Goal: Task Accomplishment & Management: Use online tool/utility

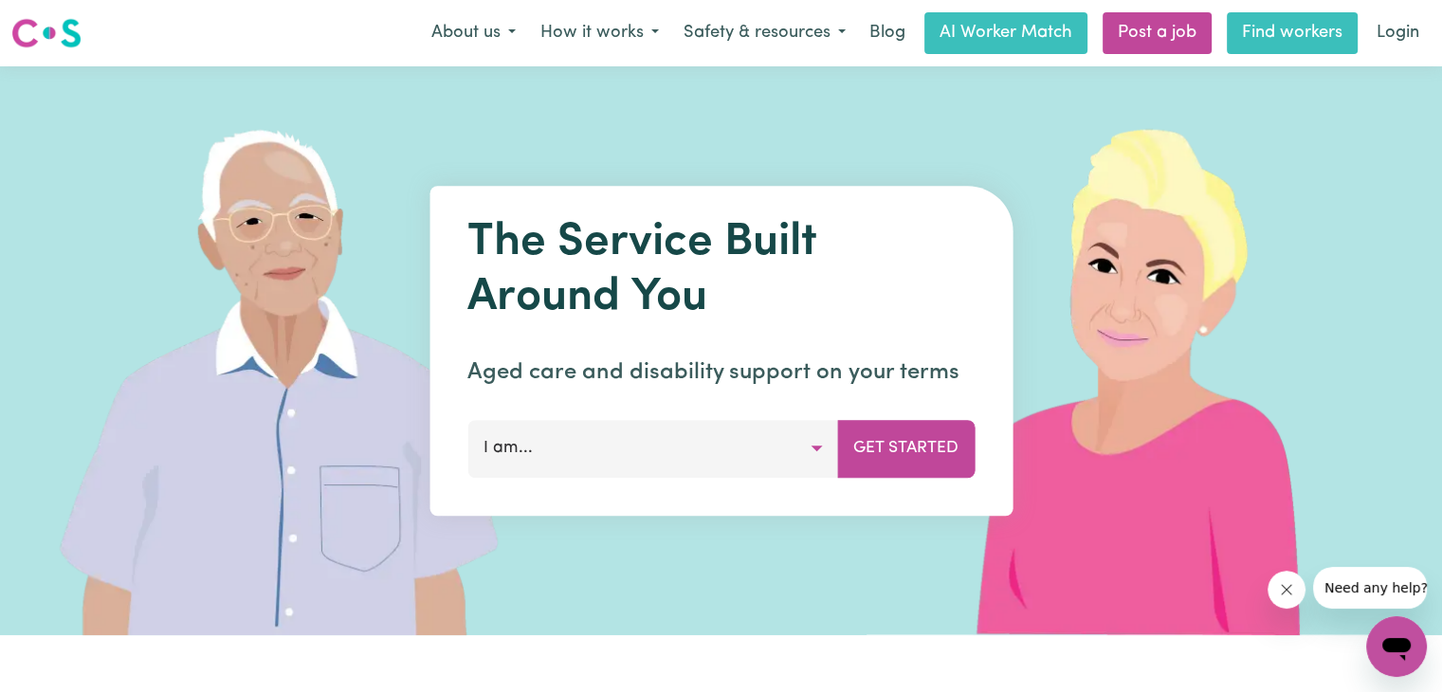
click at [1274, 35] on link "Find workers" at bounding box center [1292, 33] width 131 height 42
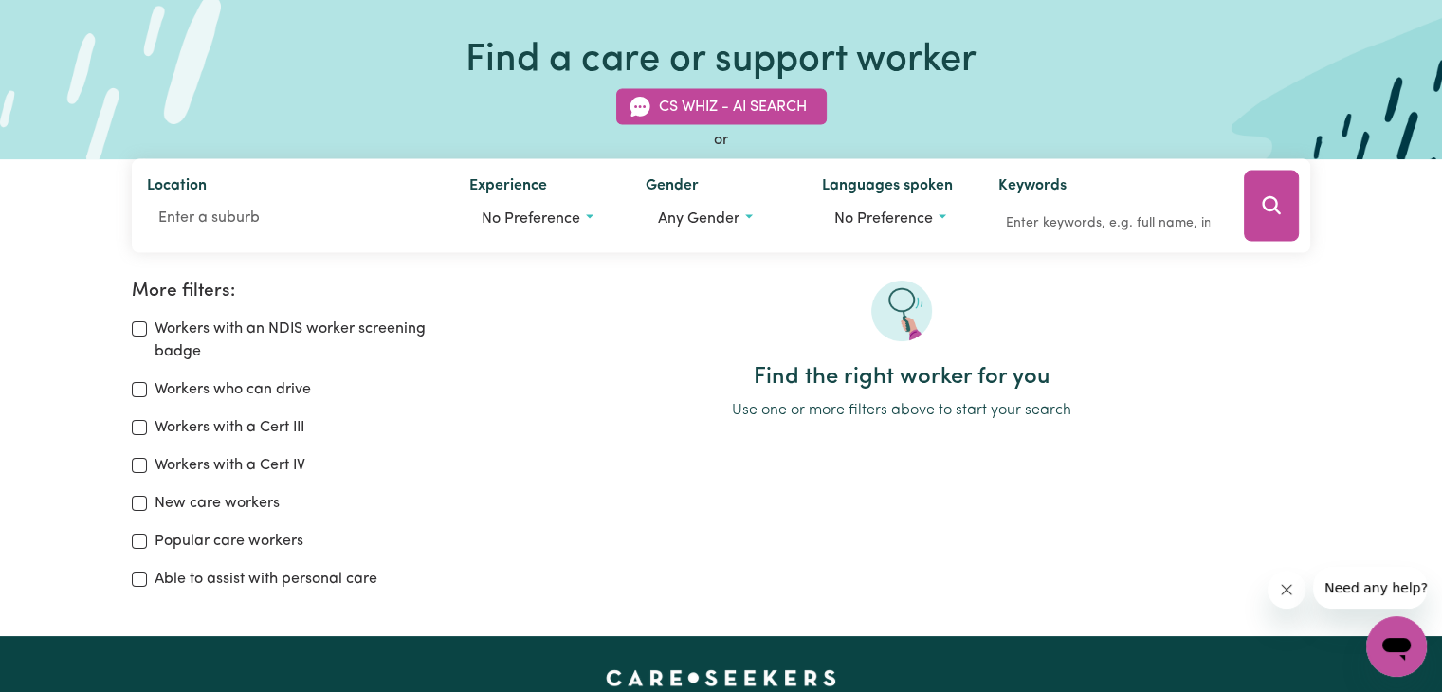
scroll to position [95, 0]
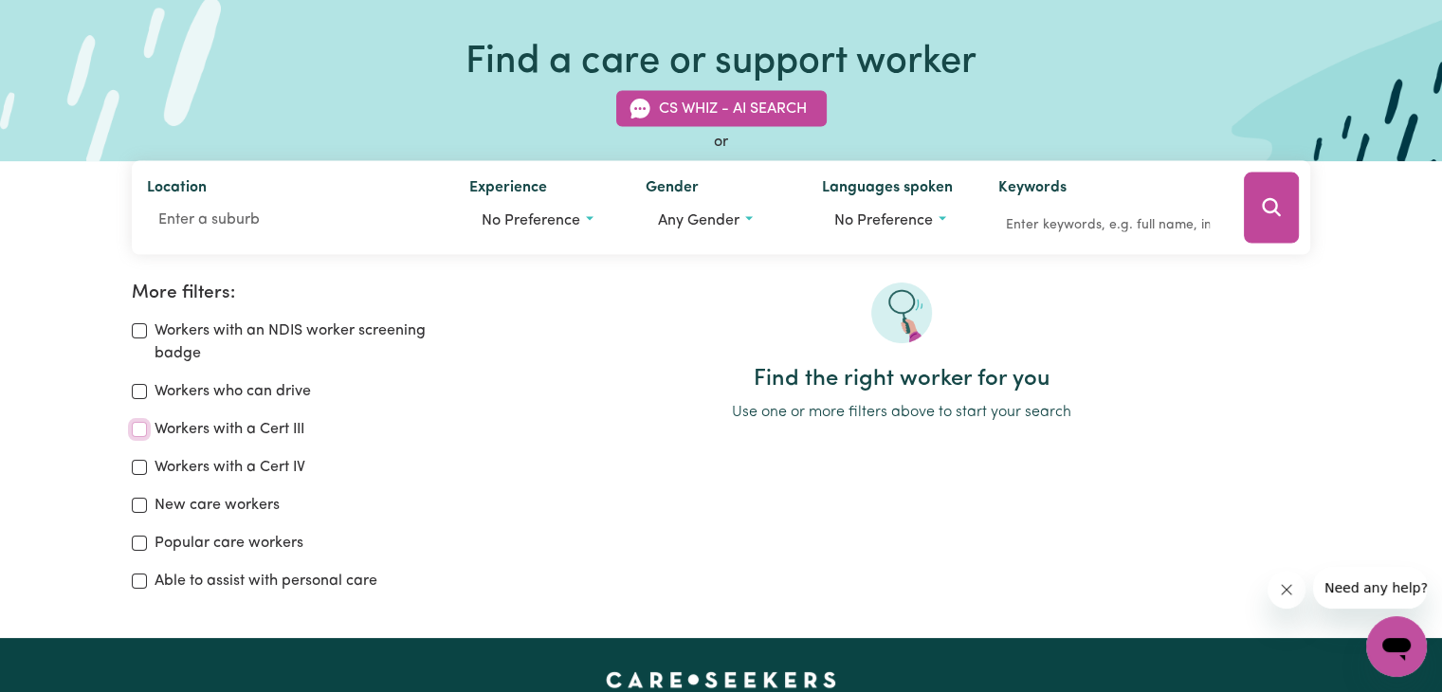
click at [143, 429] on input "Workers with a Cert III" at bounding box center [139, 429] width 15 height 15
checkbox input "true"
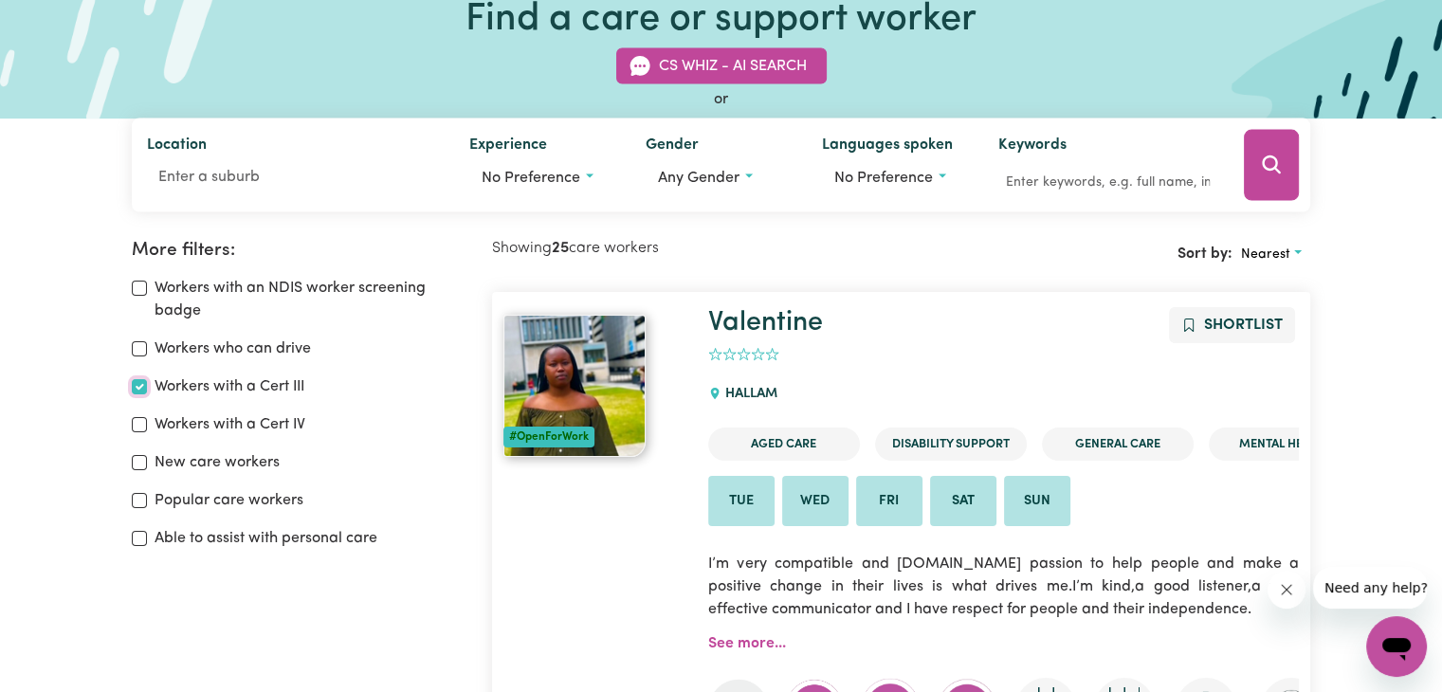
scroll to position [127, 0]
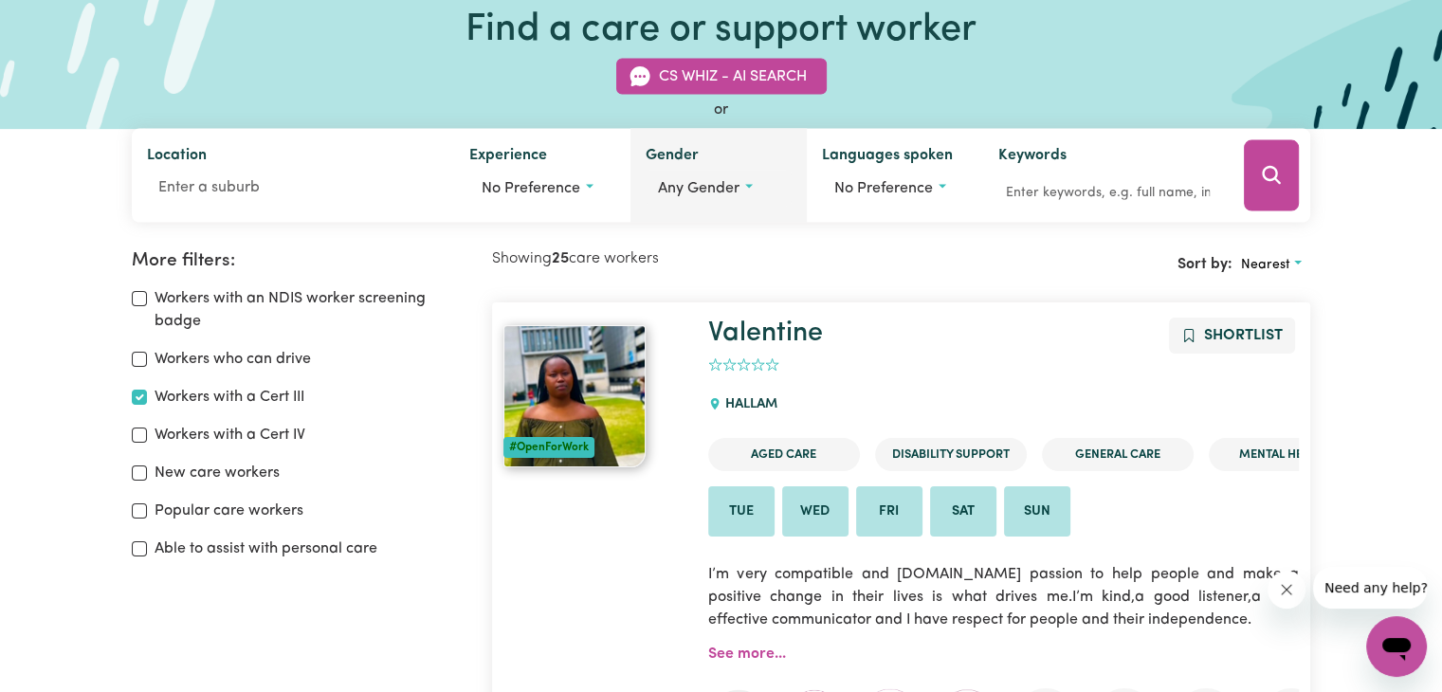
click at [750, 186] on button "Any gender" at bounding box center [719, 189] width 146 height 36
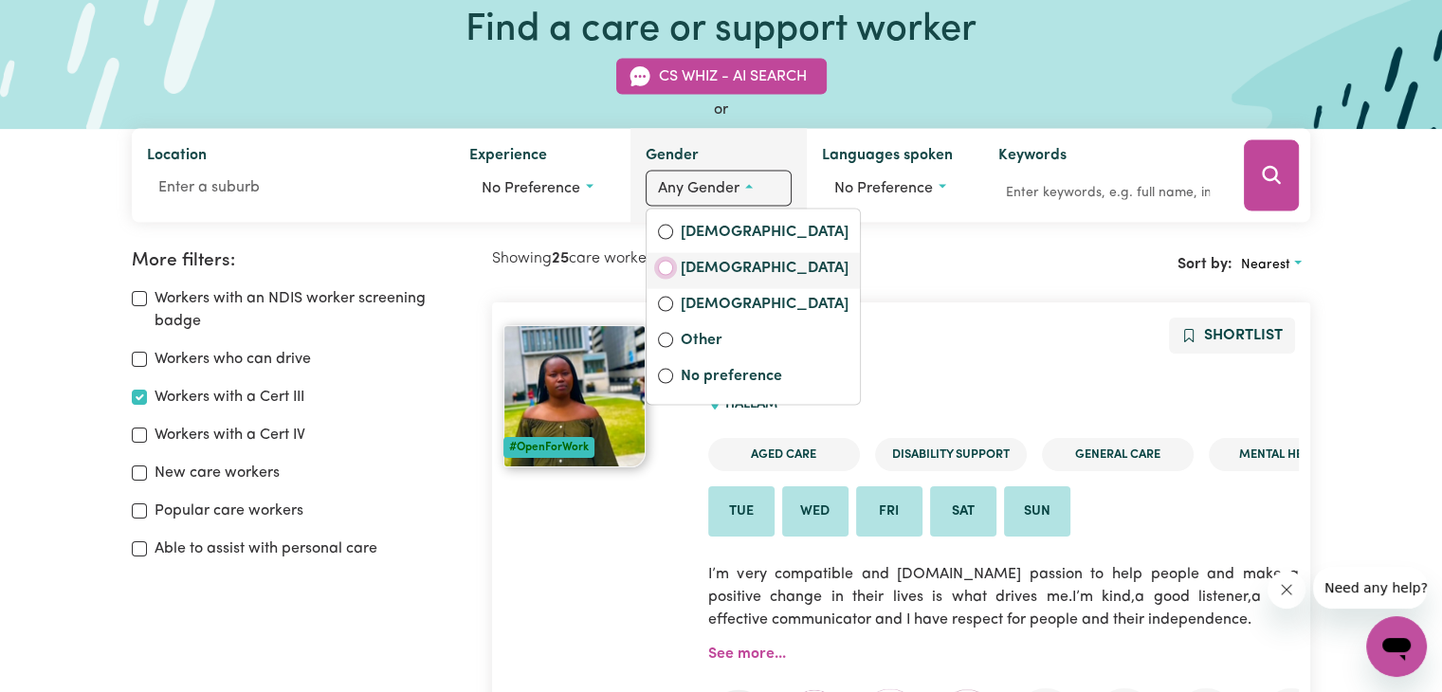
click at [663, 263] on input "[DEMOGRAPHIC_DATA]" at bounding box center [665, 268] width 15 height 15
radio input "true"
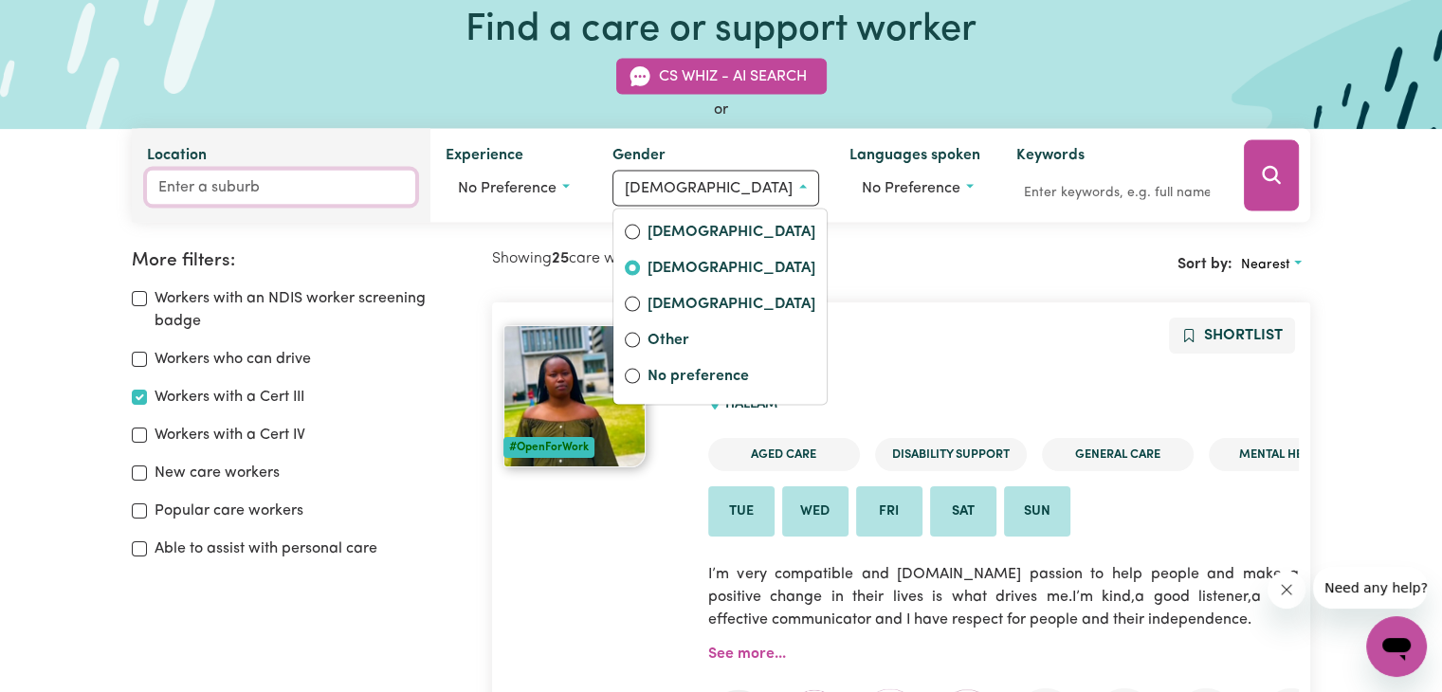
click at [210, 178] on input "Location" at bounding box center [281, 188] width 268 height 34
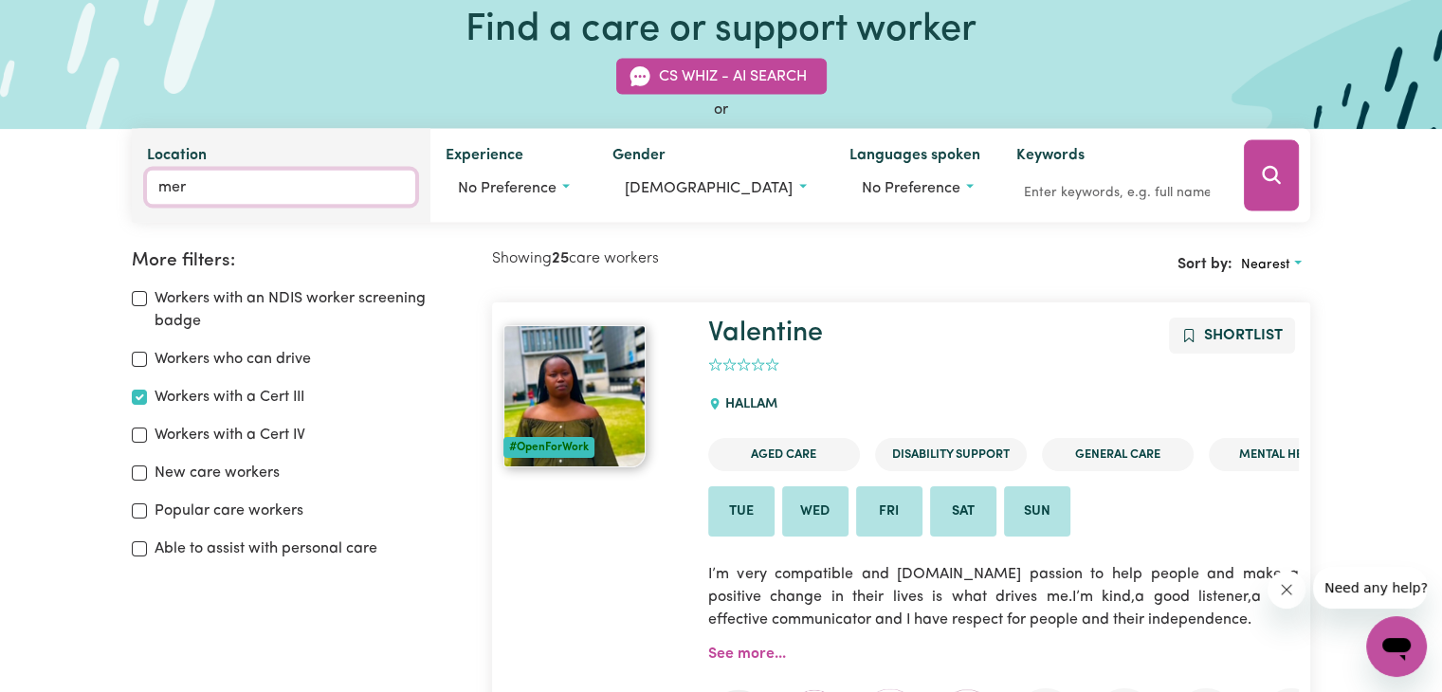
type input "merr"
type input "merrEDIN, [GEOGRAPHIC_DATA], 6415"
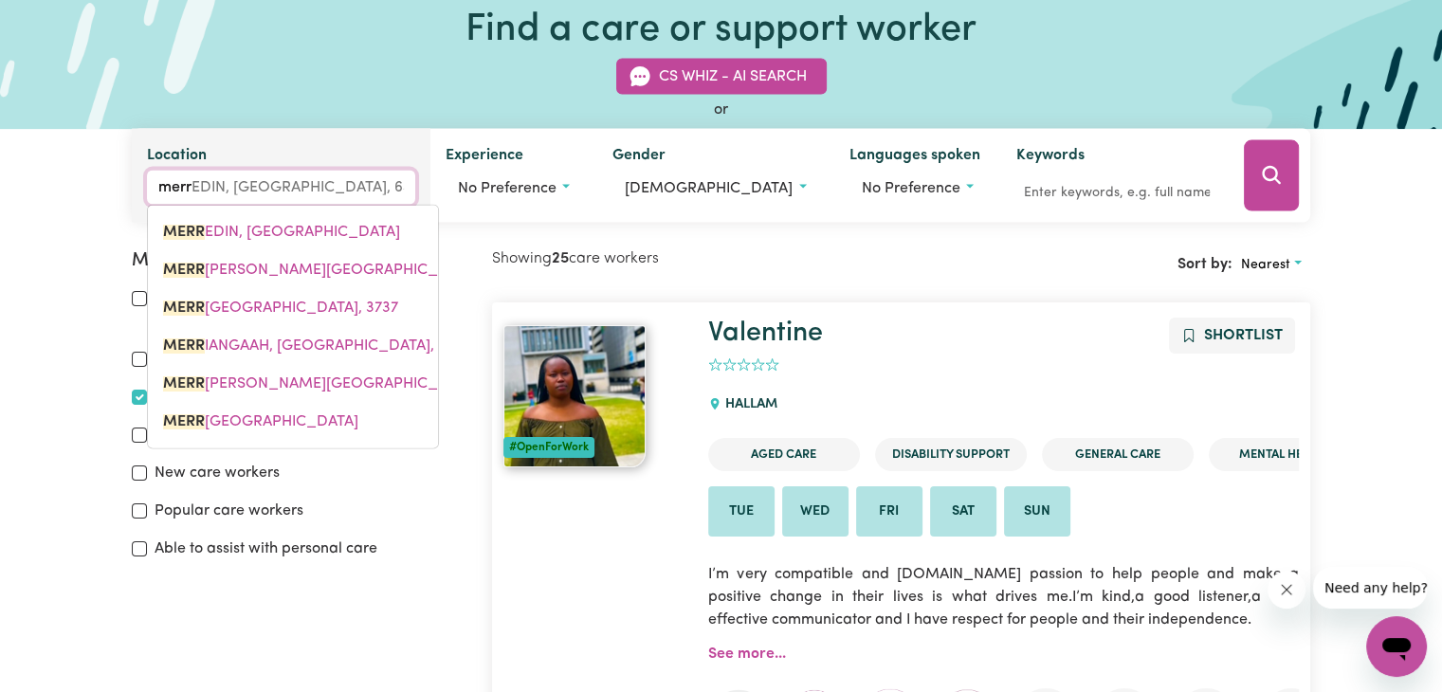
type input "merry"
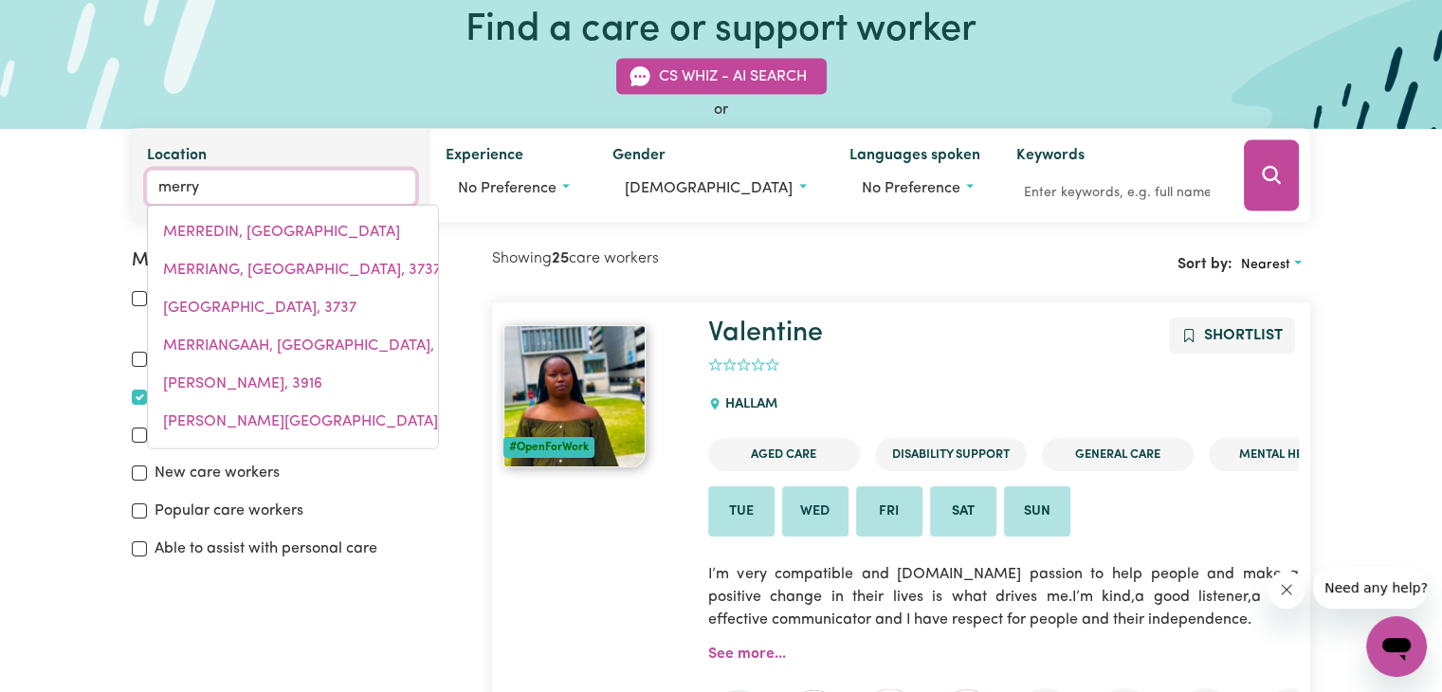
type input "[GEOGRAPHIC_DATA], [GEOGRAPHIC_DATA], 4854"
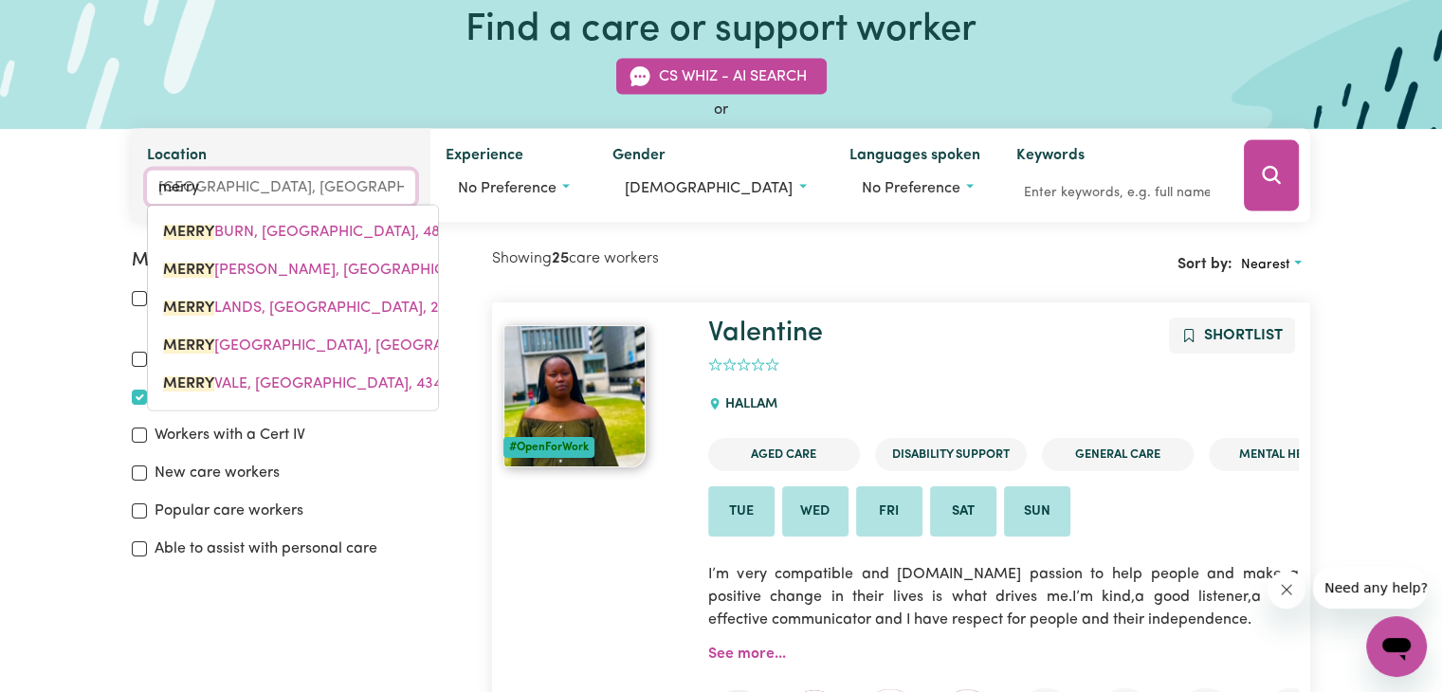
type input "[PERSON_NAME]"
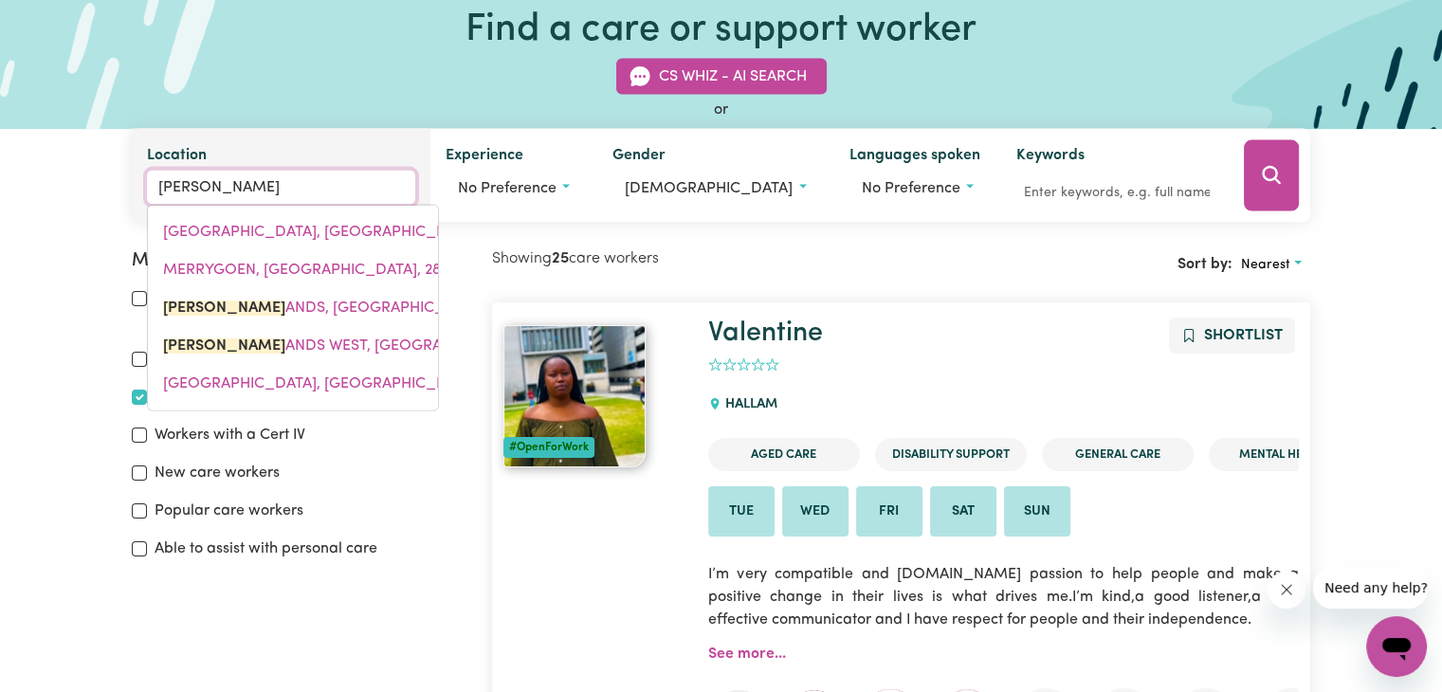
type input "merrylANDS, [GEOGRAPHIC_DATA], 2160"
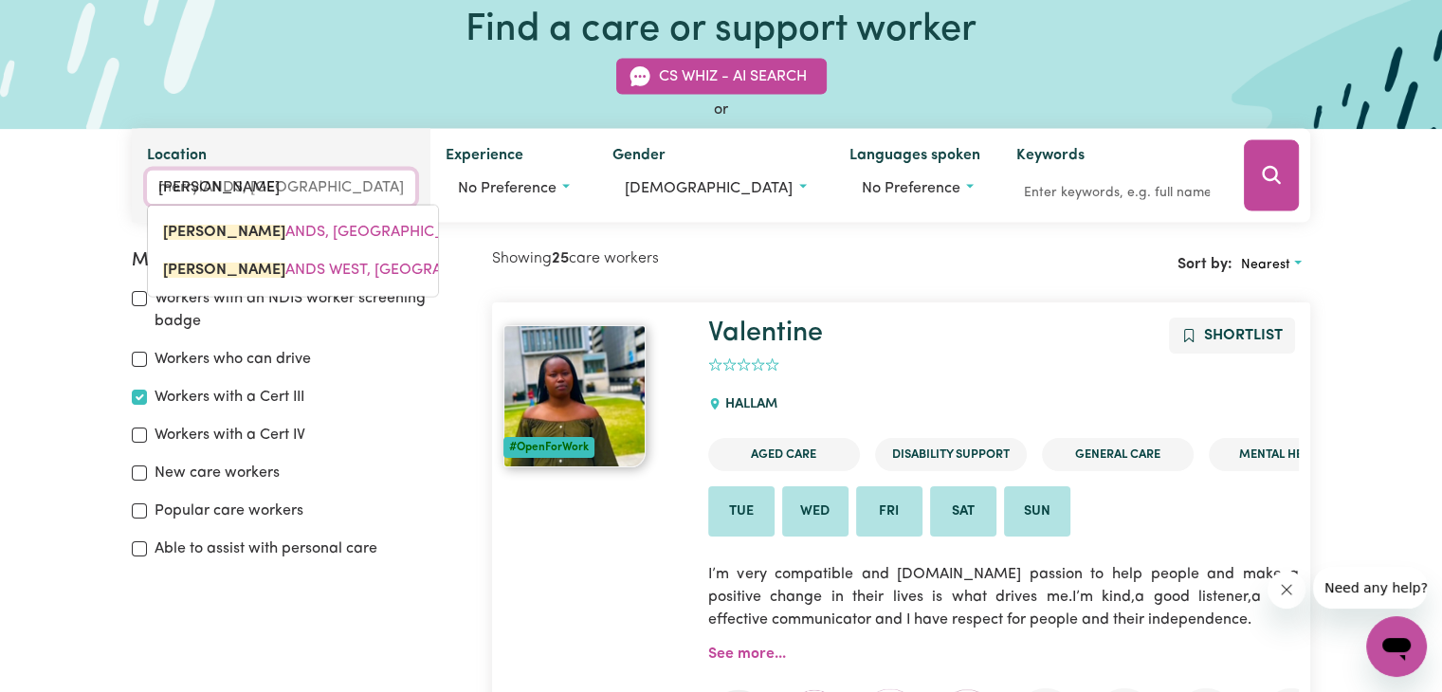
type input "merryla"
type input "merrylaNDS, [GEOGRAPHIC_DATA], 2160"
type input "merrylan"
type input "merrylanDS, [GEOGRAPHIC_DATA], 2160"
type input "merryland"
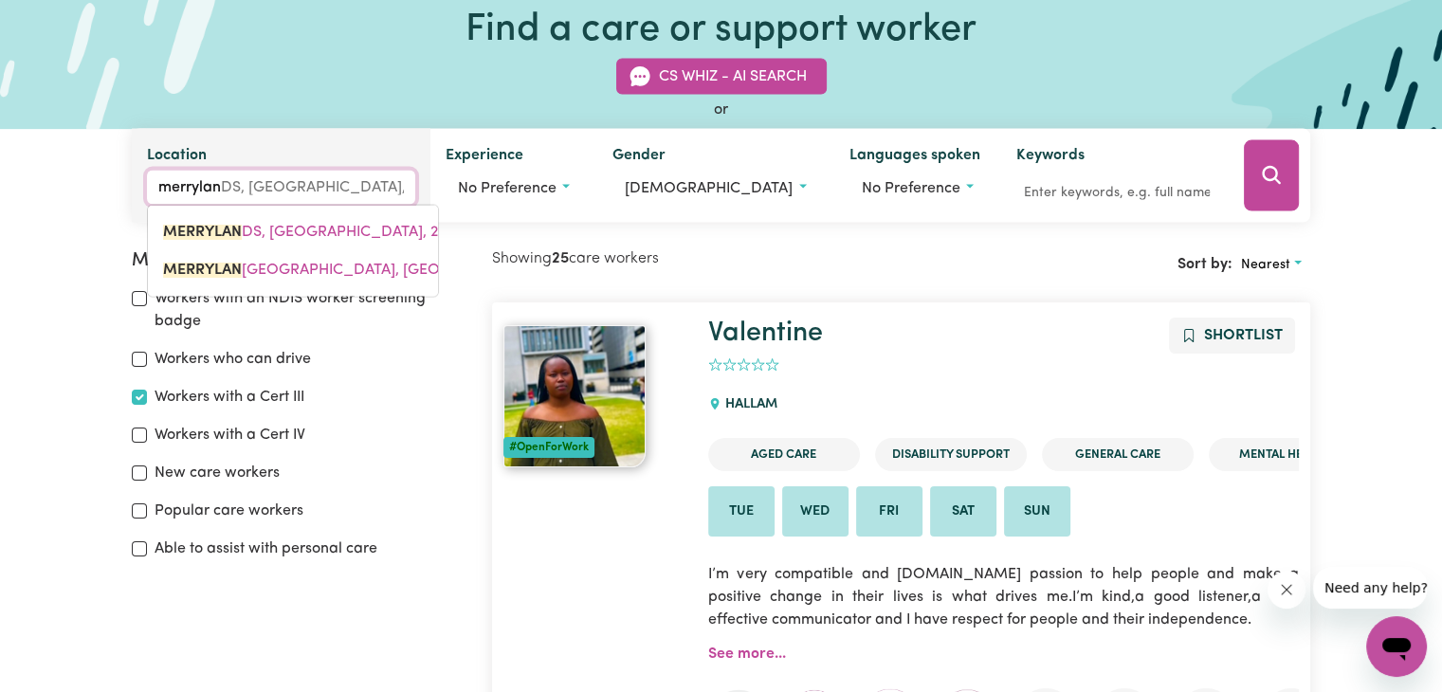
type input "merrylandS, [GEOGRAPHIC_DATA], 2160"
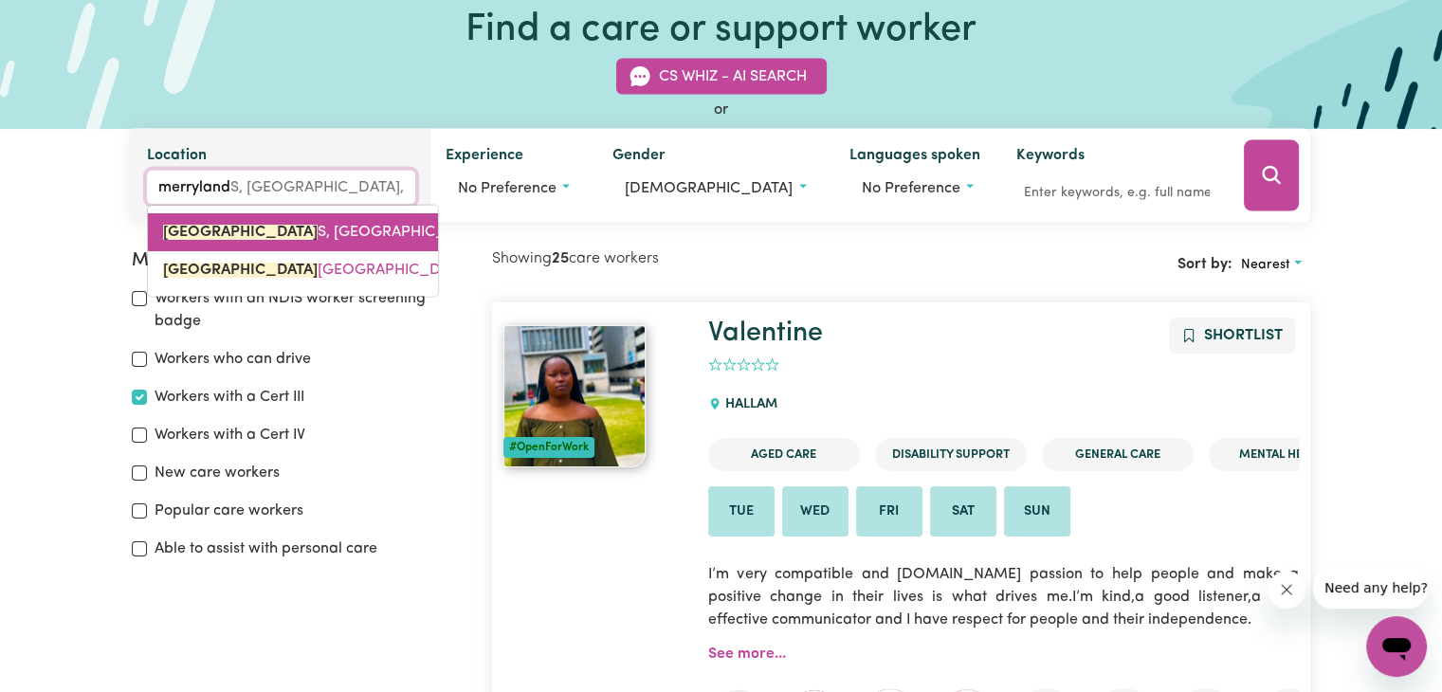
click at [296, 228] on span "MERRYLAND S, [GEOGRAPHIC_DATA], 2160" at bounding box center [344, 232] width 362 height 15
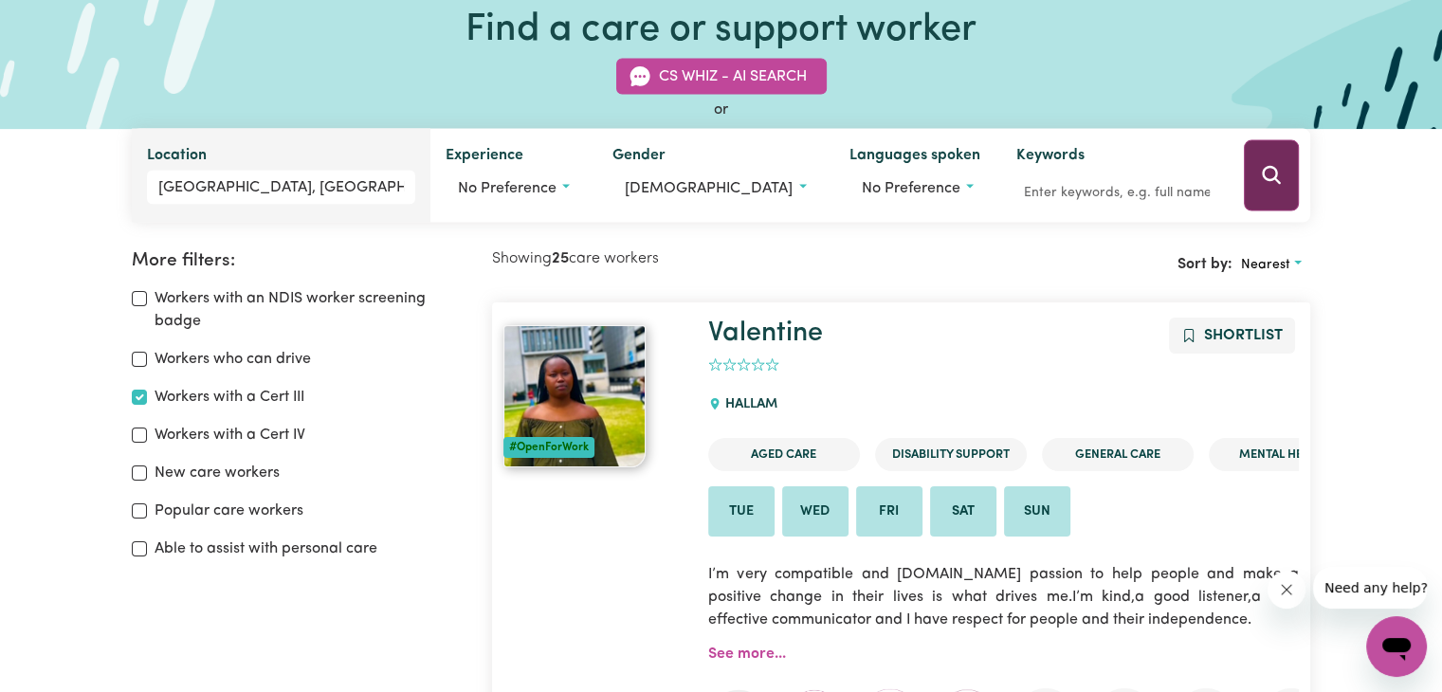
click at [1273, 168] on icon "Search" at bounding box center [1272, 175] width 18 height 18
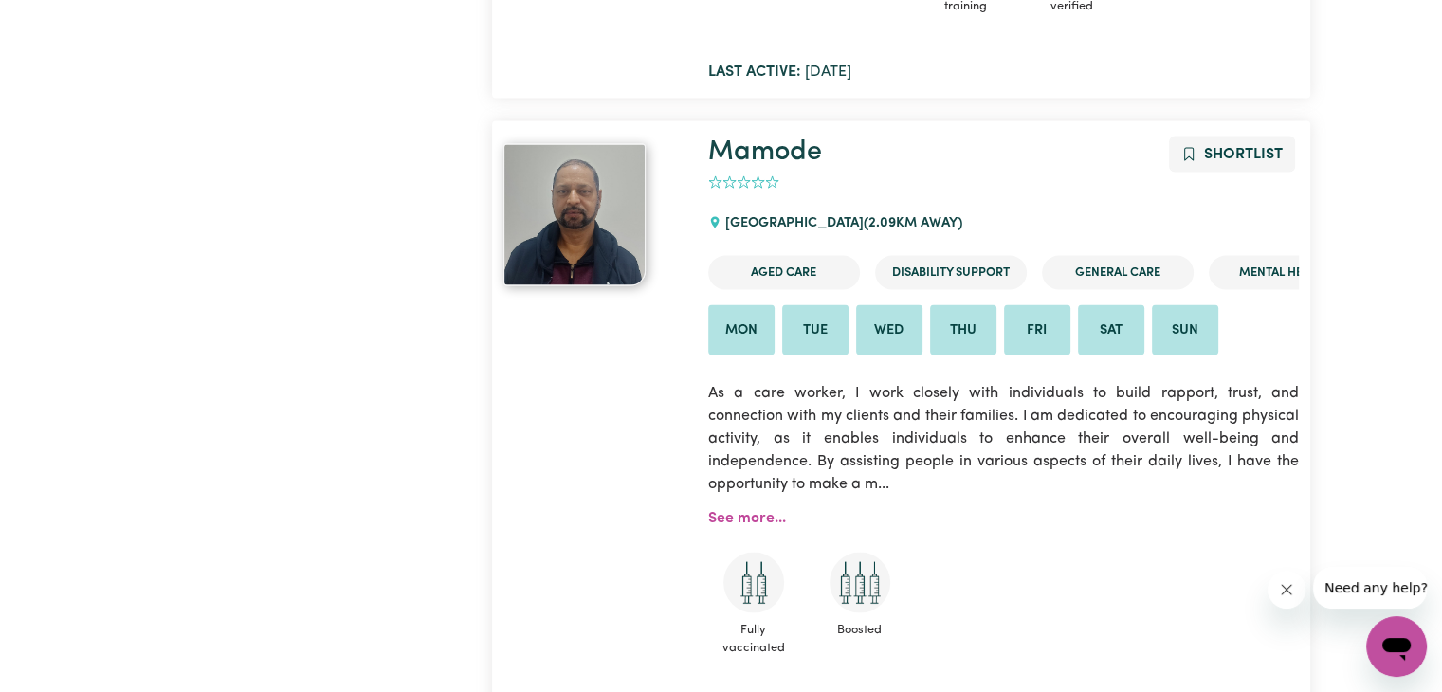
scroll to position [3635, 0]
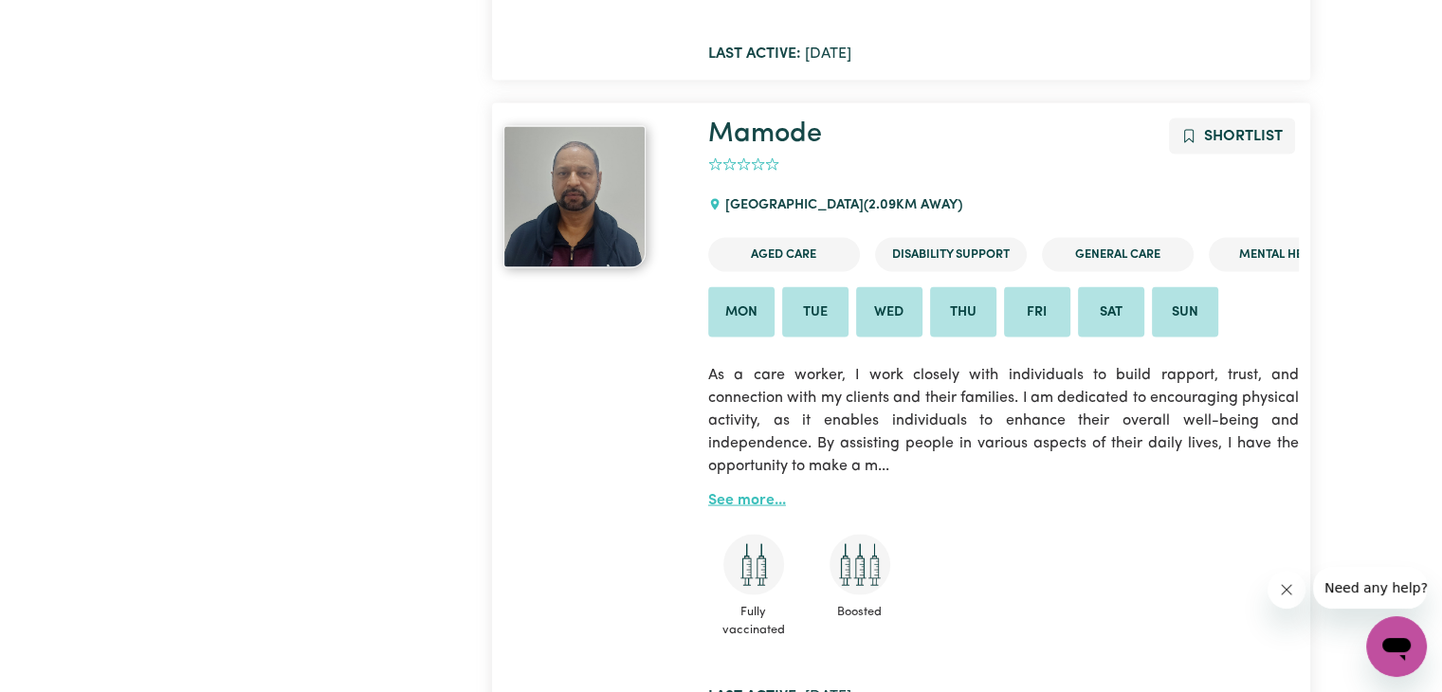
click at [754, 503] on link "See more..." at bounding box center [747, 500] width 78 height 15
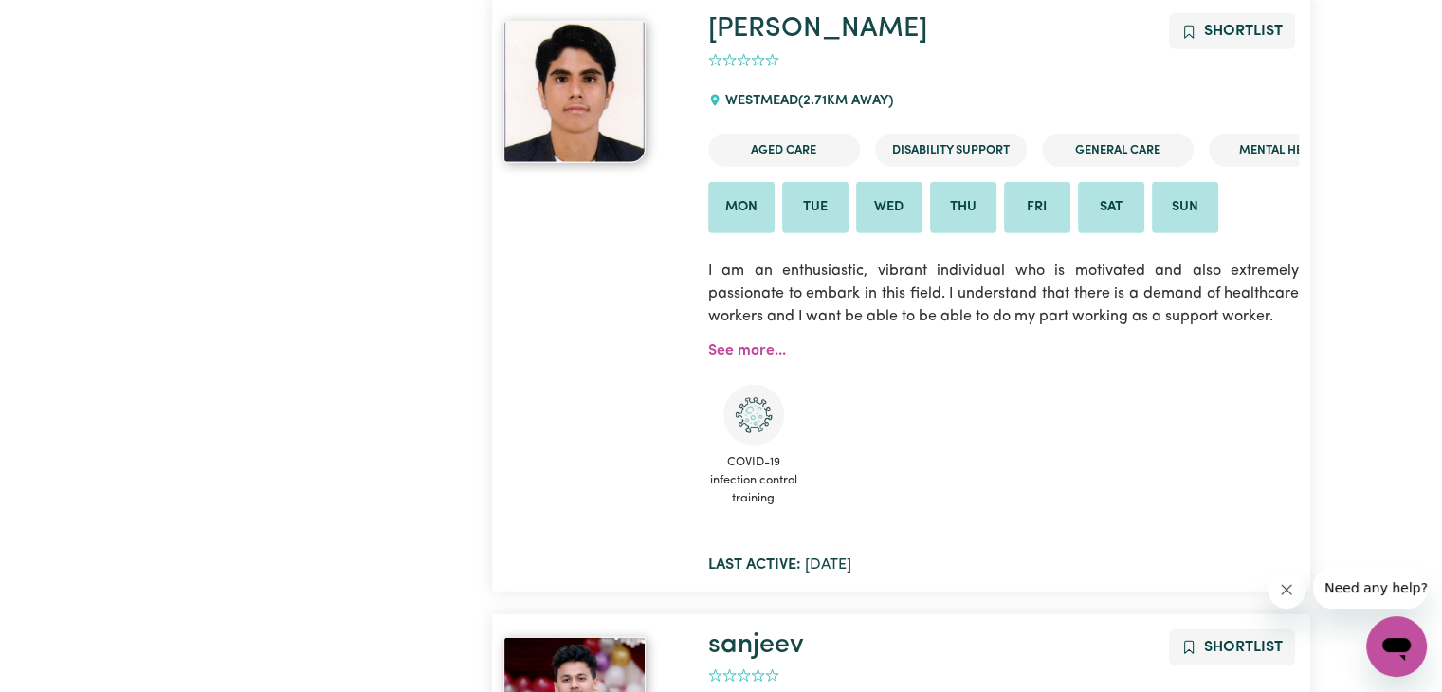
scroll to position [5057, 0]
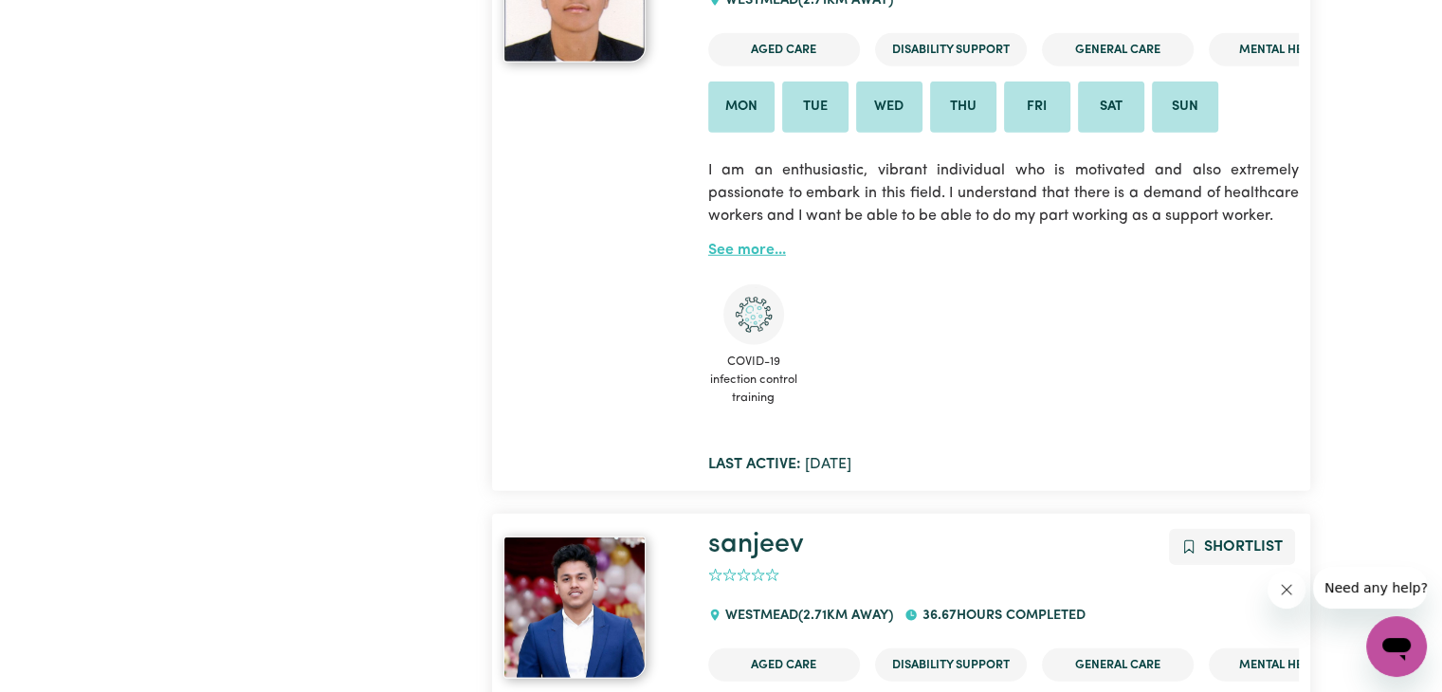
click at [753, 246] on link "See more..." at bounding box center [747, 250] width 78 height 15
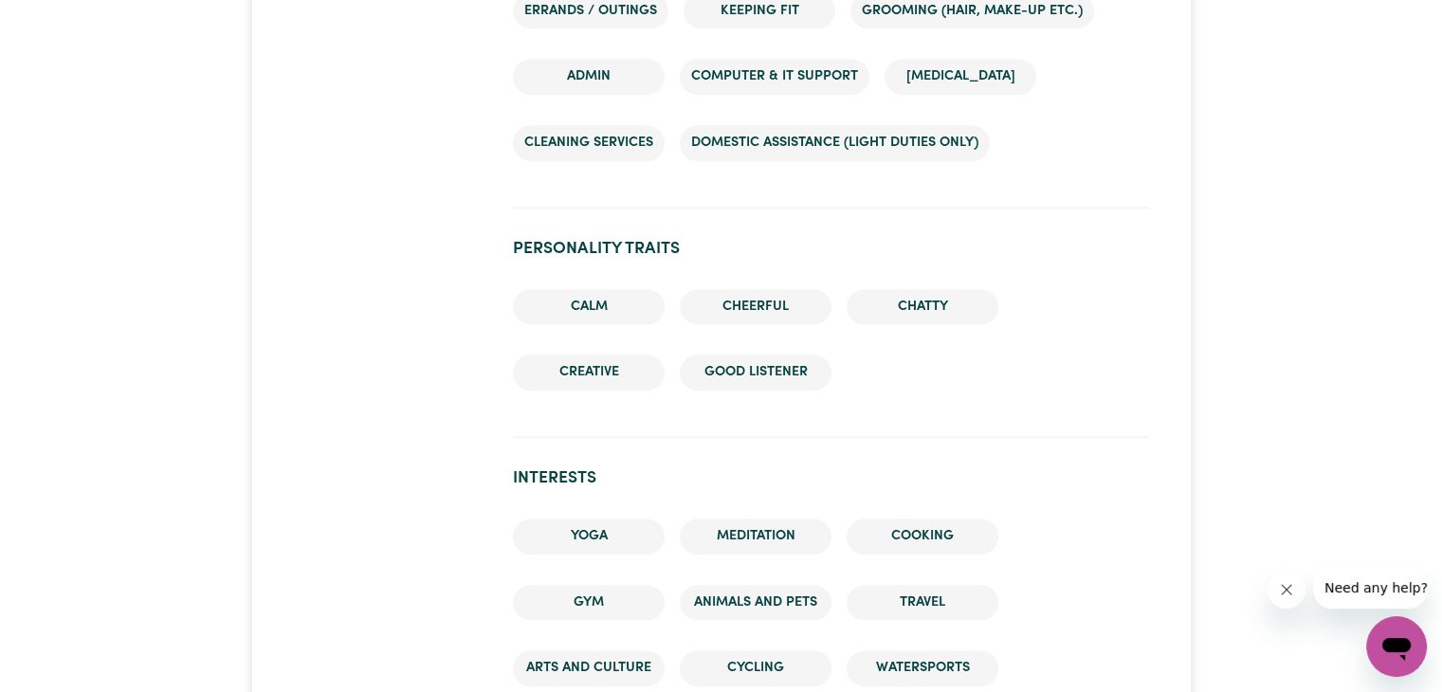
scroll to position [2370, 0]
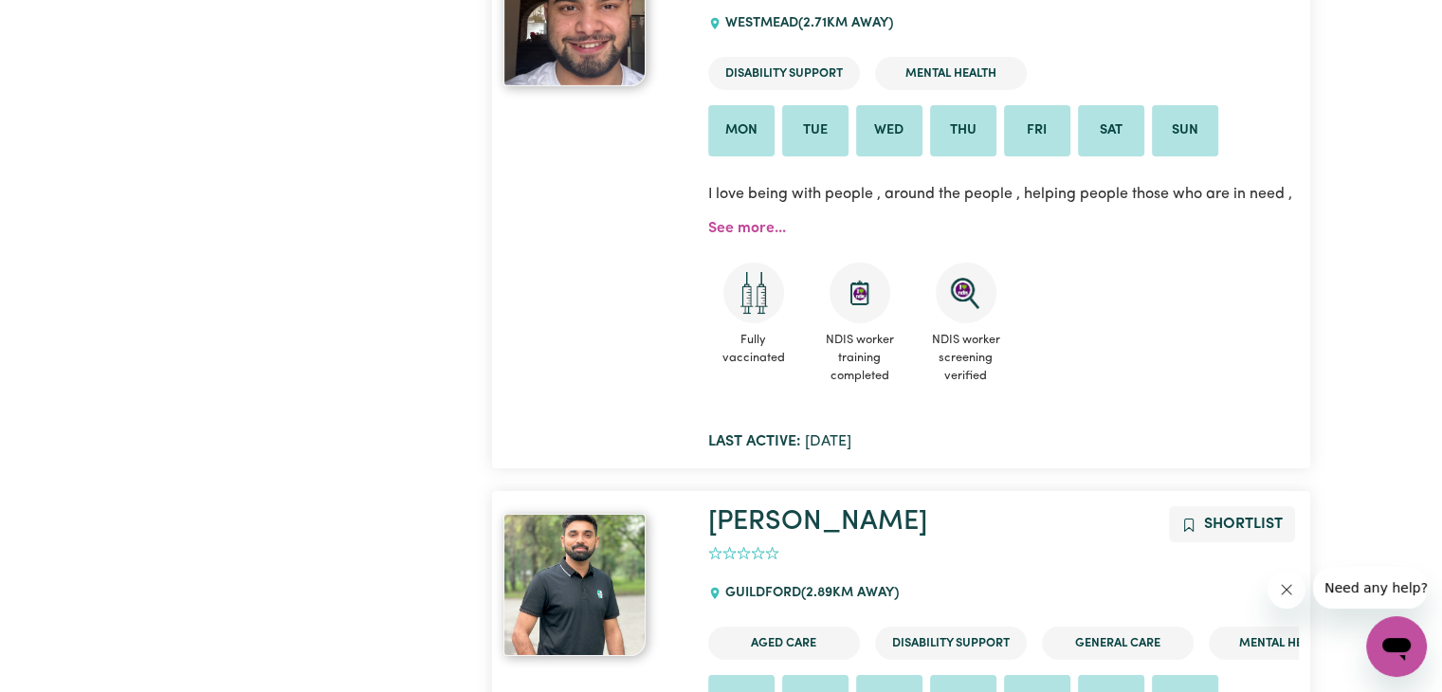
scroll to position [6194, 0]
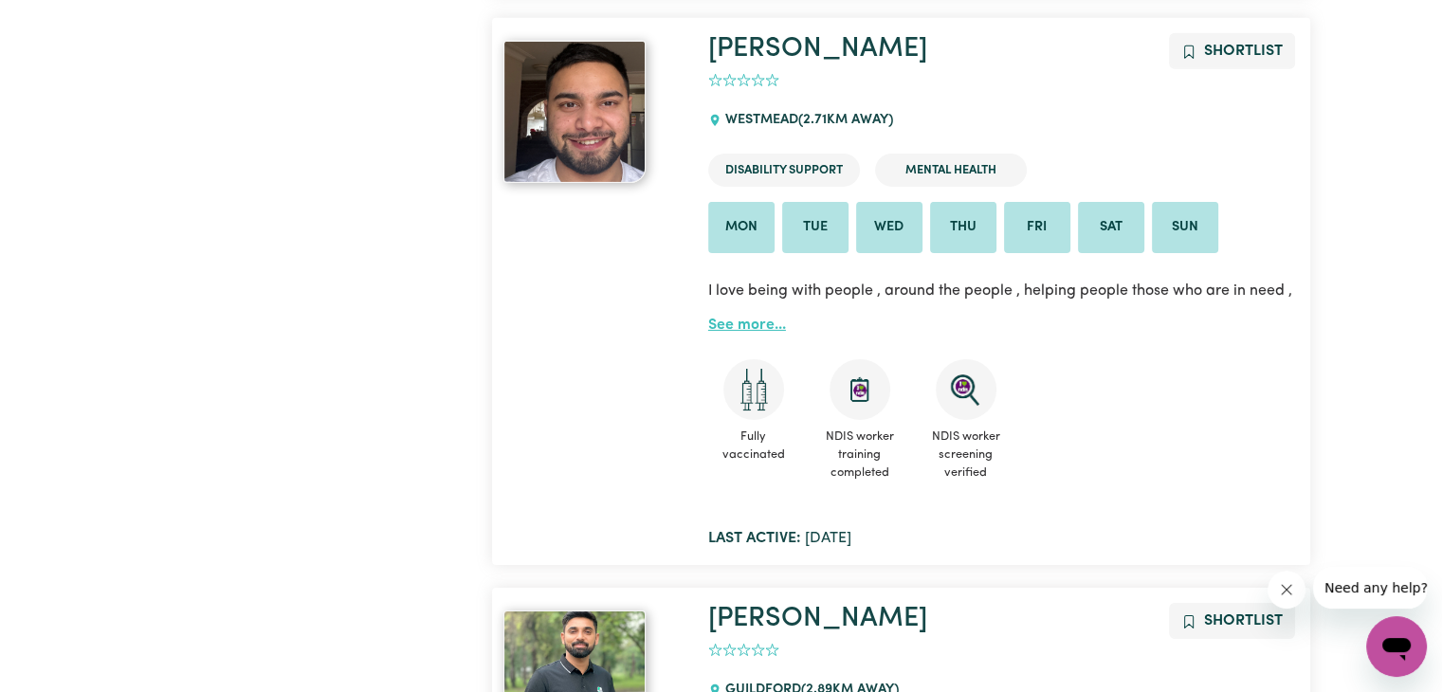
click at [764, 326] on link "See more..." at bounding box center [747, 325] width 78 height 15
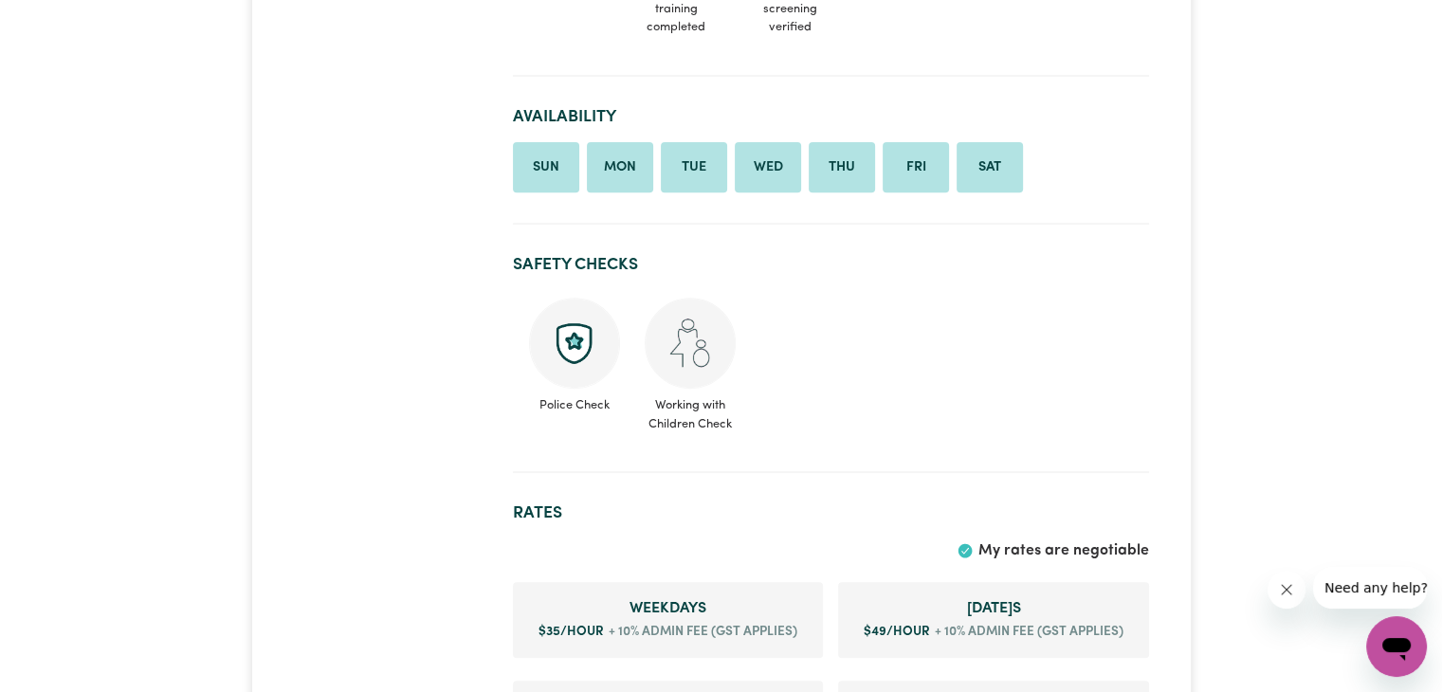
scroll to position [853, 0]
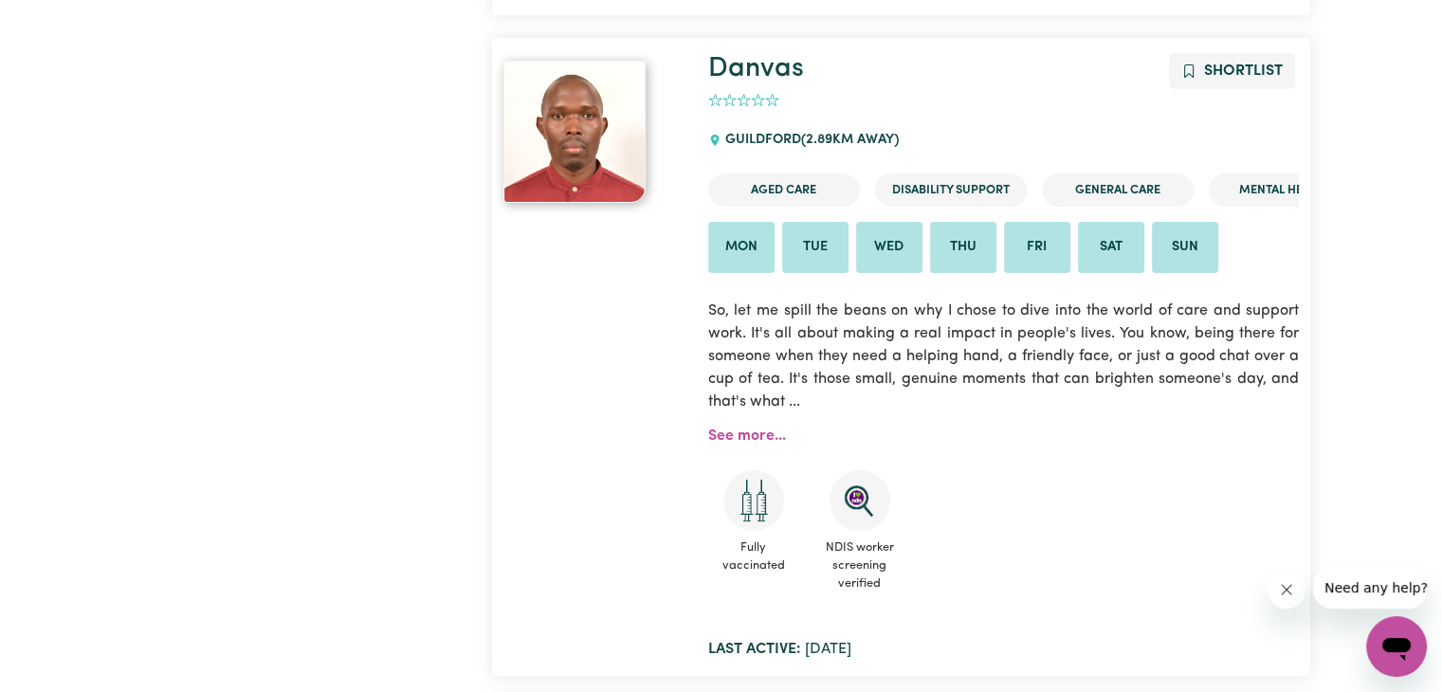
scroll to position [7332, 0]
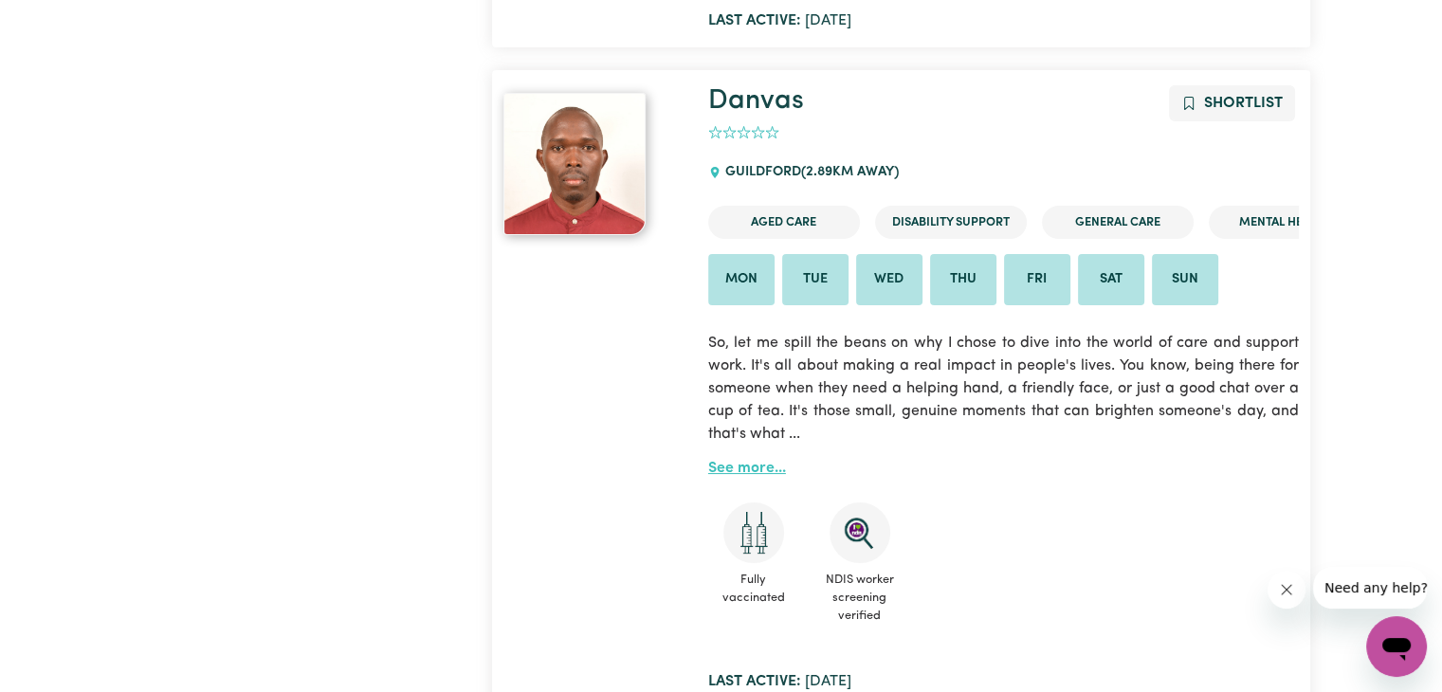
click at [743, 464] on link "See more..." at bounding box center [747, 468] width 78 height 15
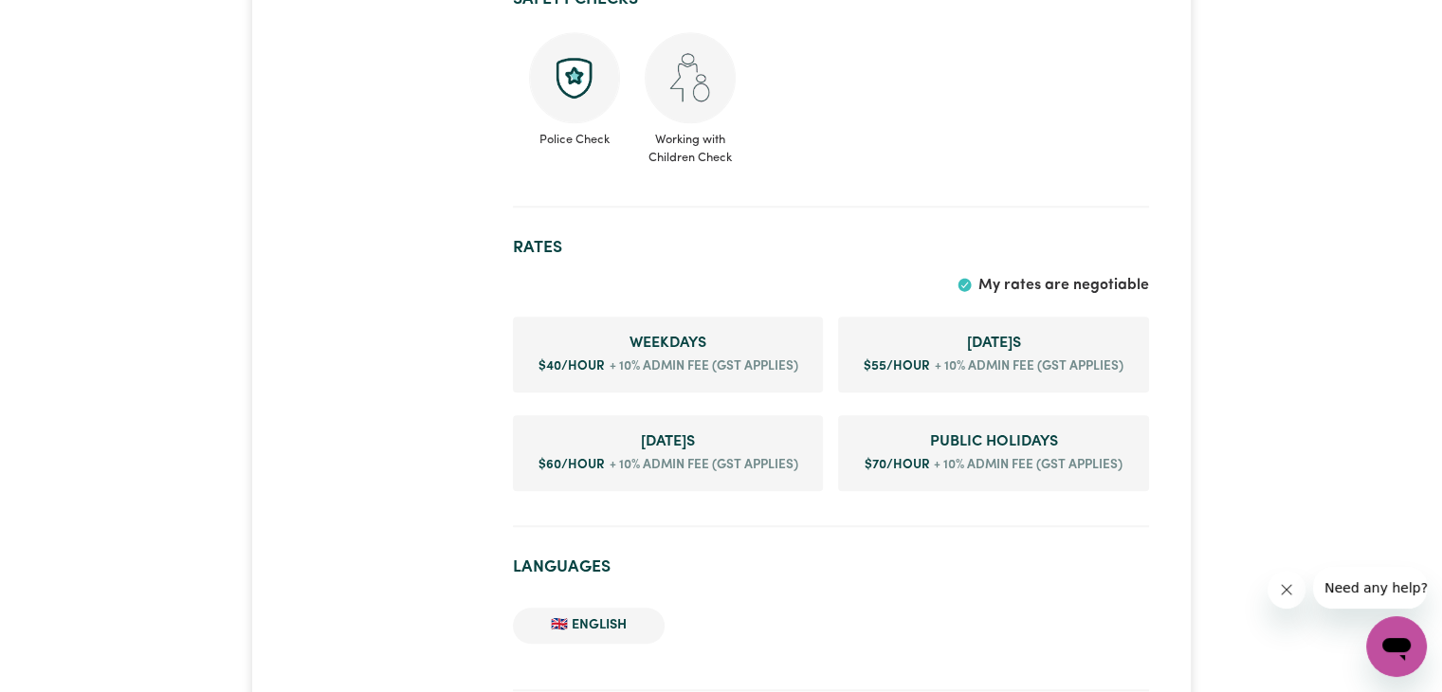
scroll to position [1706, 0]
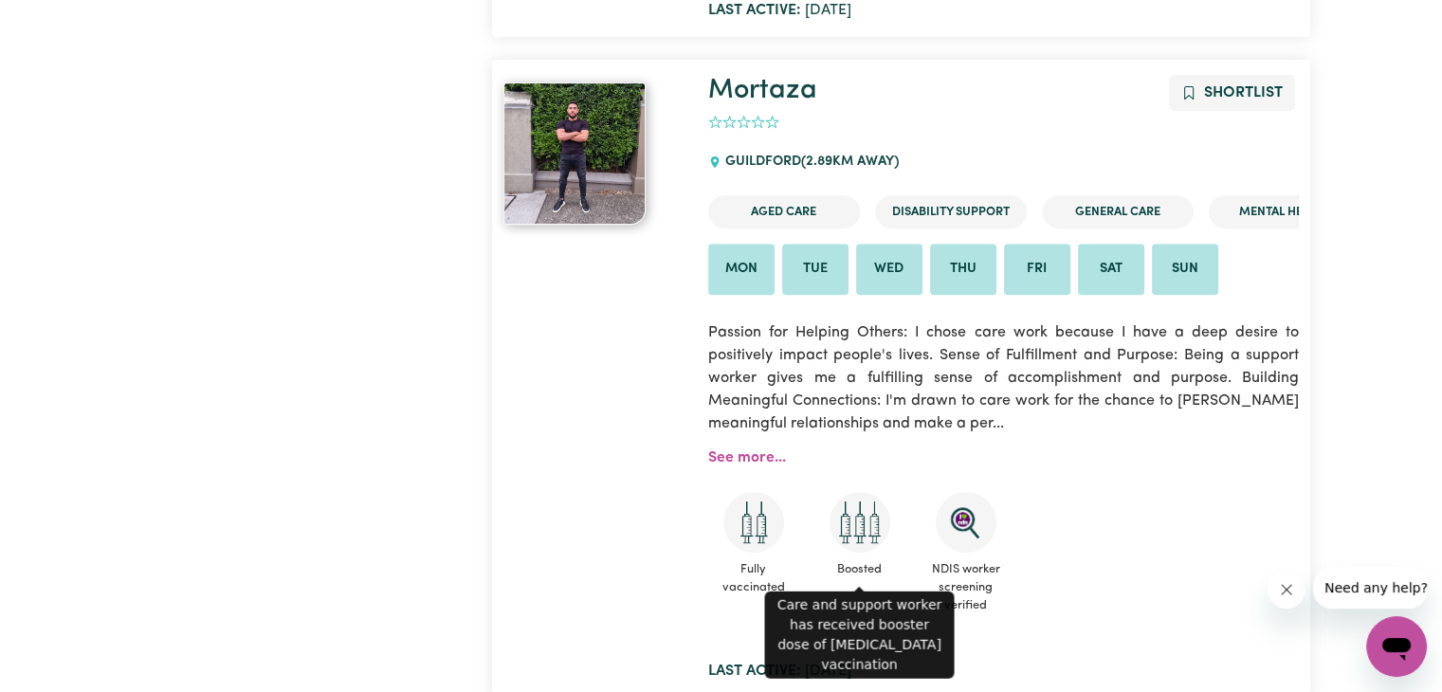
scroll to position [7996, 0]
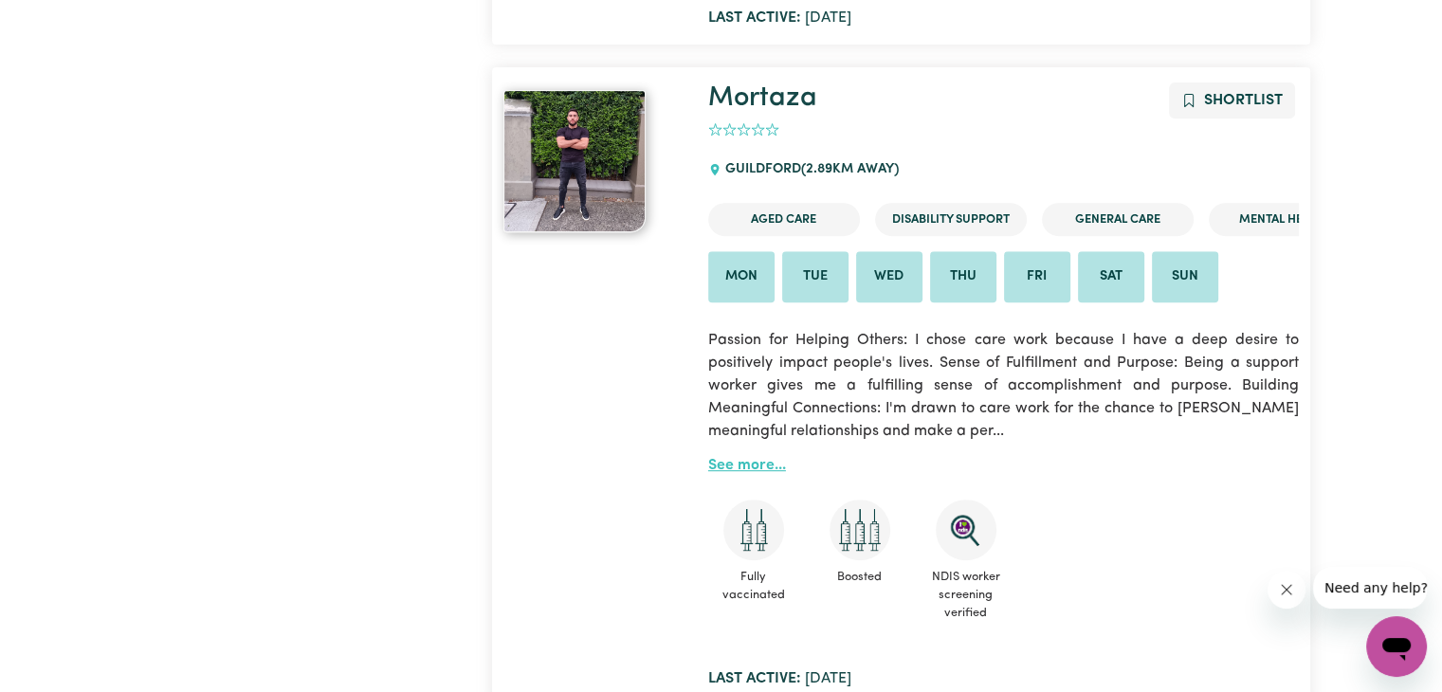
click at [754, 468] on link "See more..." at bounding box center [747, 465] width 78 height 15
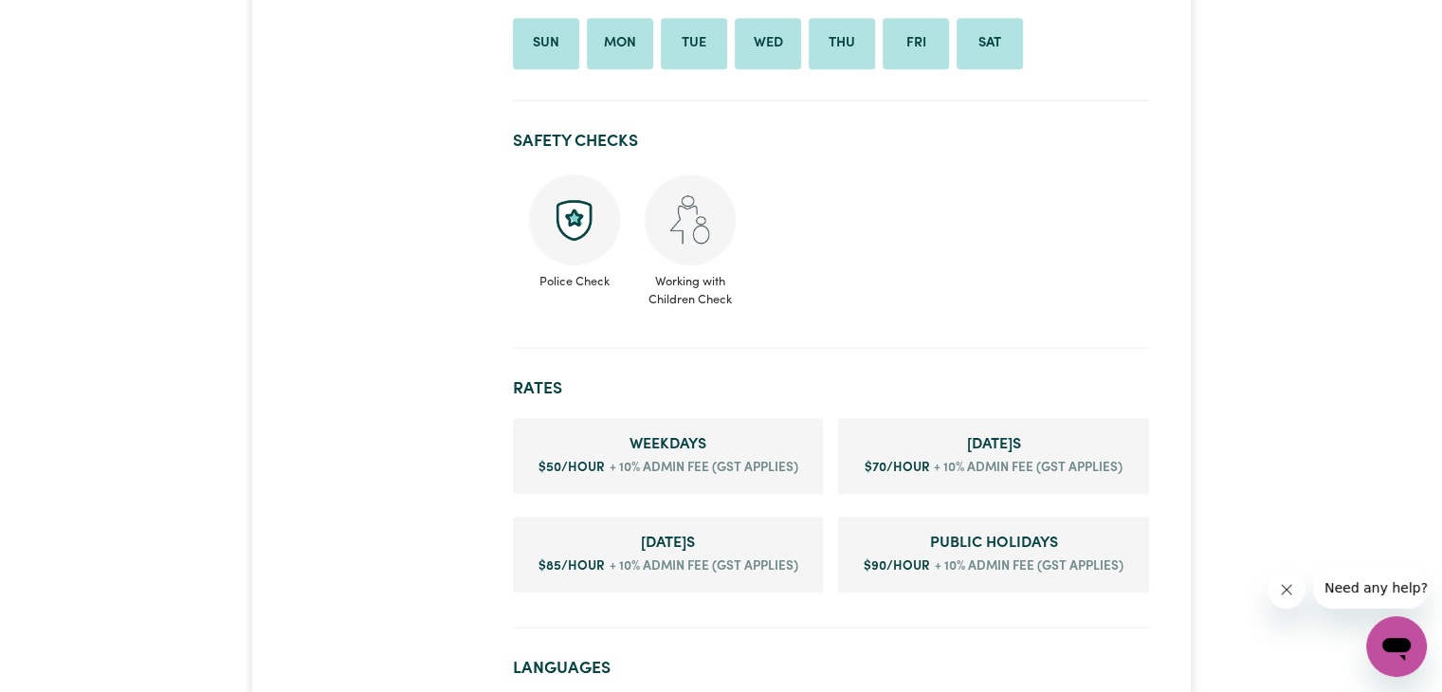
scroll to position [1327, 0]
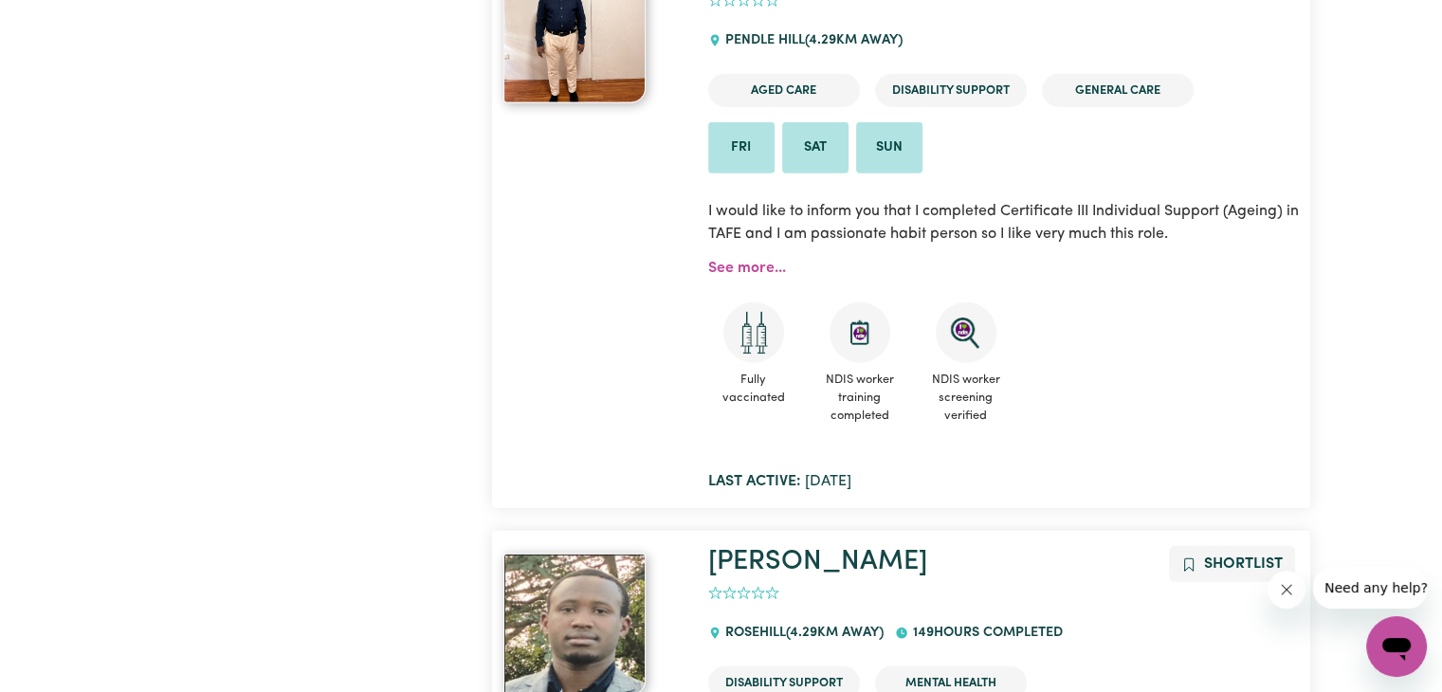
scroll to position [11883, 0]
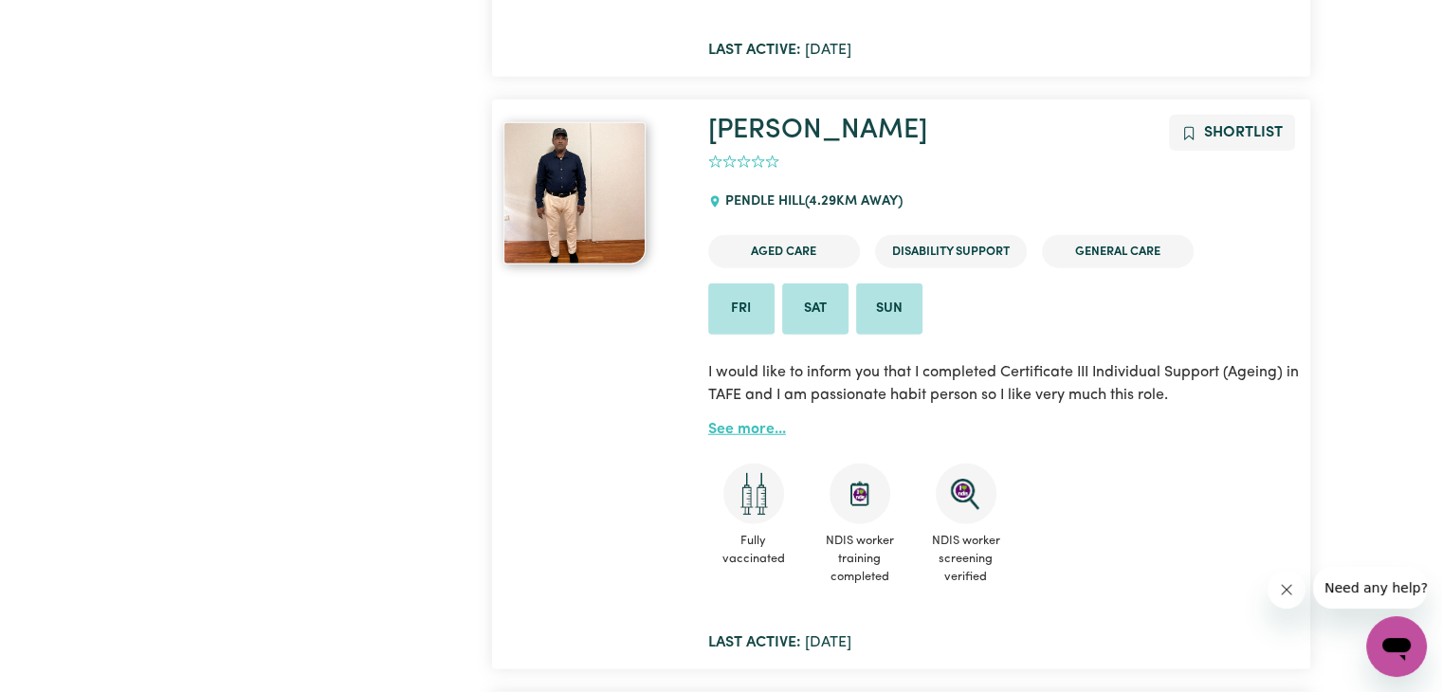
click at [761, 429] on link "See more..." at bounding box center [747, 429] width 78 height 15
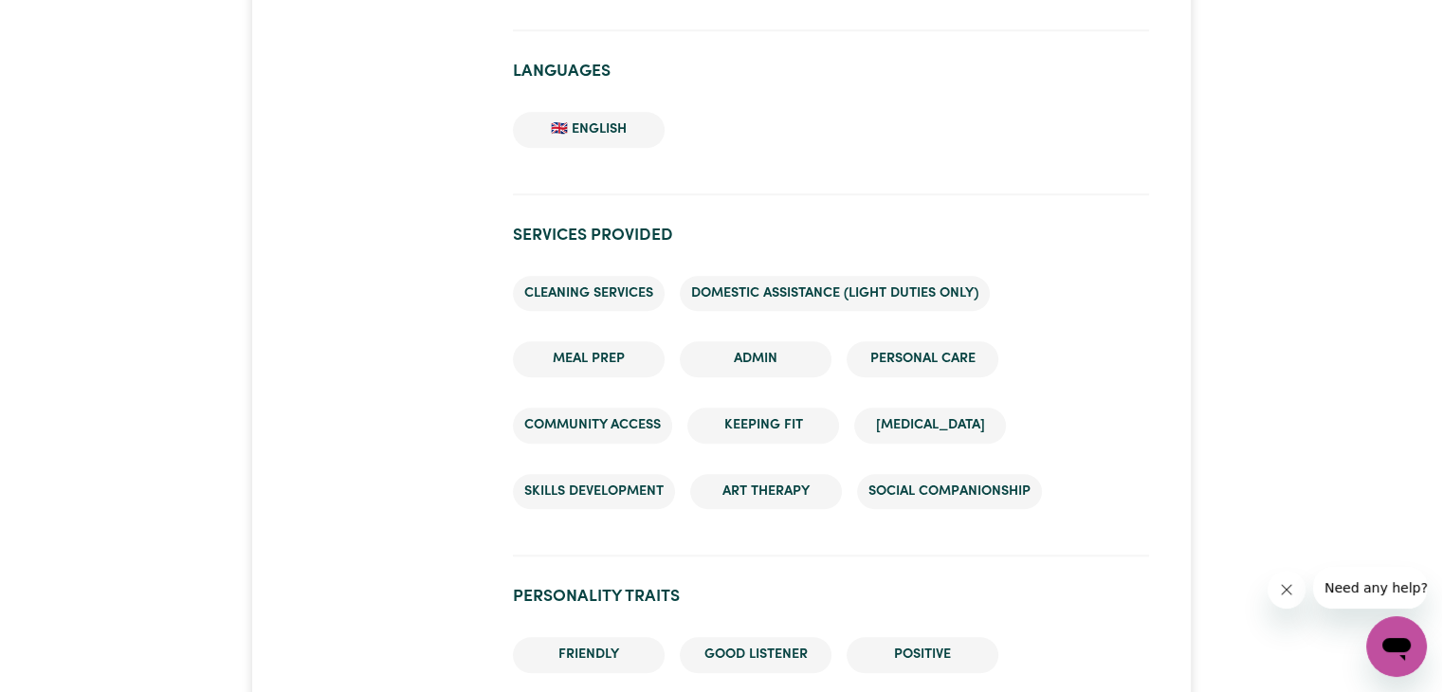
scroll to position [1043, 0]
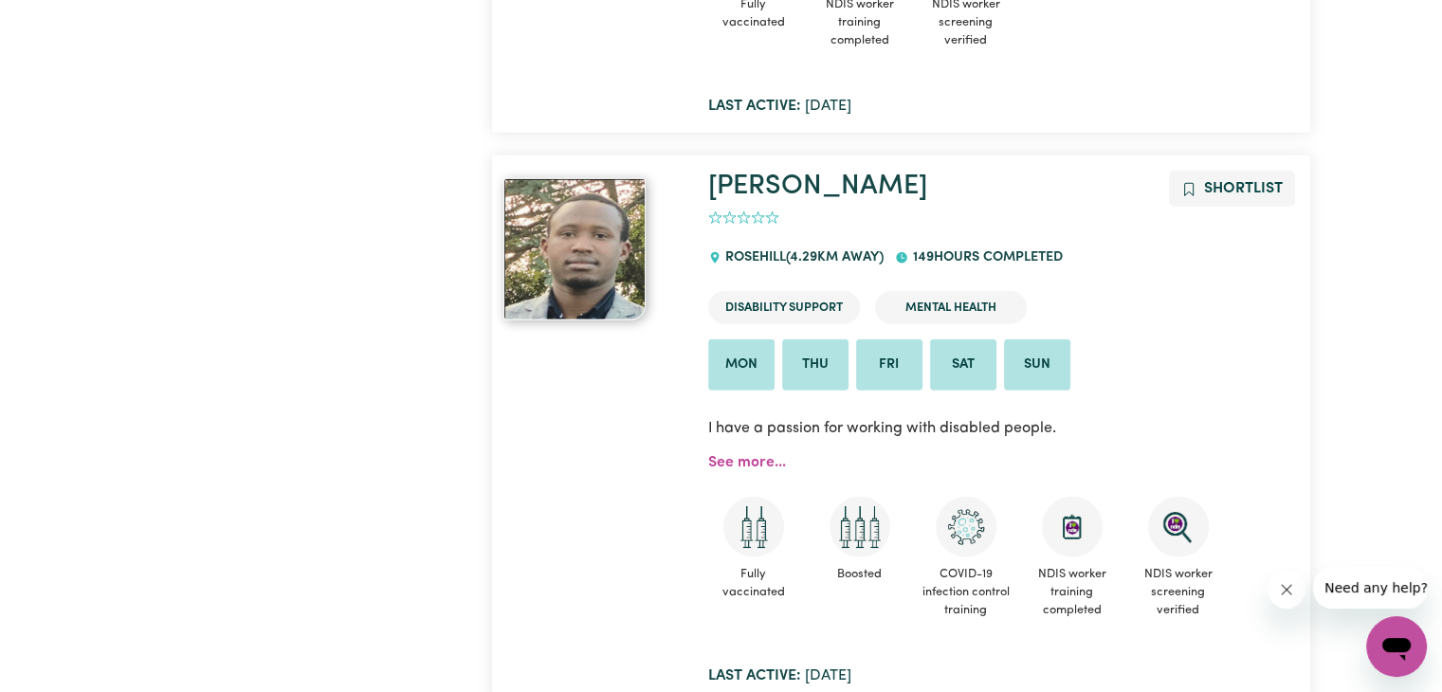
scroll to position [12736, 0]
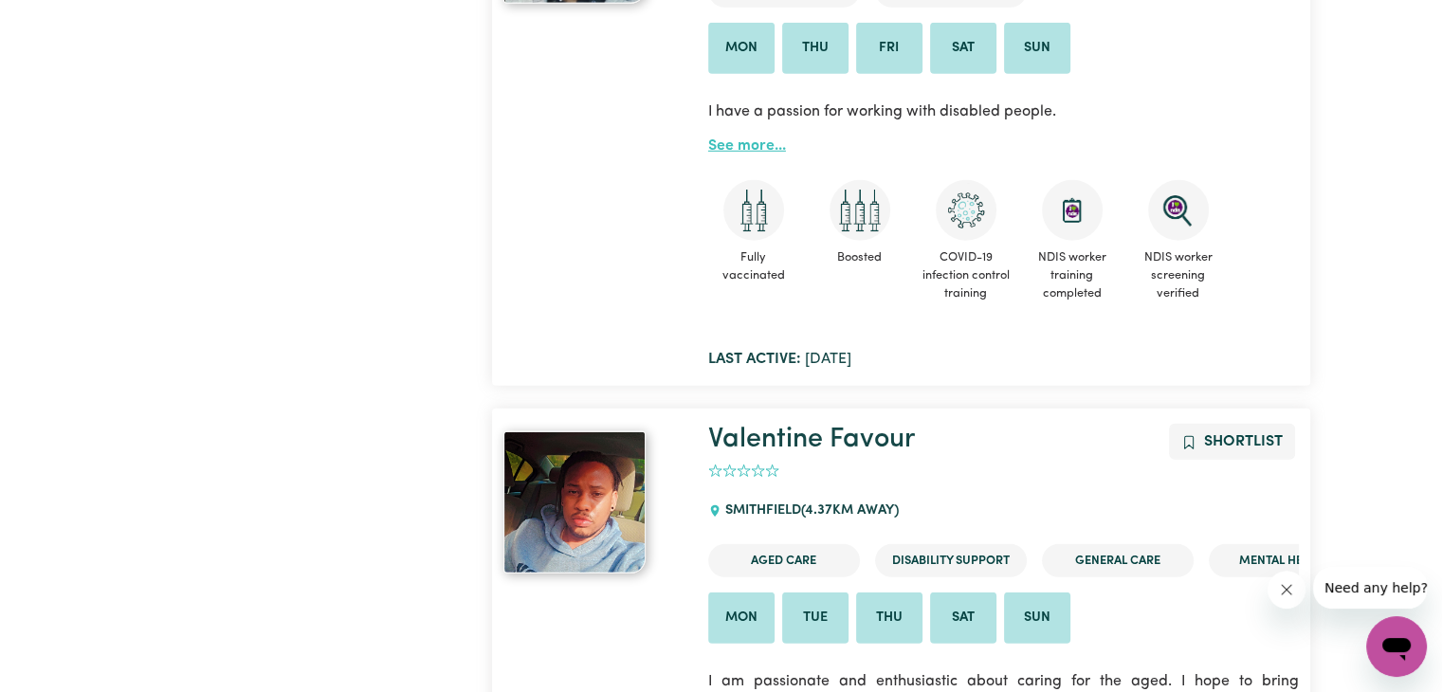
click at [751, 142] on link "See more..." at bounding box center [747, 145] width 78 height 15
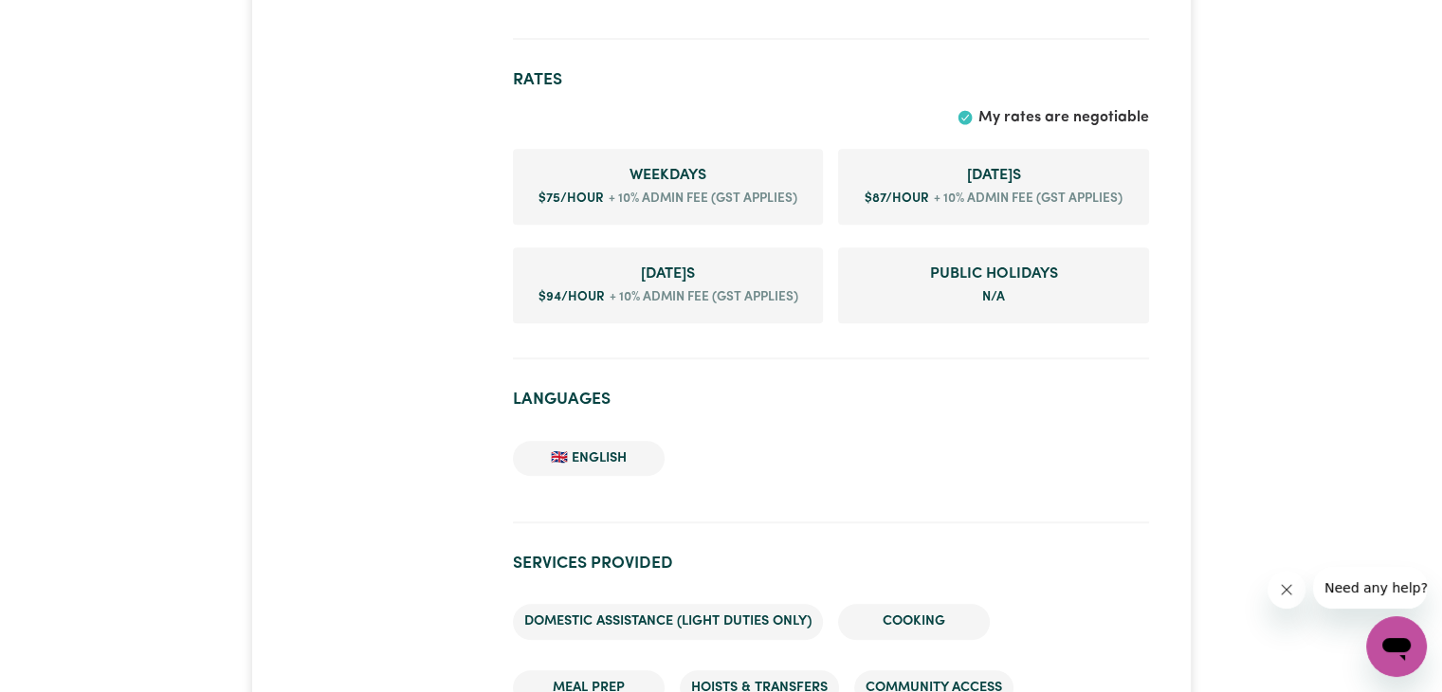
scroll to position [1232, 0]
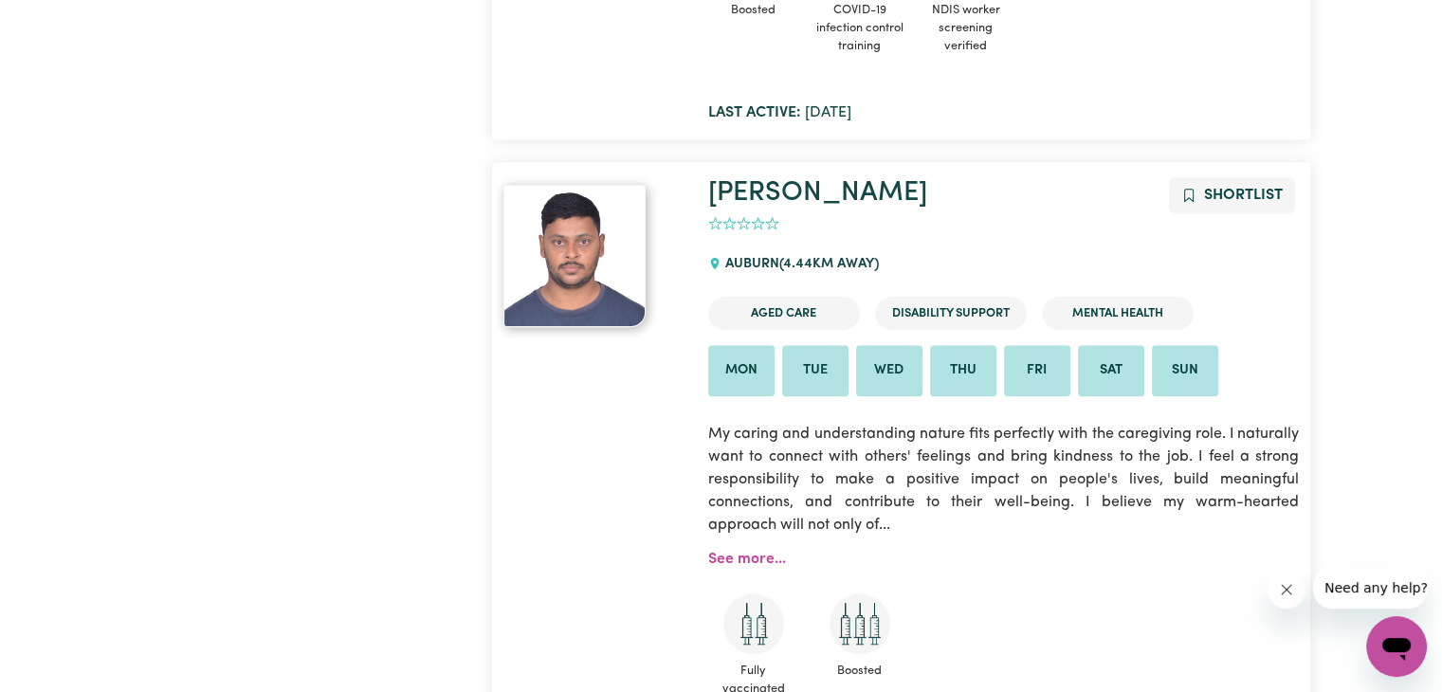
scroll to position [15830, 0]
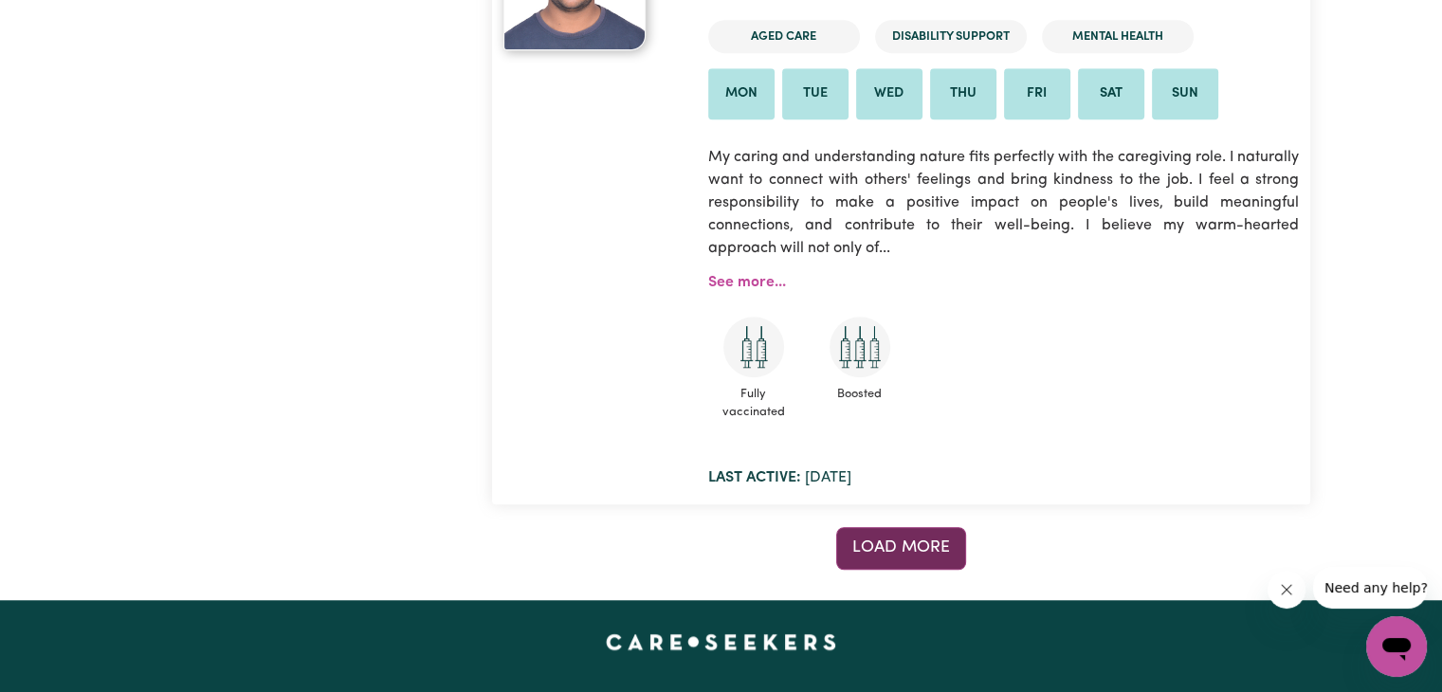
click at [914, 554] on span "Load more" at bounding box center [901, 547] width 98 height 16
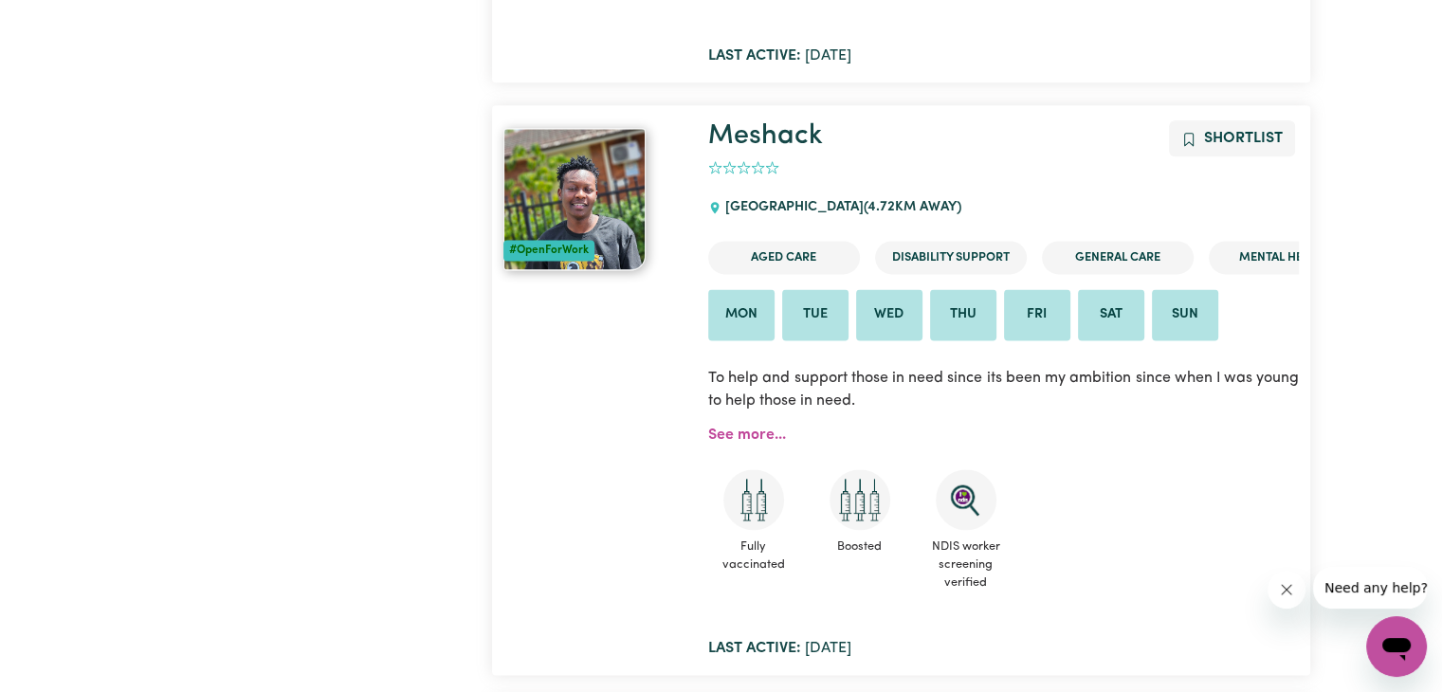
scroll to position [16968, 0]
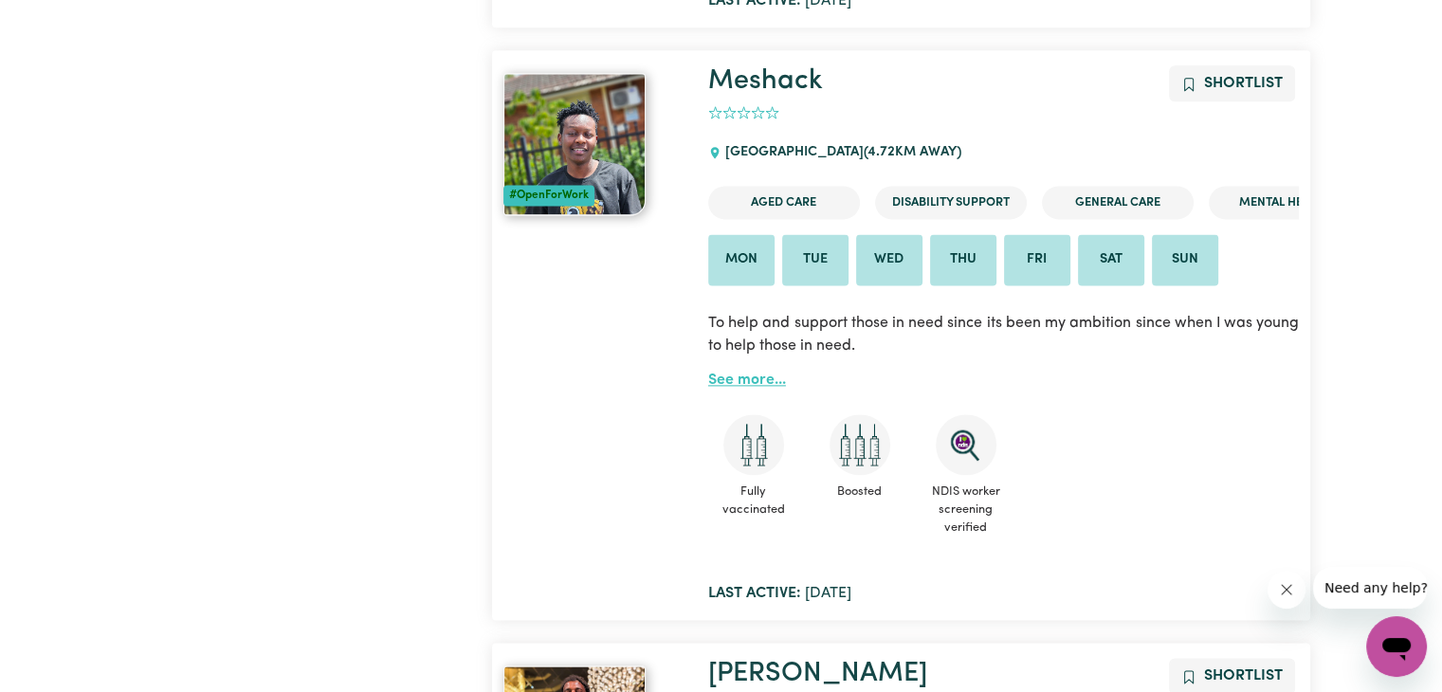
click at [733, 379] on link "See more..." at bounding box center [747, 380] width 78 height 15
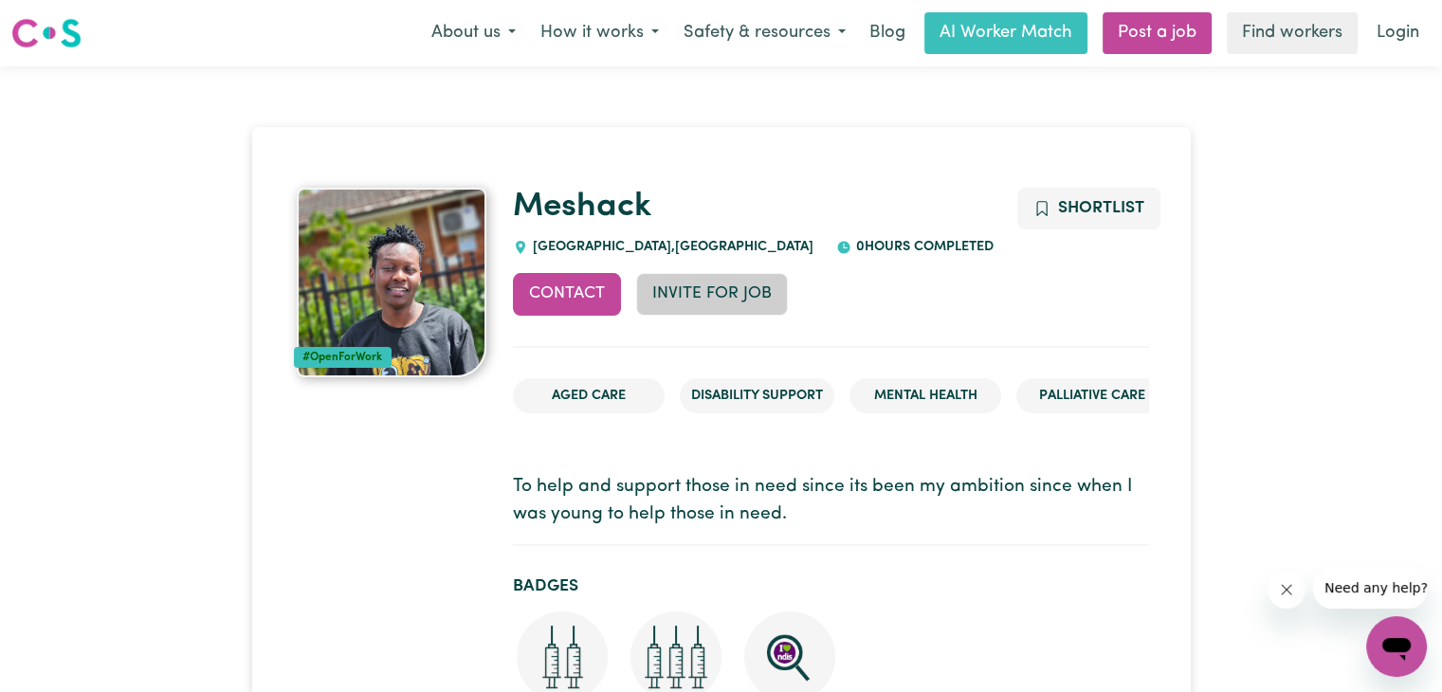
click at [734, 293] on button "Invite for Job" at bounding box center [712, 294] width 152 height 42
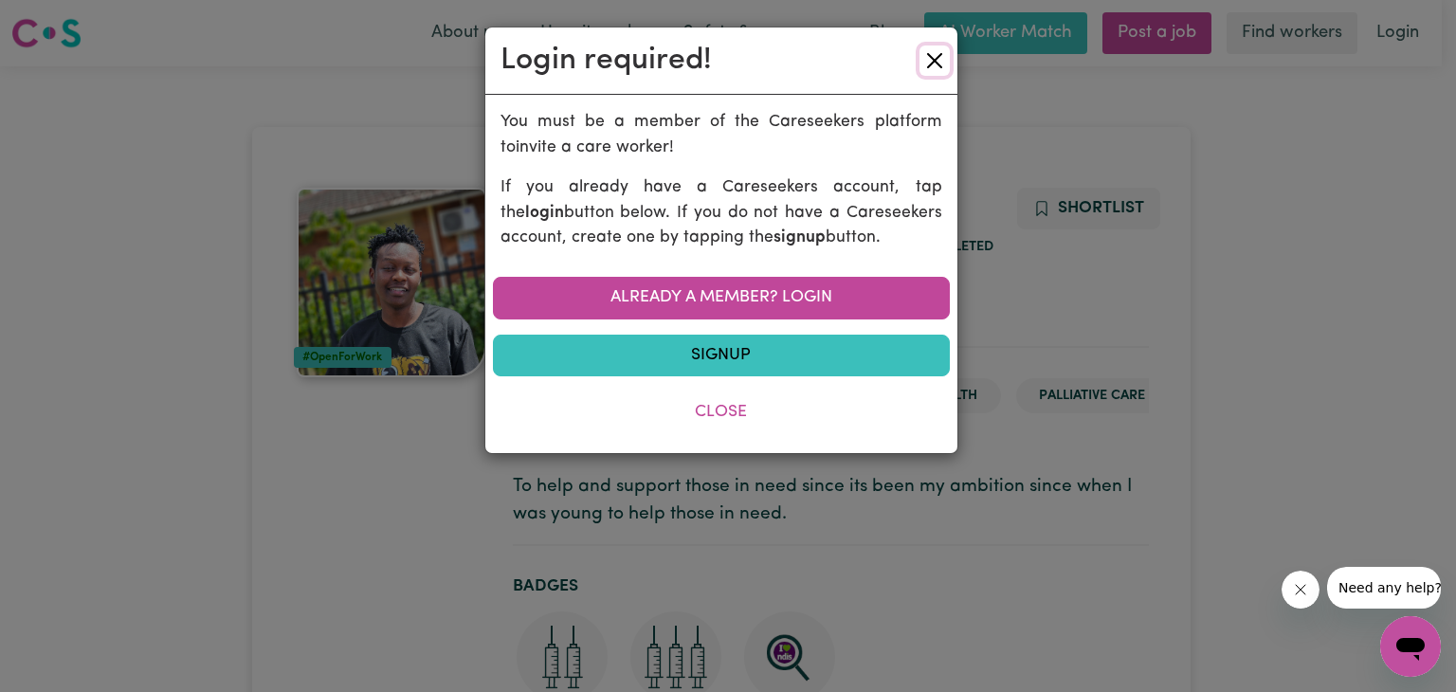
click at [930, 56] on button "Close" at bounding box center [935, 61] width 30 height 30
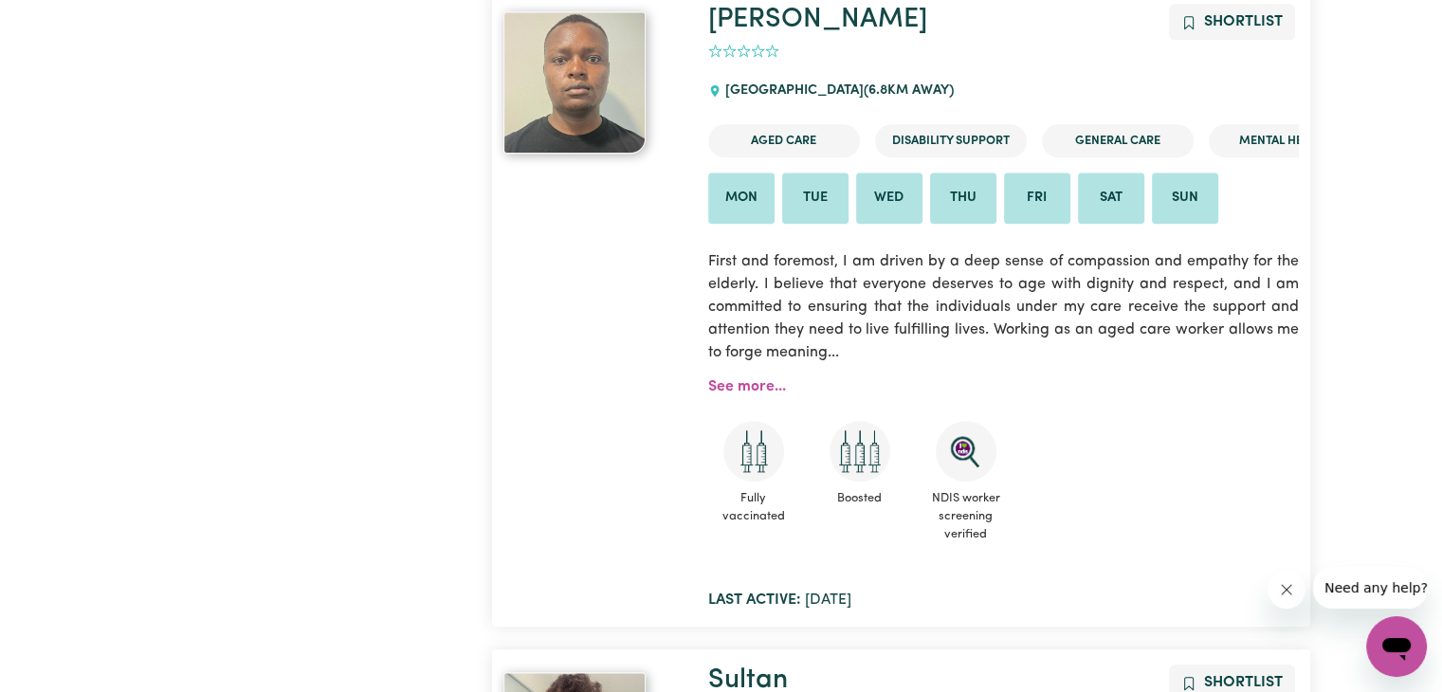
scroll to position [23210, 0]
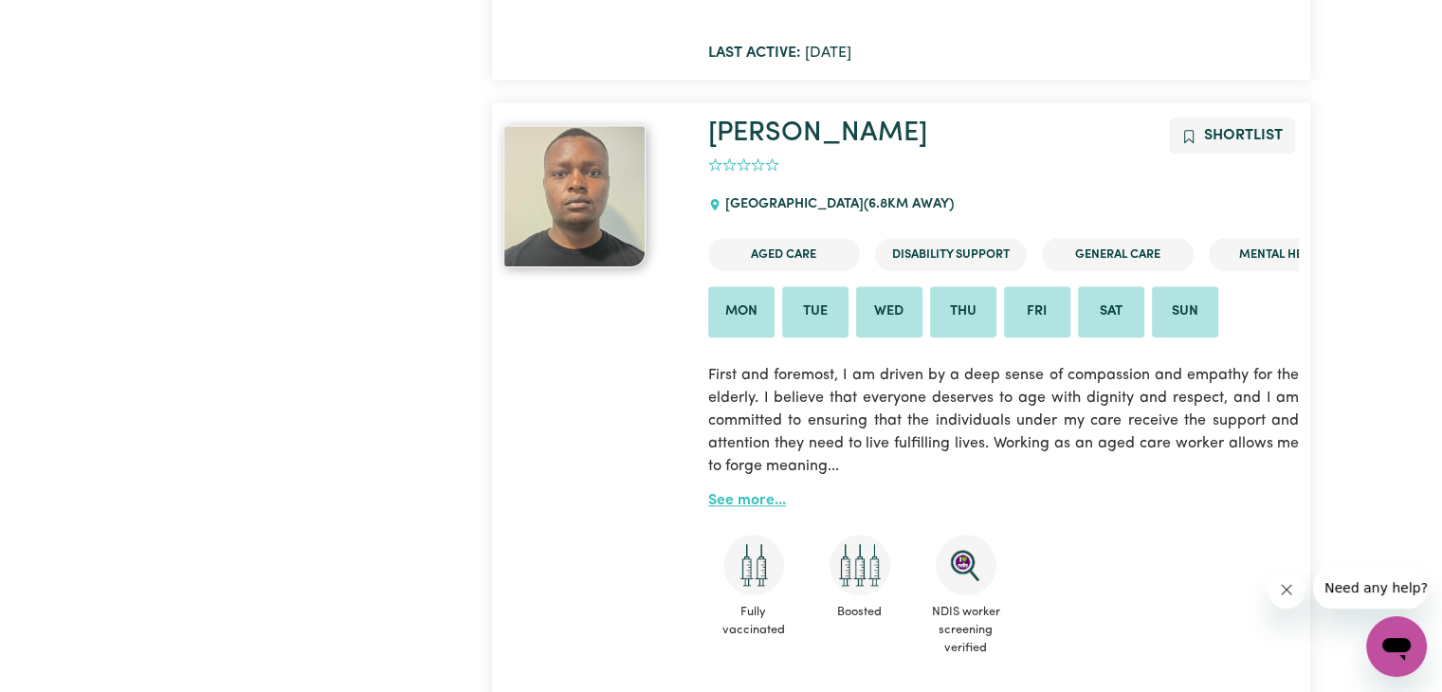
click at [734, 499] on link "See more..." at bounding box center [747, 500] width 78 height 15
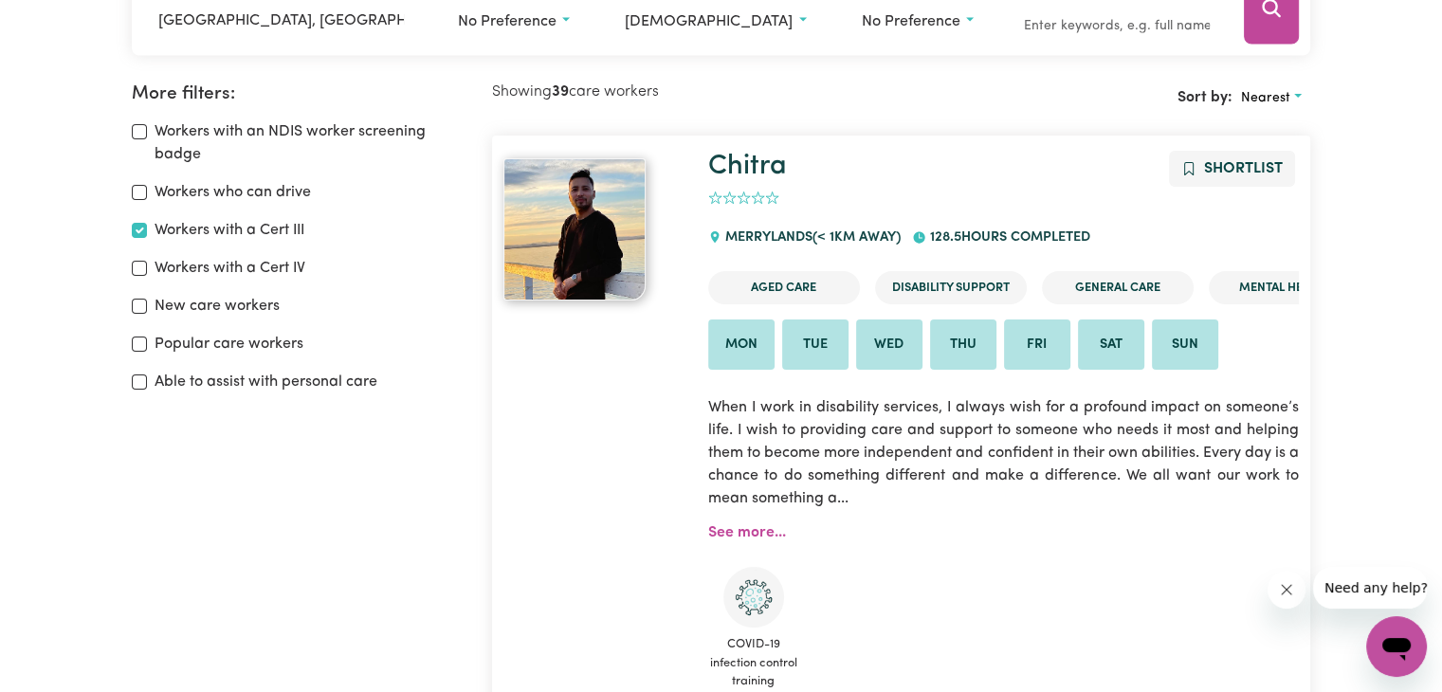
scroll to position [379, 0]
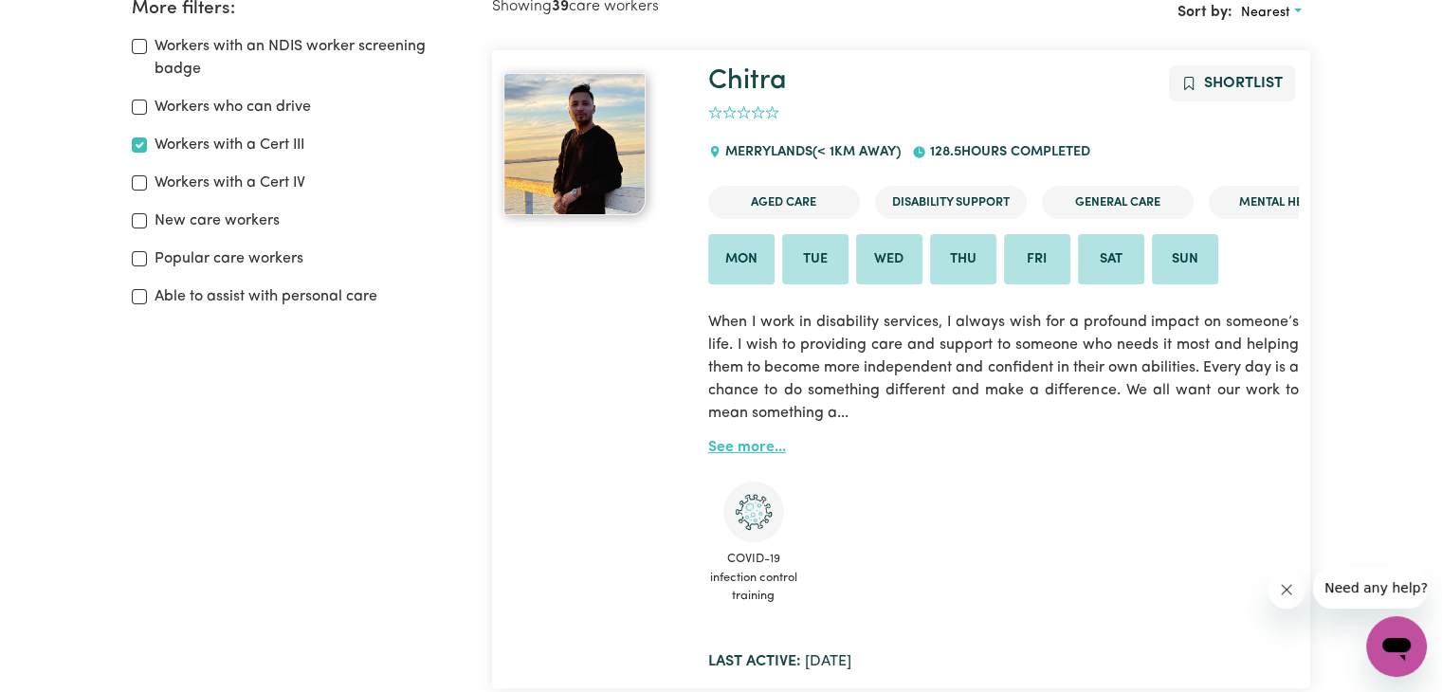
click at [753, 449] on link "See more..." at bounding box center [747, 447] width 78 height 15
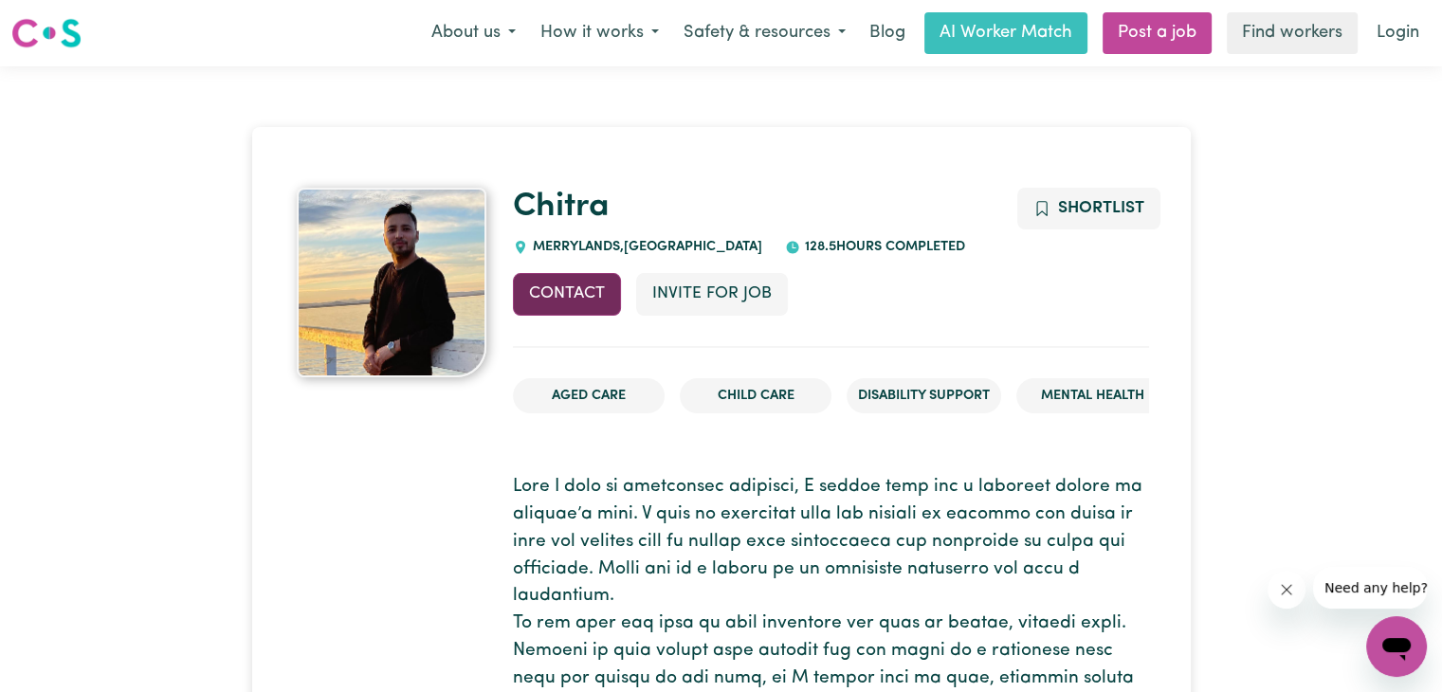
click at [572, 296] on button "Contact" at bounding box center [567, 294] width 108 height 42
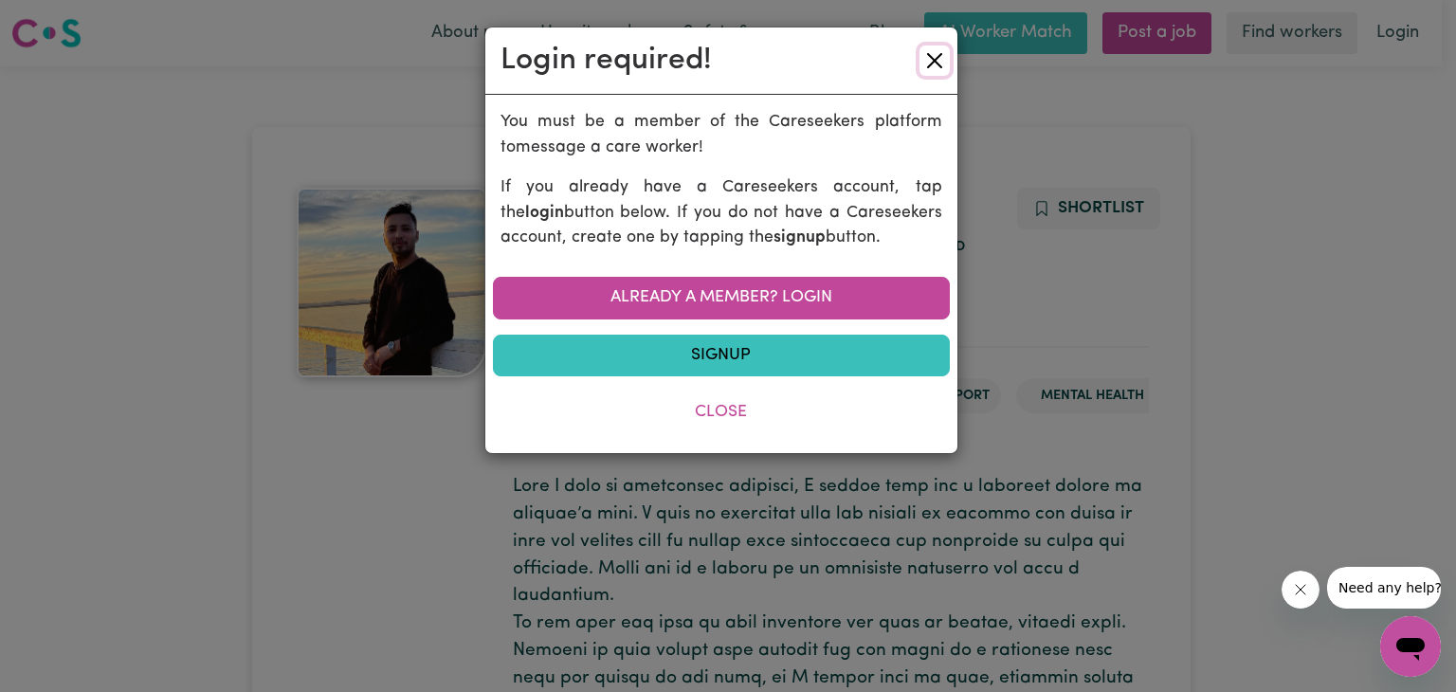
click at [936, 58] on button "Close" at bounding box center [935, 61] width 30 height 30
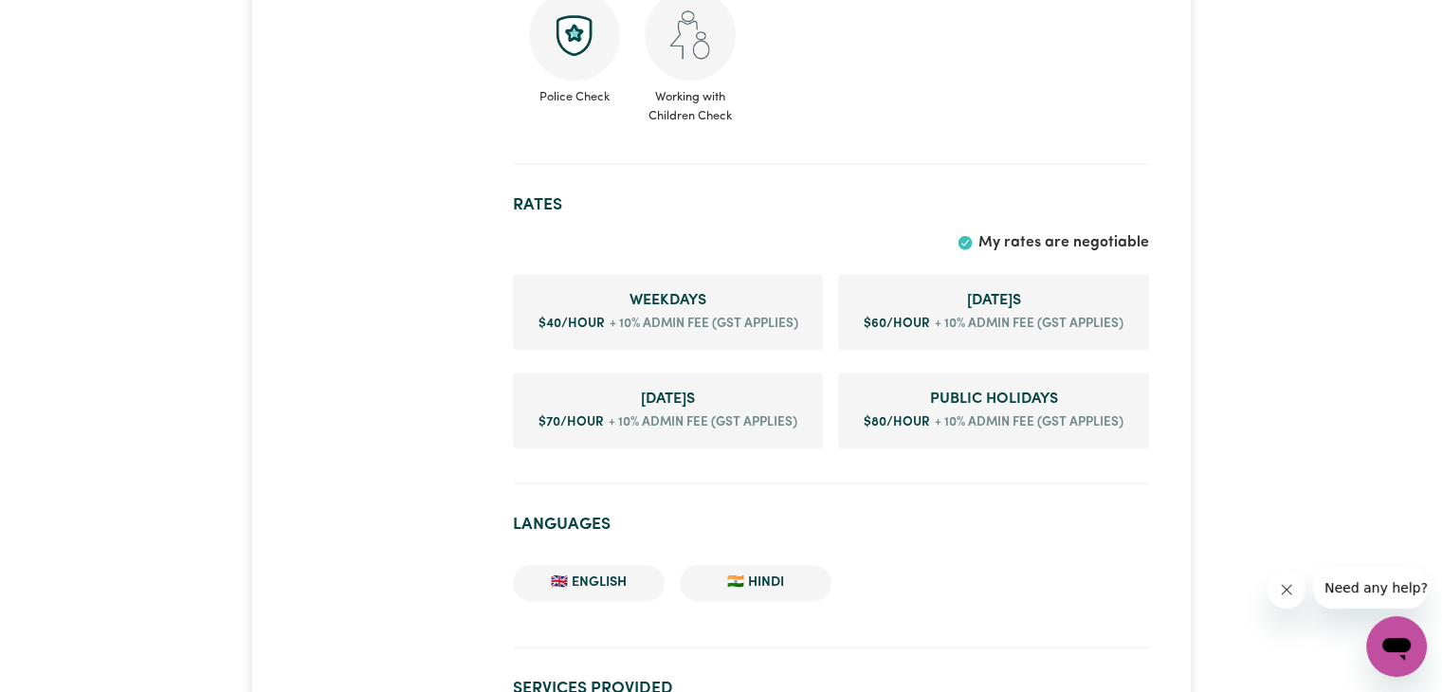
scroll to position [1612, 0]
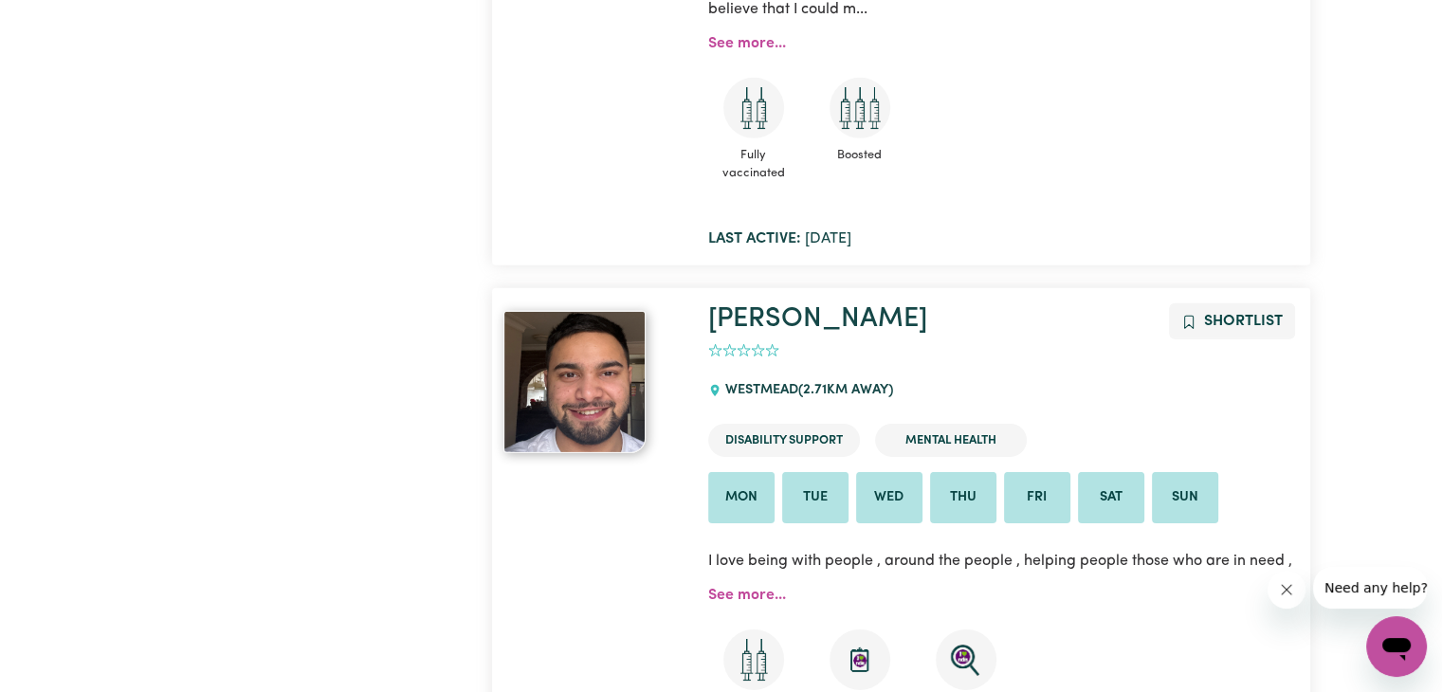
scroll to position [5531, 0]
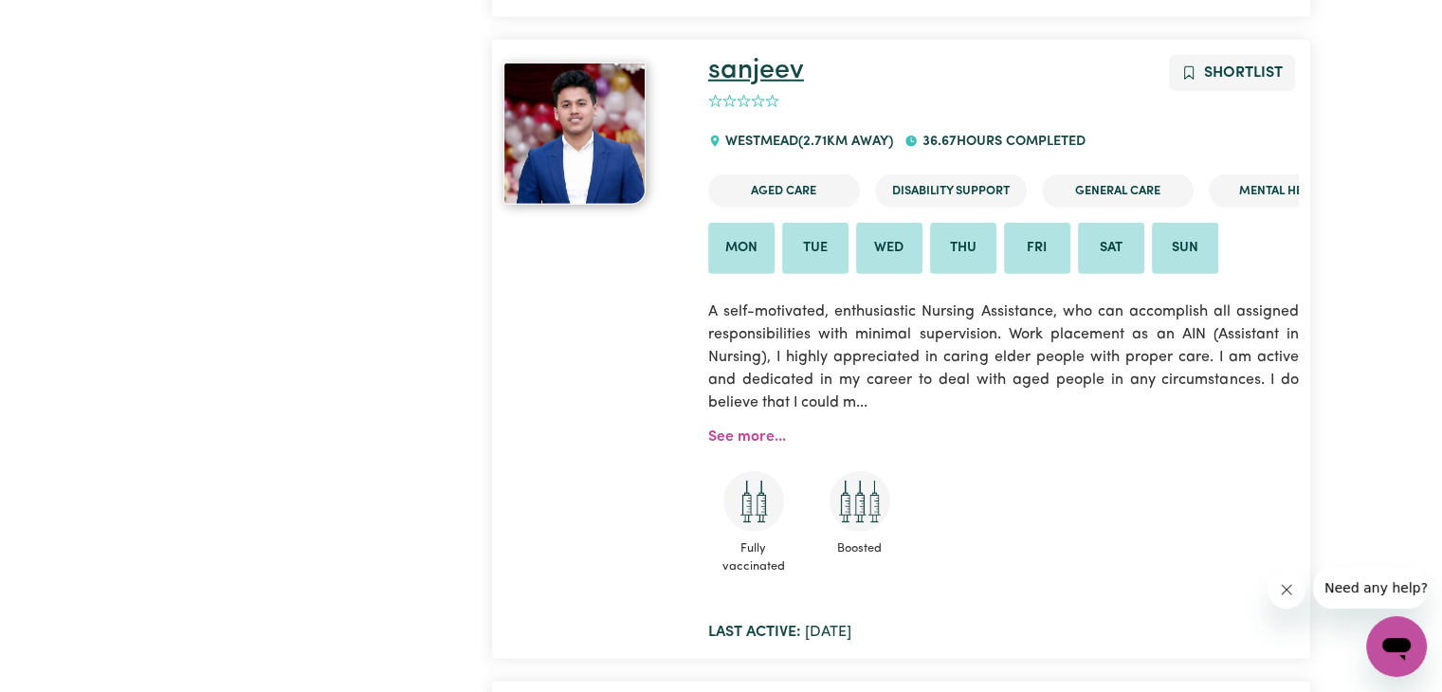
click at [747, 74] on link "sanjeev" at bounding box center [756, 70] width 96 height 27
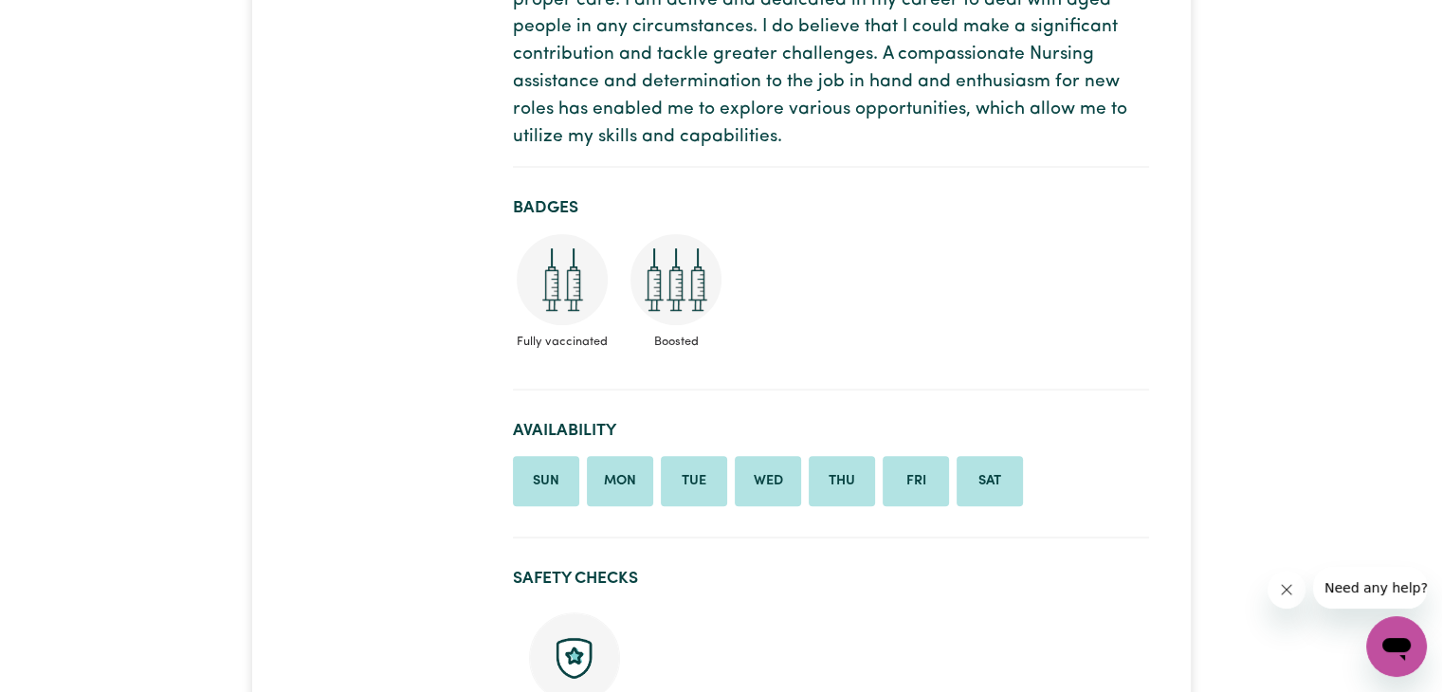
scroll to position [1043, 0]
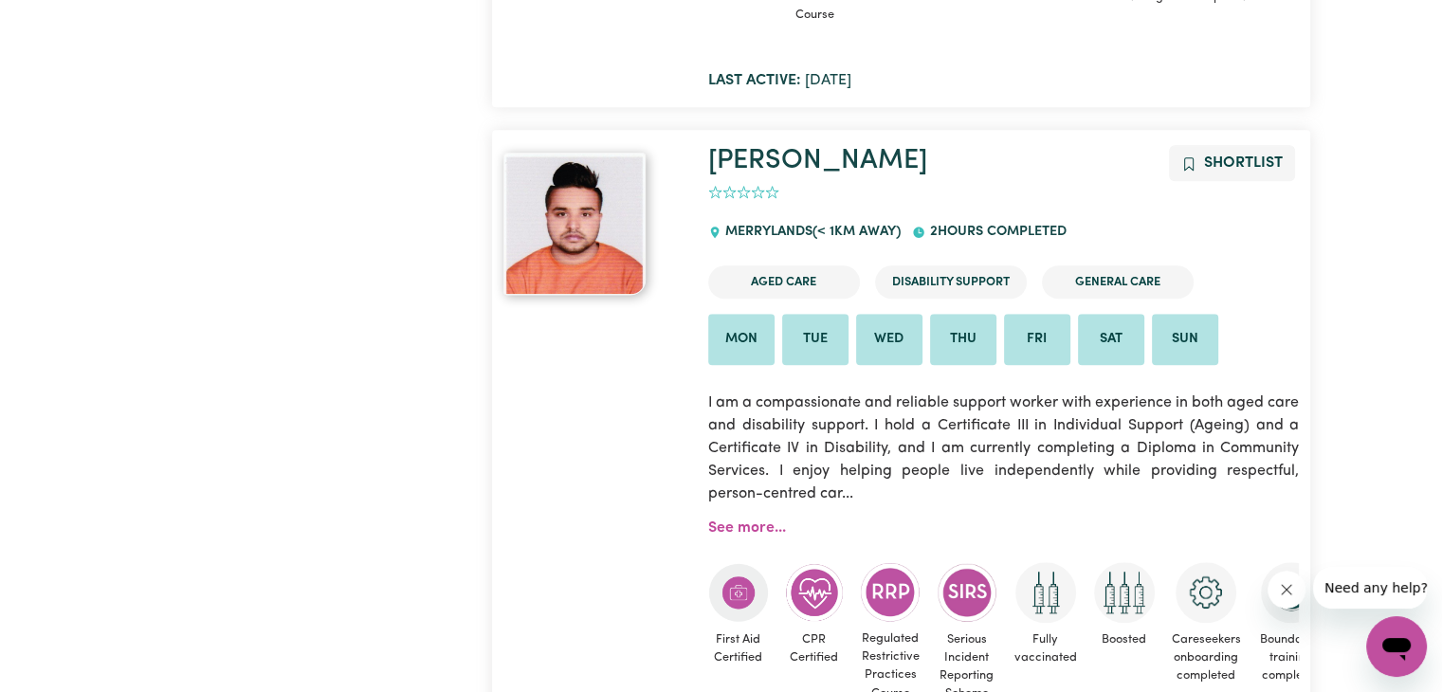
scroll to position [1644, 0]
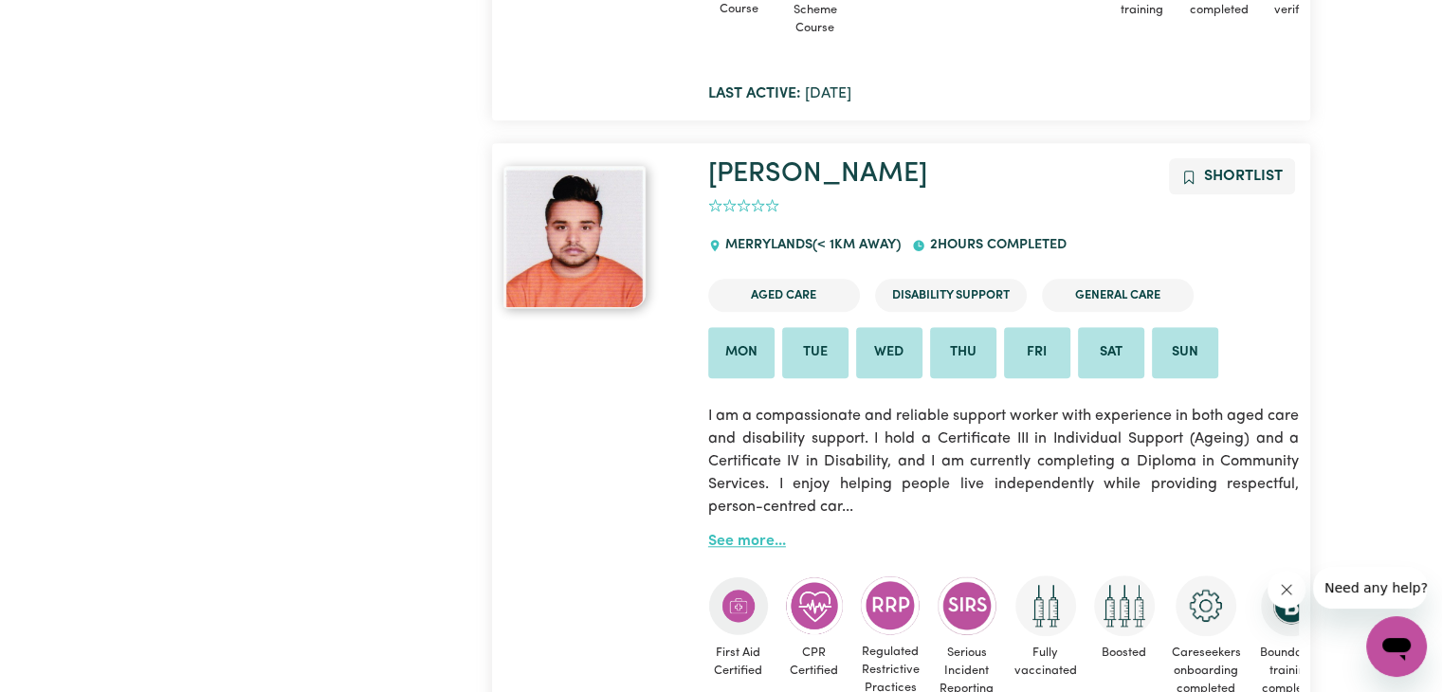
click at [764, 538] on link "See more..." at bounding box center [747, 541] width 78 height 15
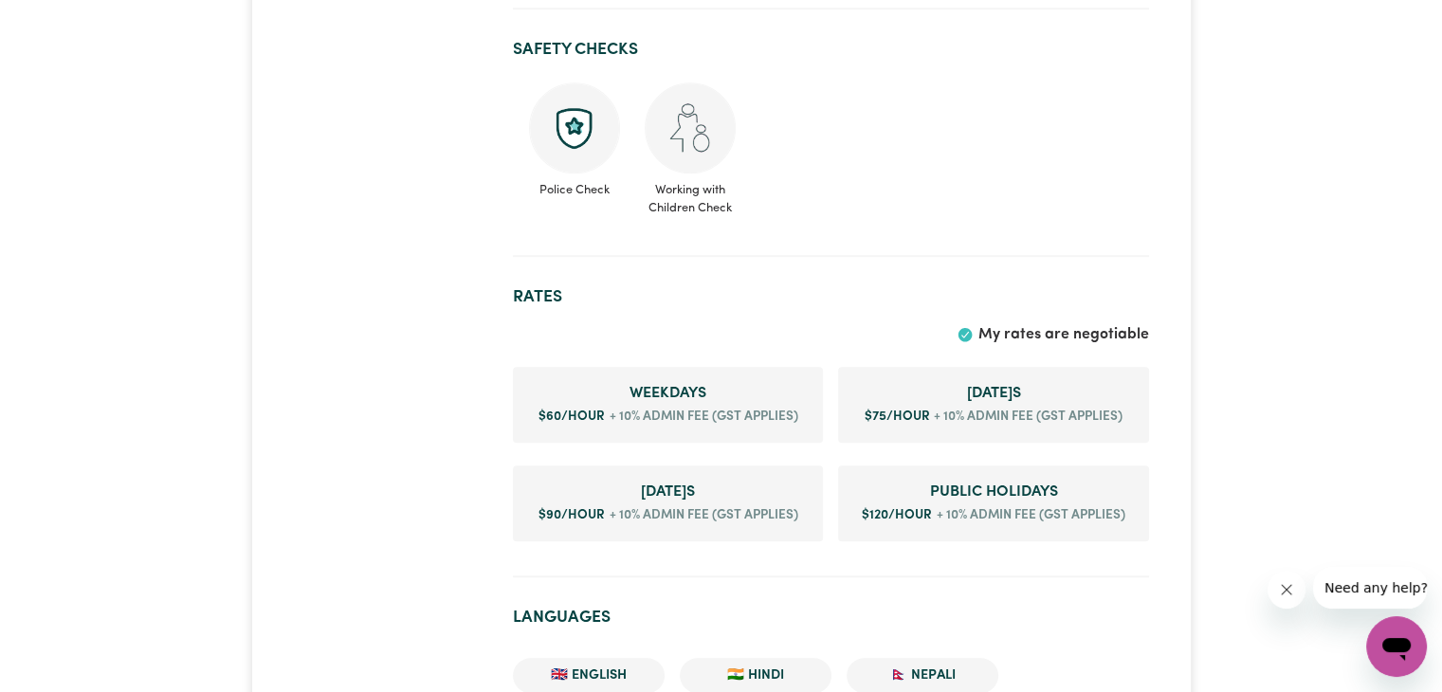
scroll to position [1422, 0]
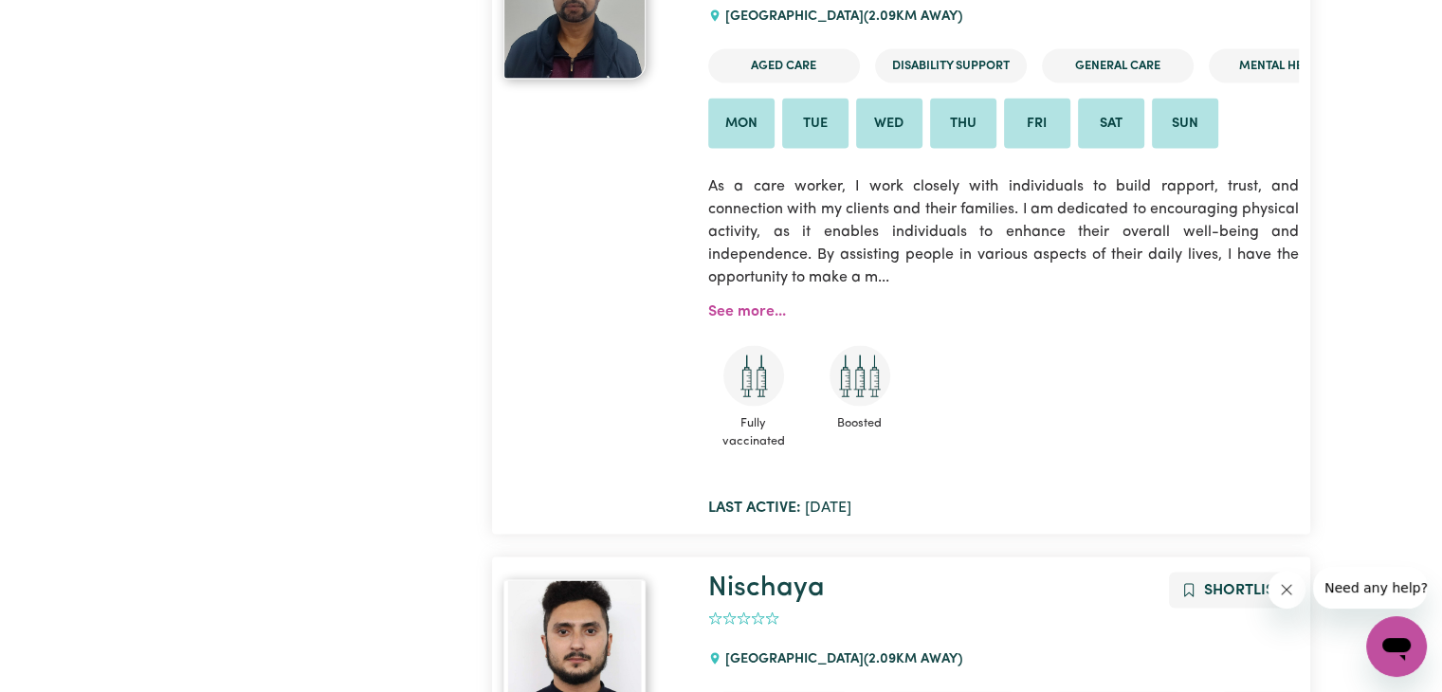
scroll to position [3824, 0]
click at [756, 312] on link "See more..." at bounding box center [747, 310] width 78 height 15
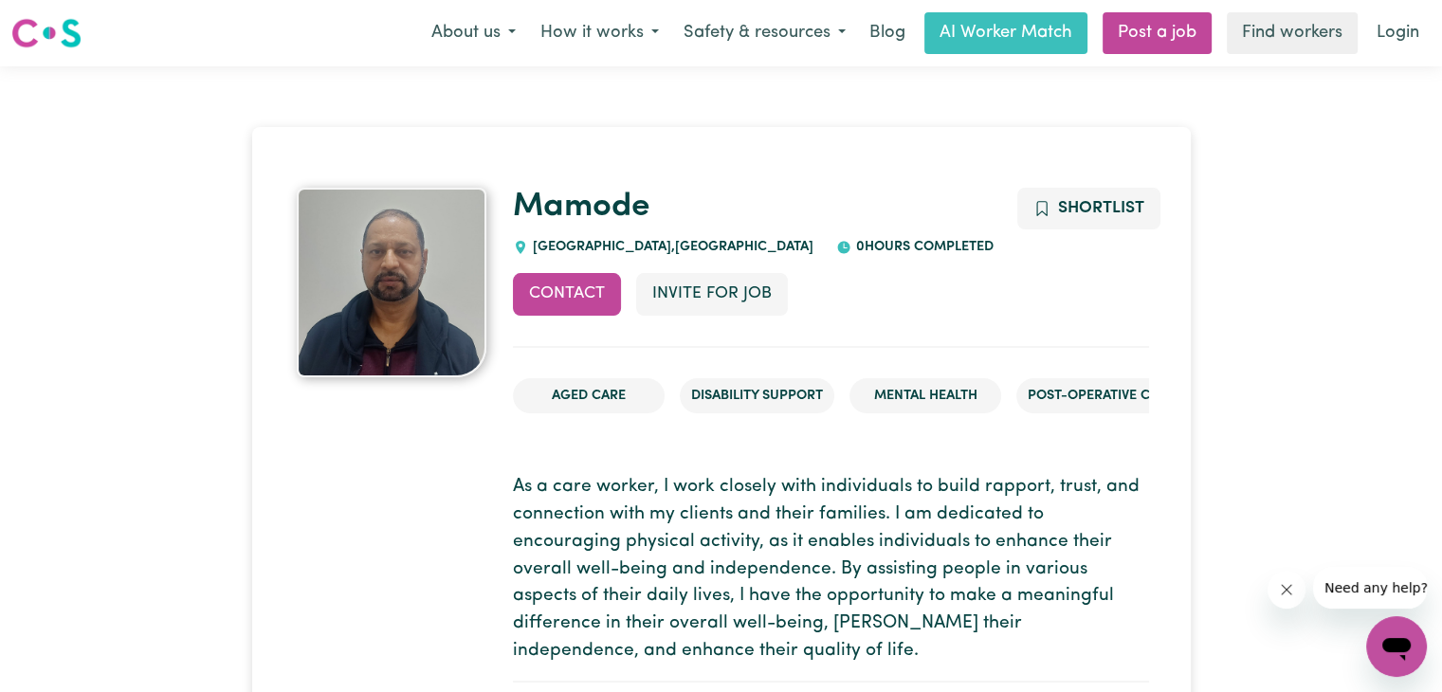
scroll to position [190, 0]
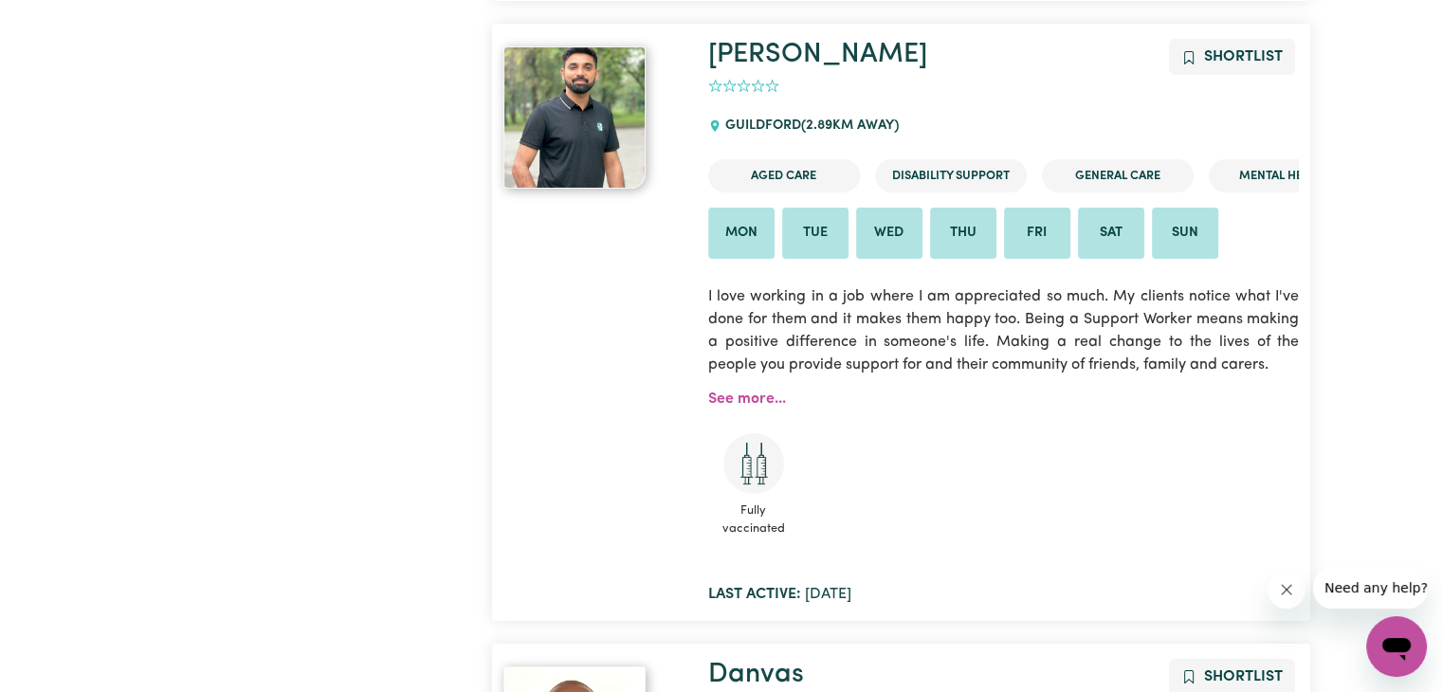
scroll to position [6763, 0]
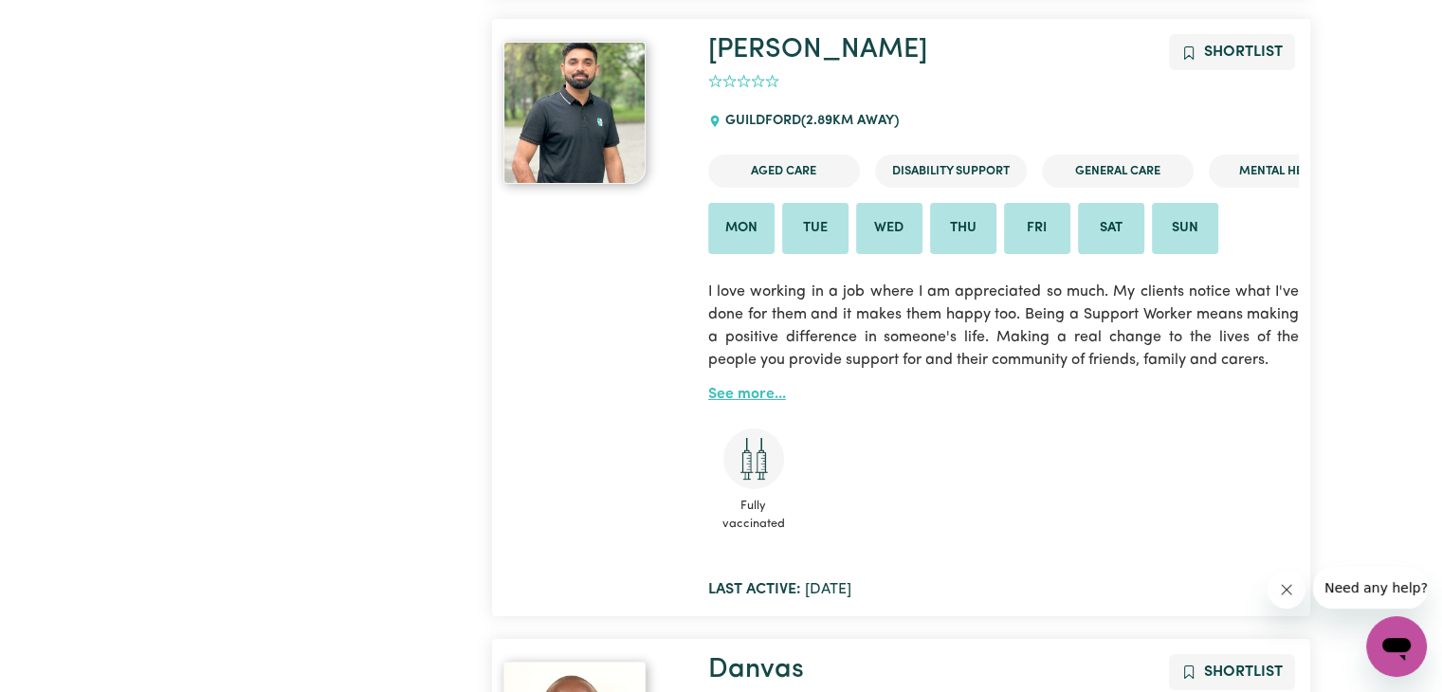
click at [762, 392] on link "See more..." at bounding box center [747, 394] width 78 height 15
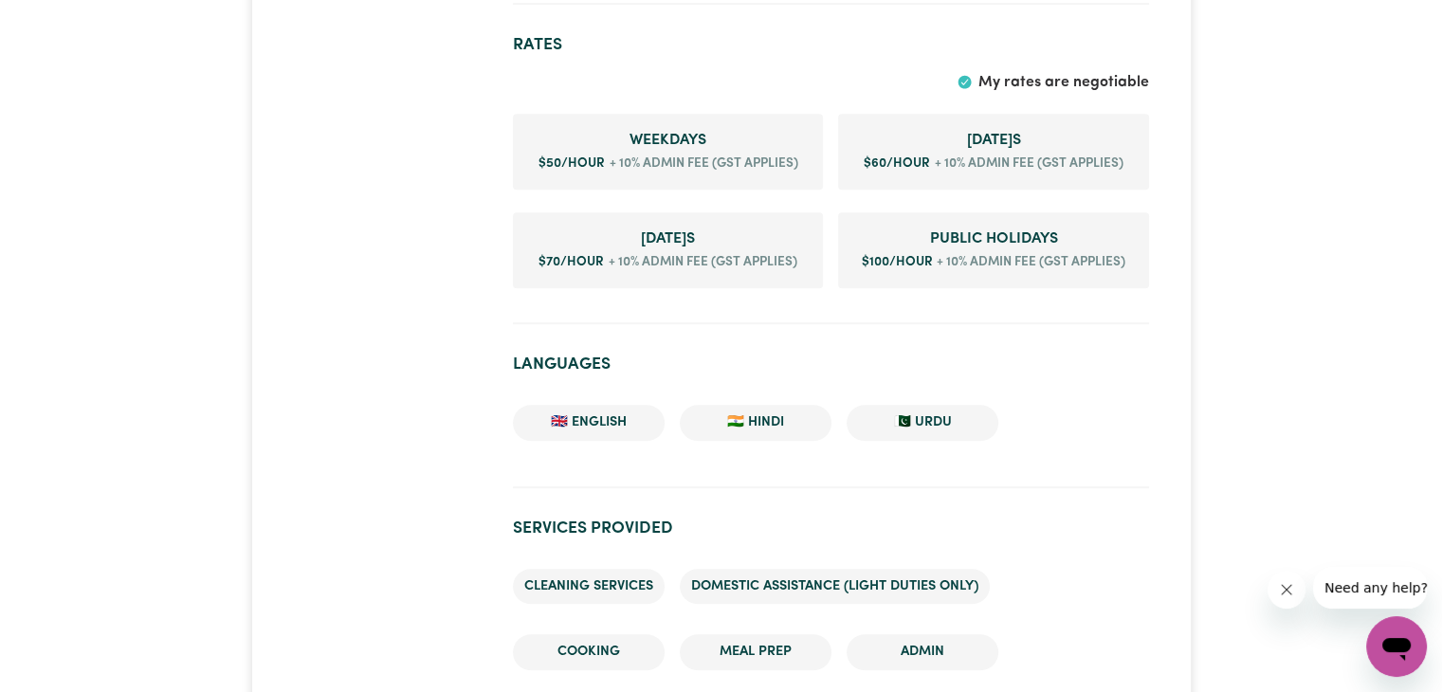
scroll to position [1232, 0]
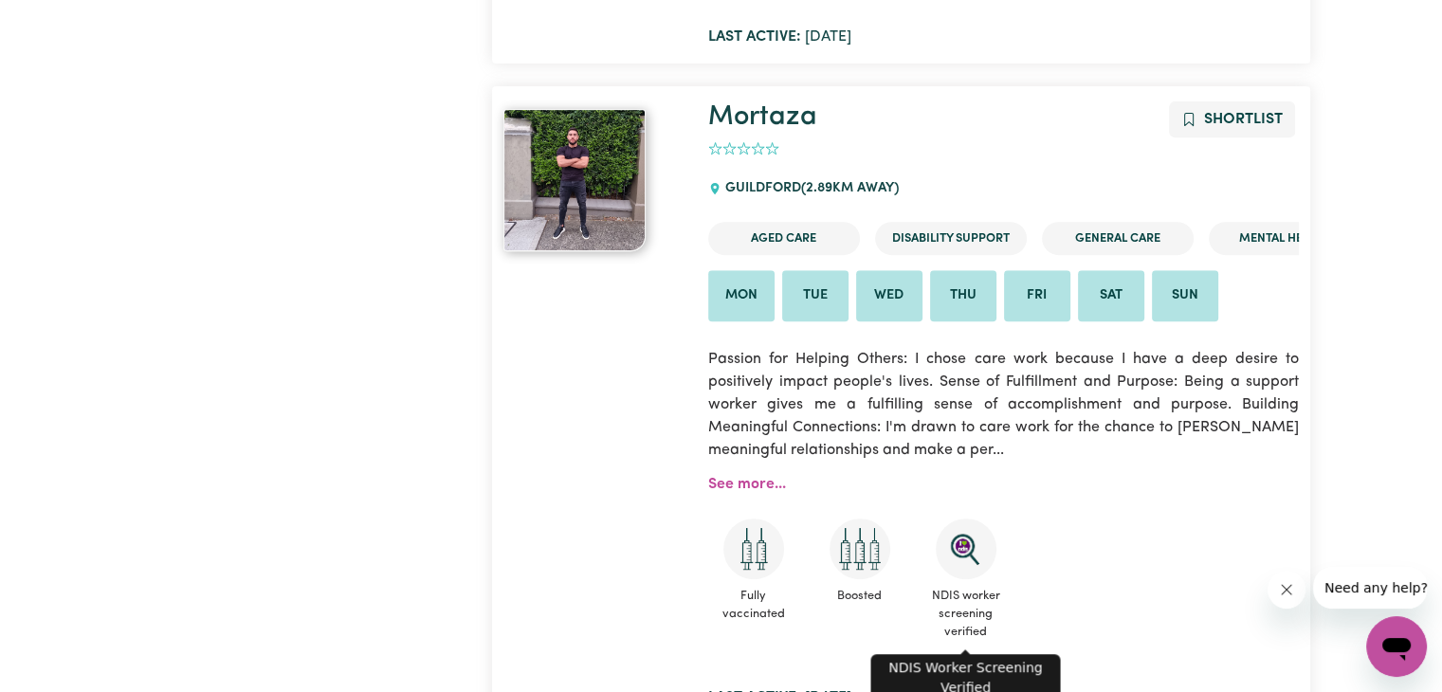
scroll to position [8091, 0]
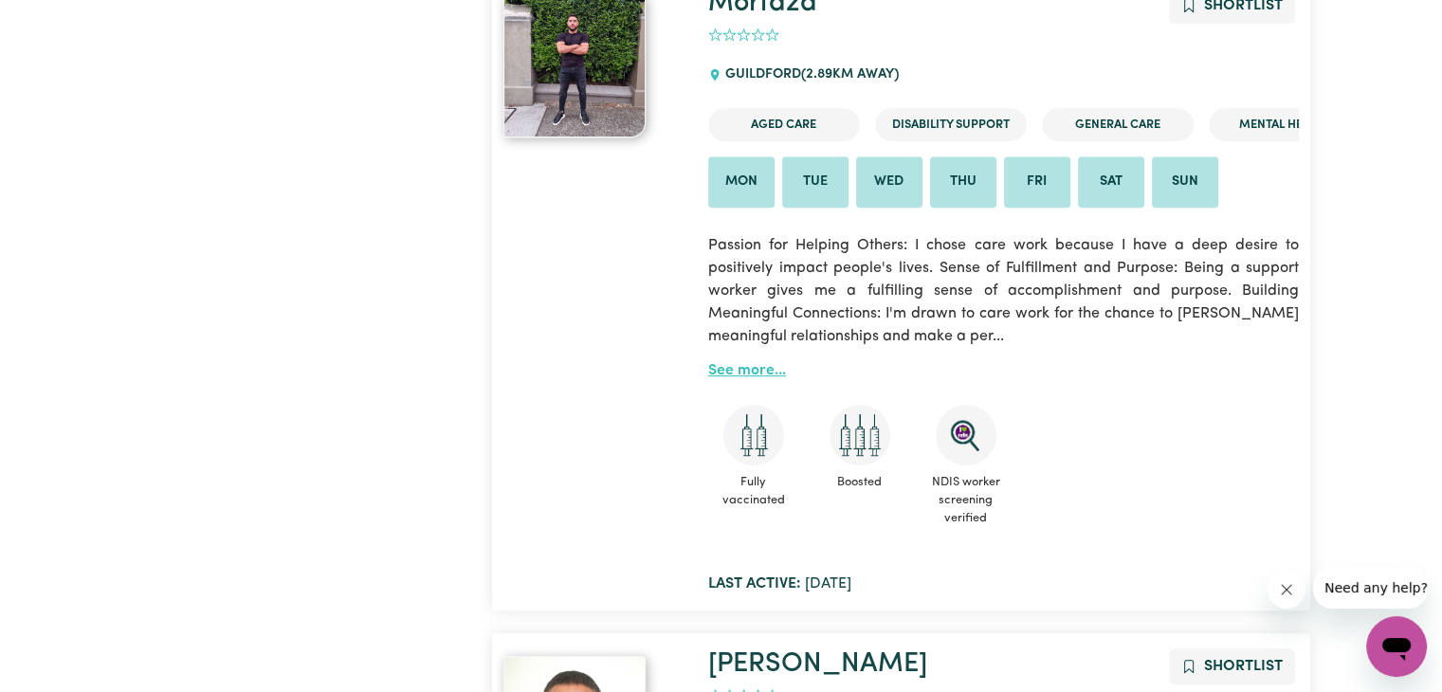
click at [743, 372] on link "See more..." at bounding box center [747, 370] width 78 height 15
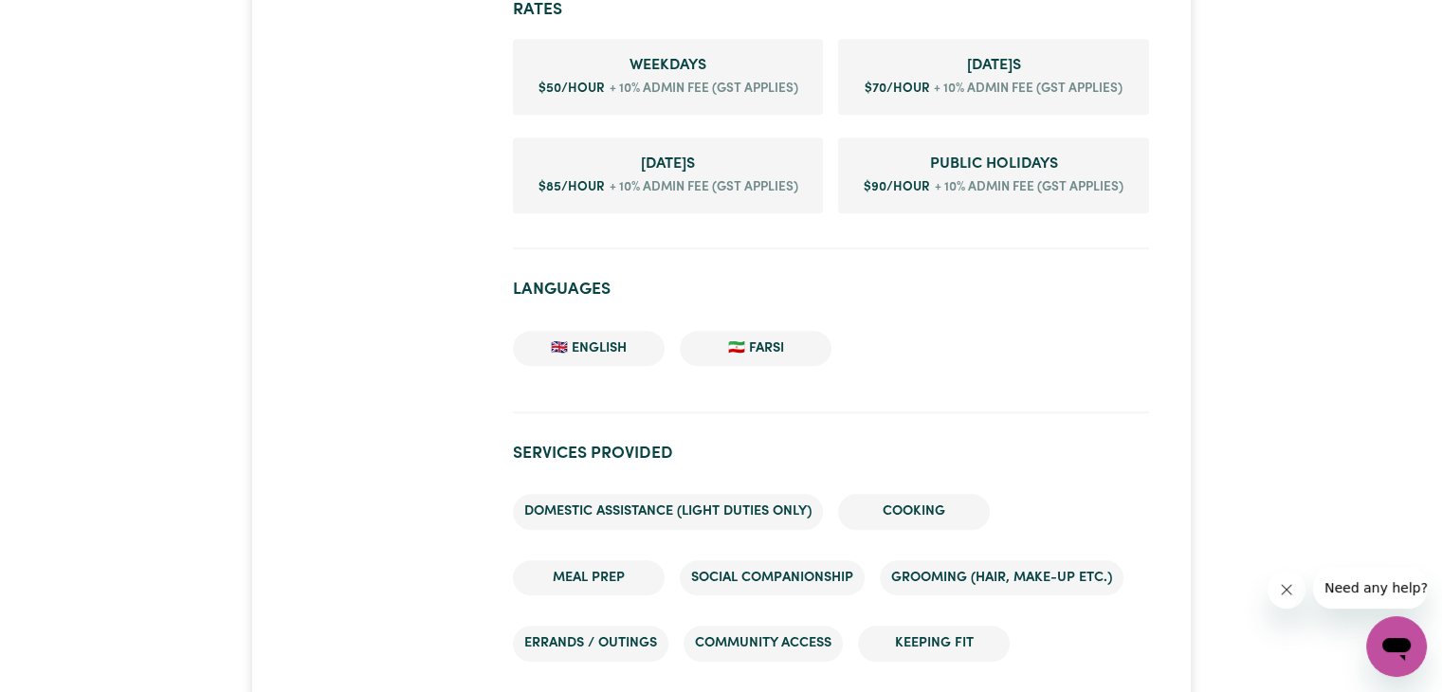
scroll to position [1327, 0]
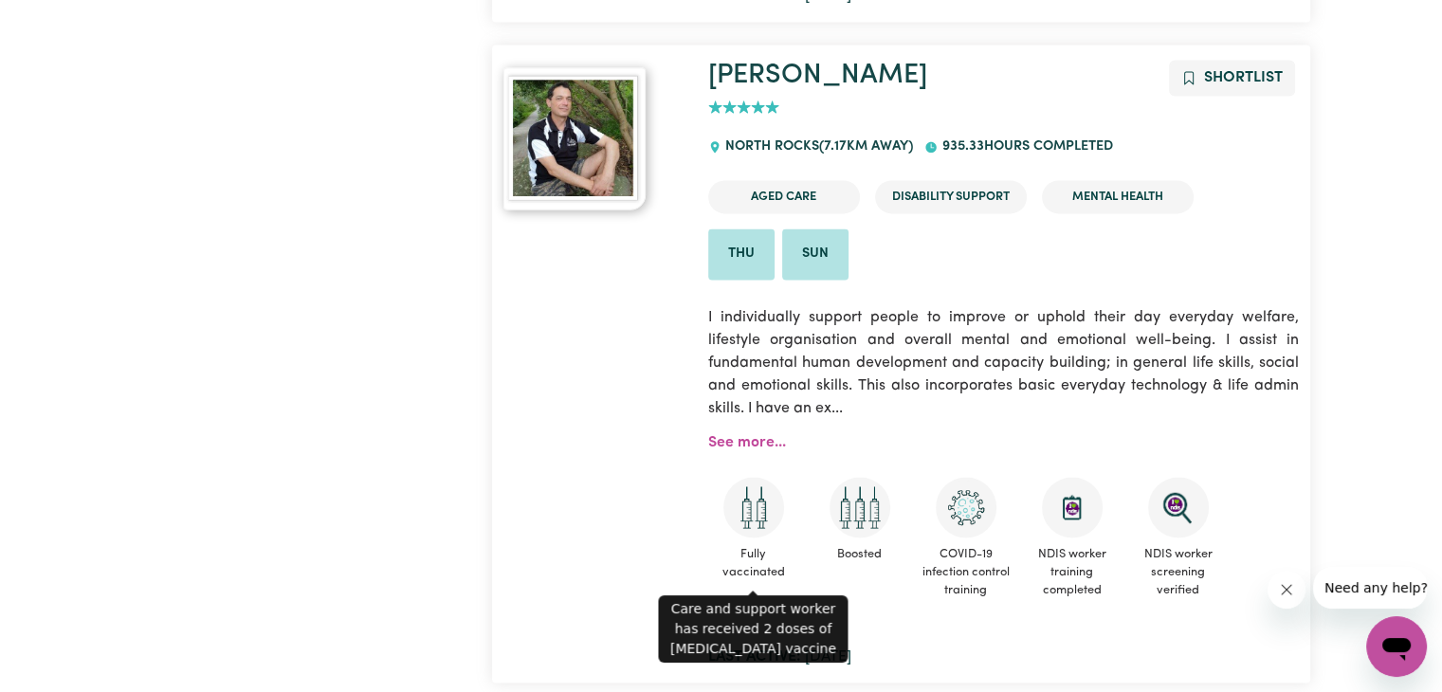
scroll to position [24855, 0]
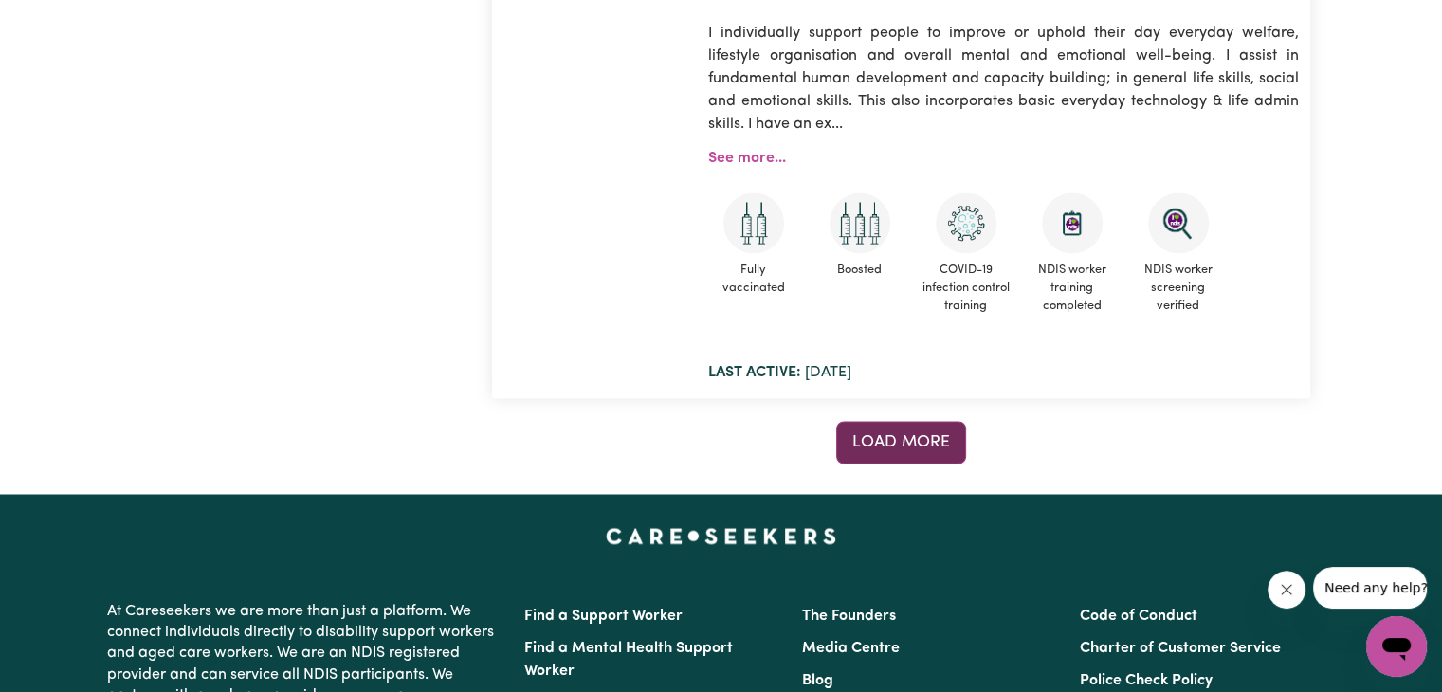
click at [919, 438] on span "Load more" at bounding box center [901, 441] width 98 height 16
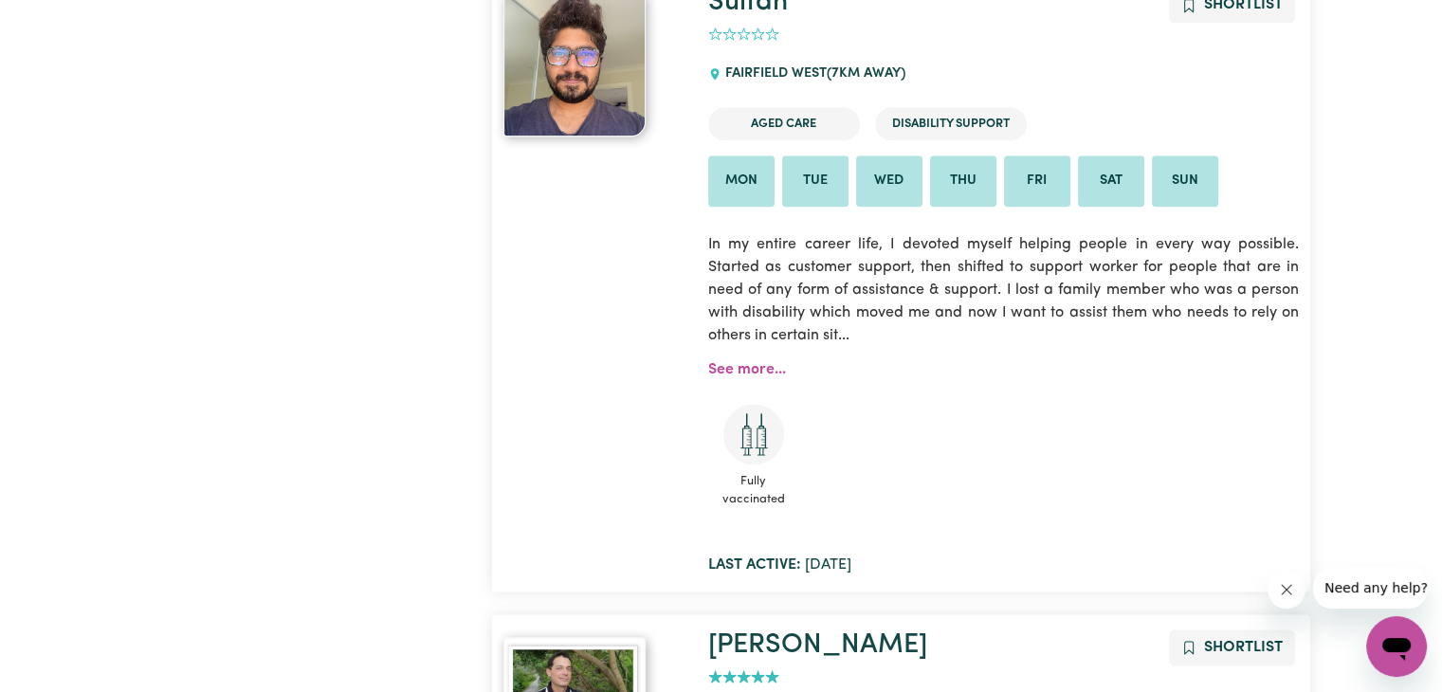
scroll to position [24002, 0]
click at [764, 366] on link "See more..." at bounding box center [747, 368] width 78 height 15
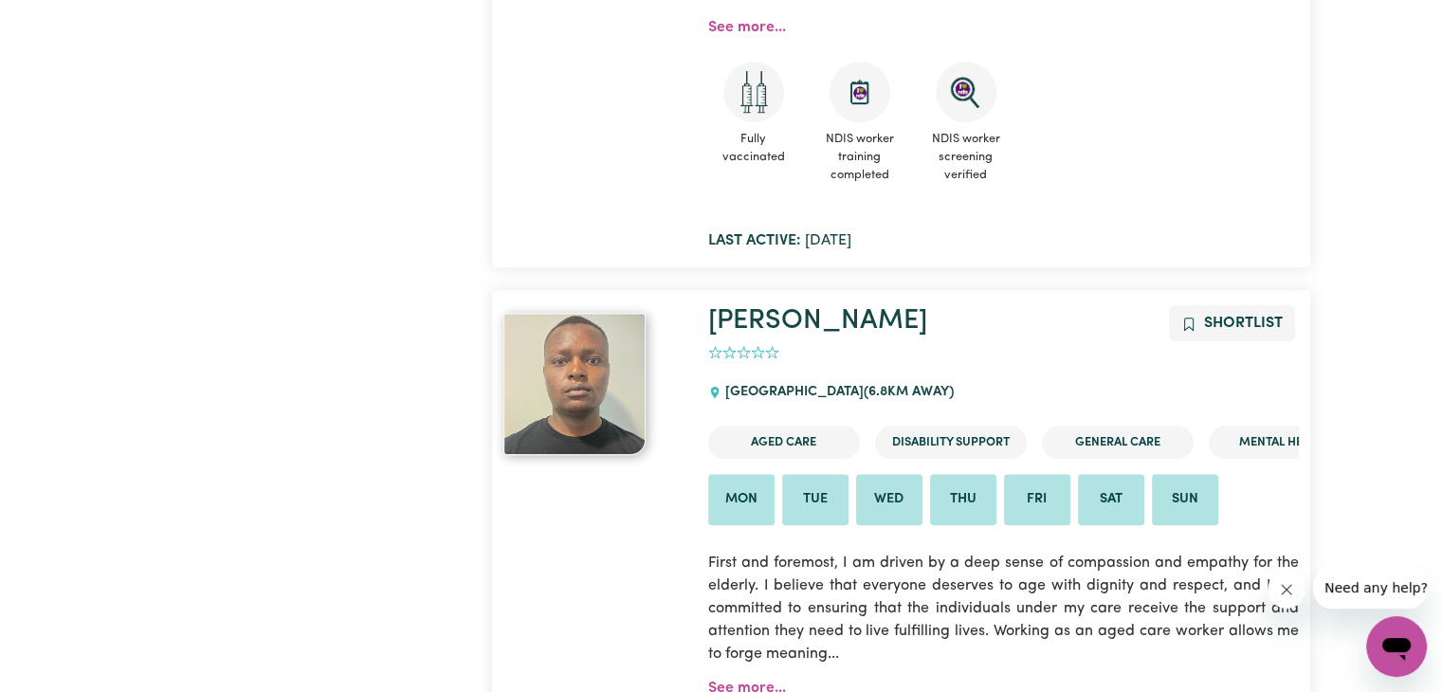
scroll to position [22643, 0]
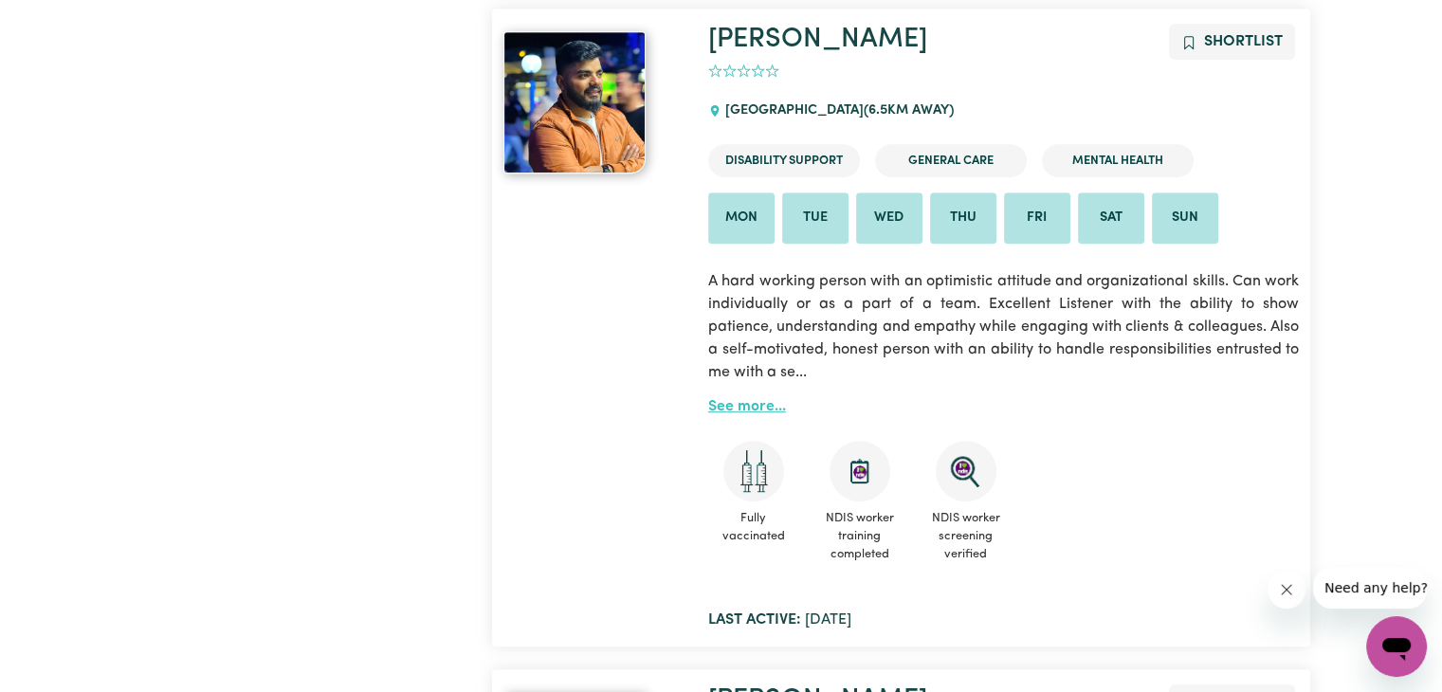
click at [754, 407] on link "See more..." at bounding box center [747, 406] width 78 height 15
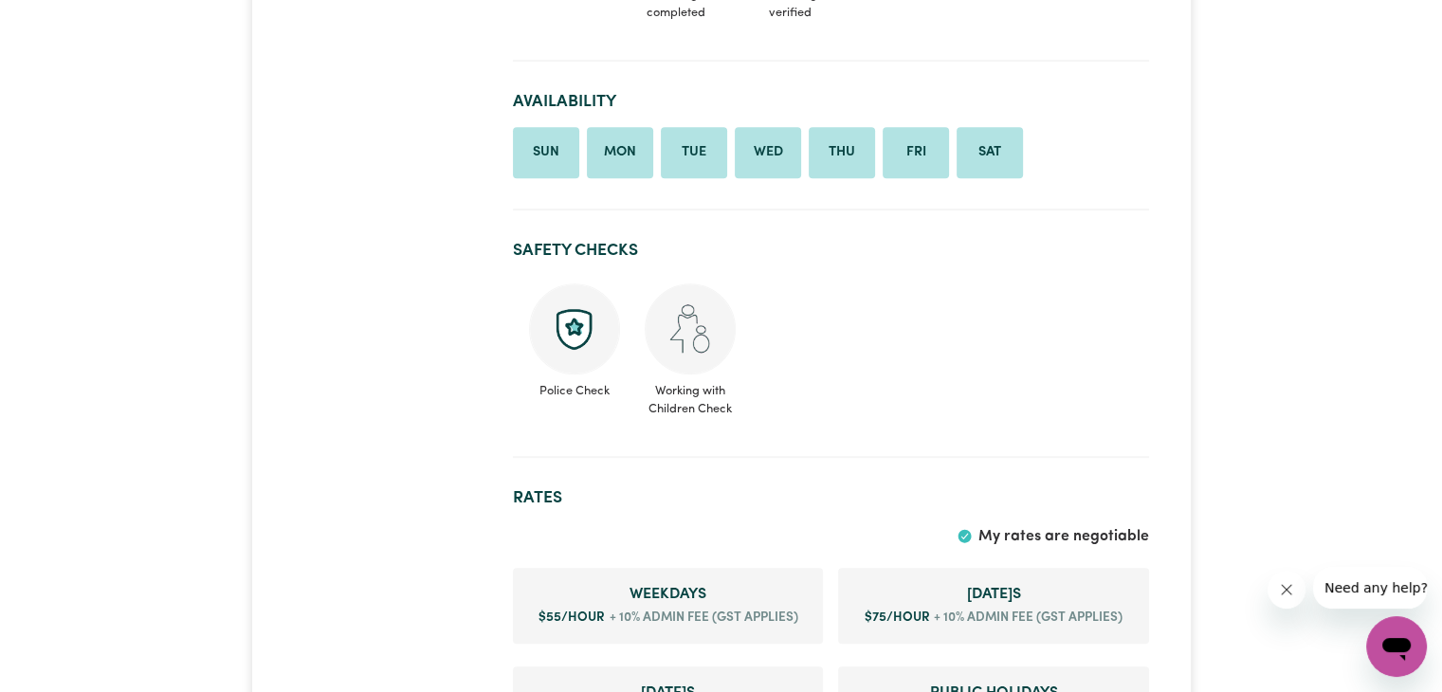
scroll to position [1422, 0]
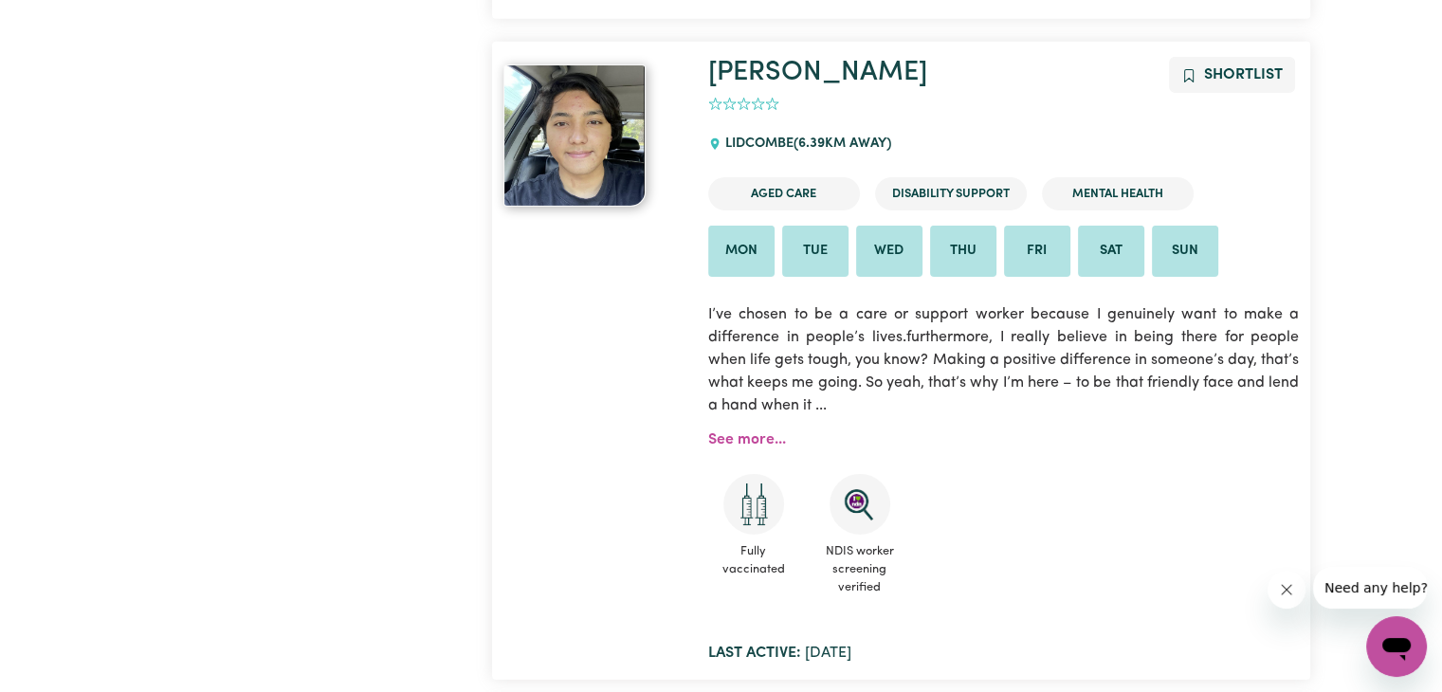
scroll to position [20671, 0]
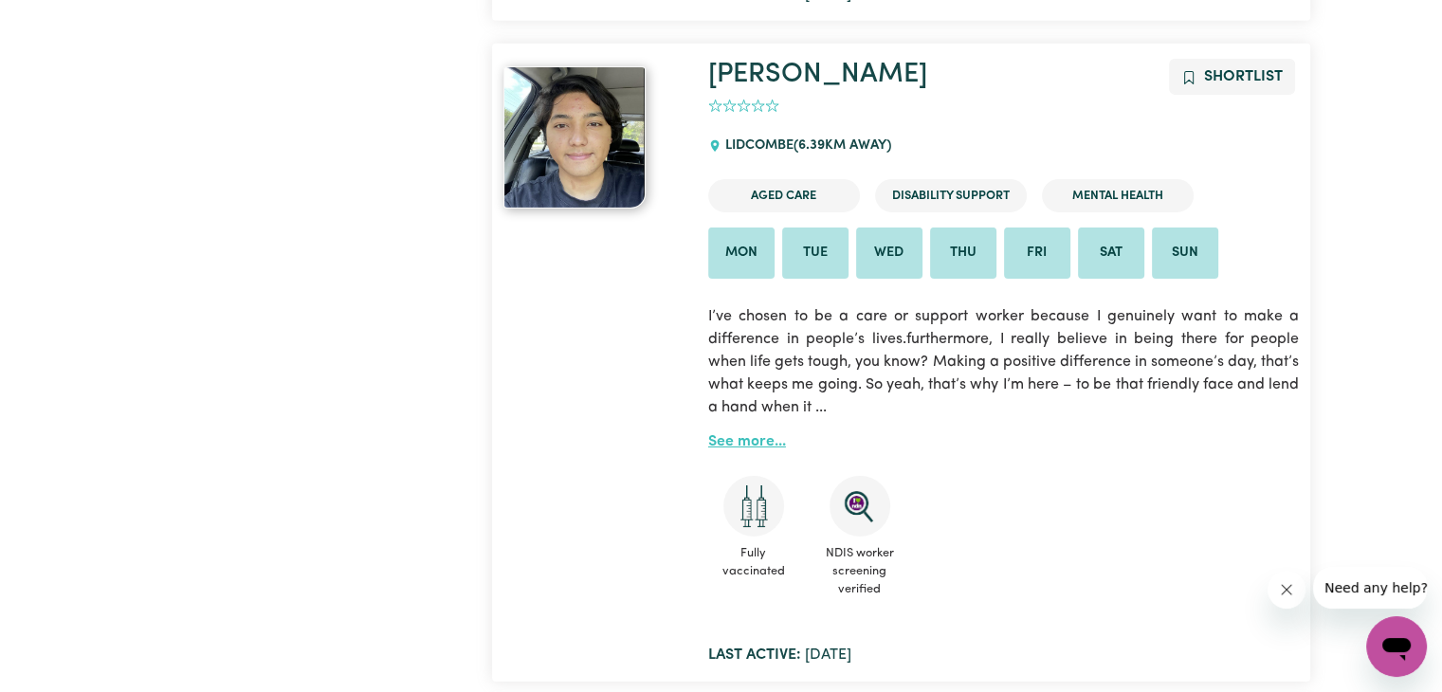
click at [748, 438] on link "See more..." at bounding box center [747, 441] width 78 height 15
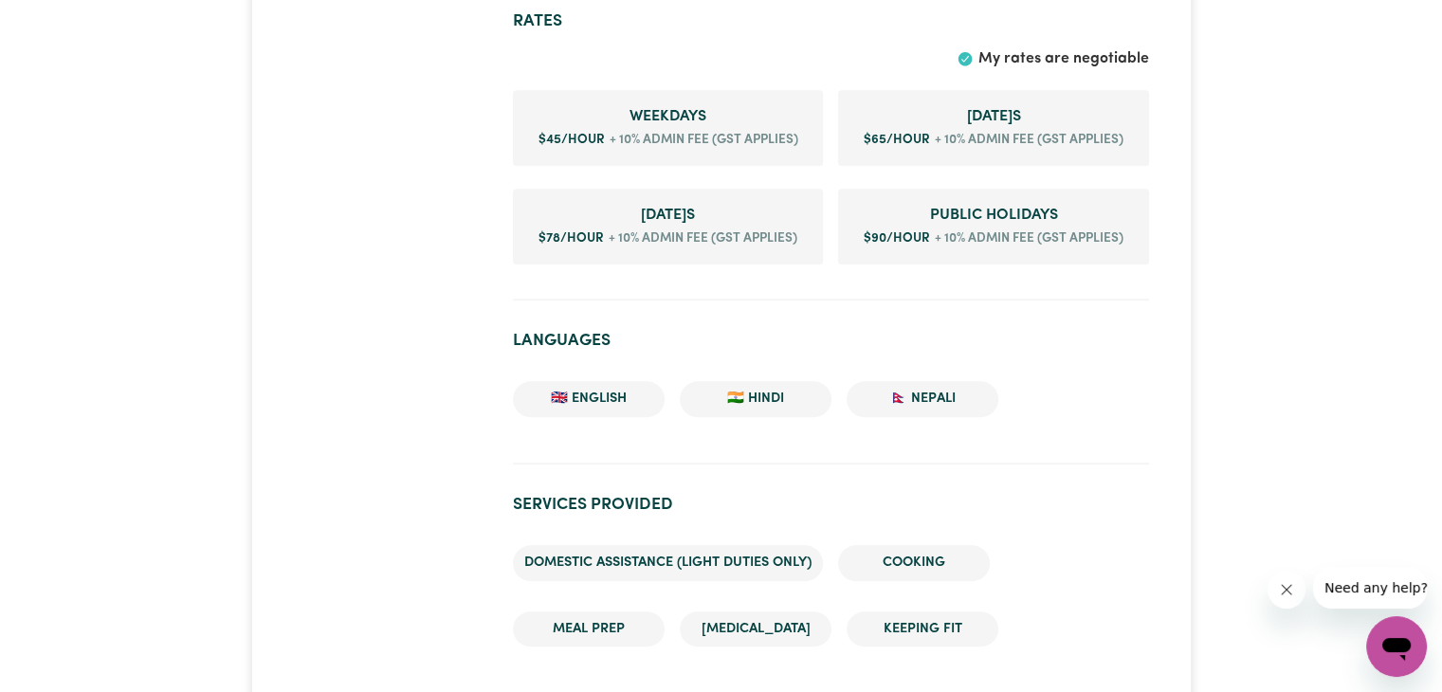
scroll to position [1327, 0]
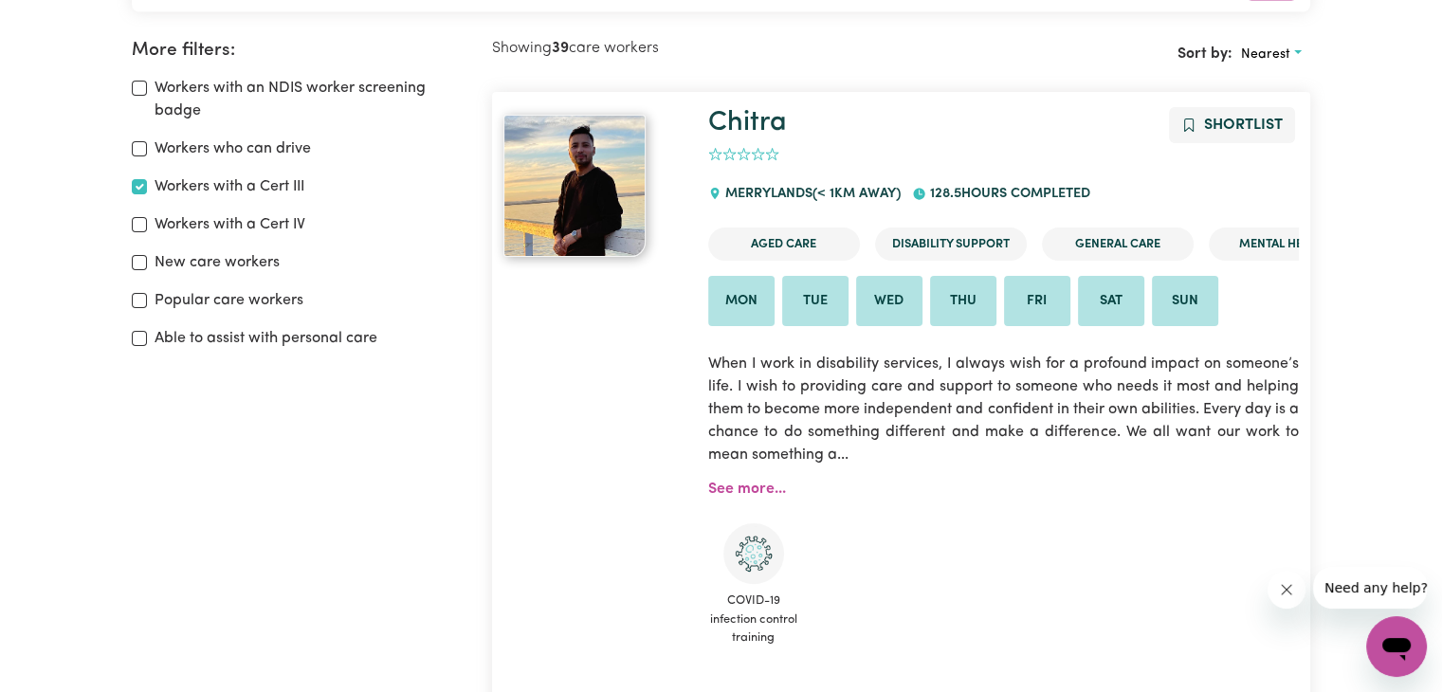
scroll to position [317, 0]
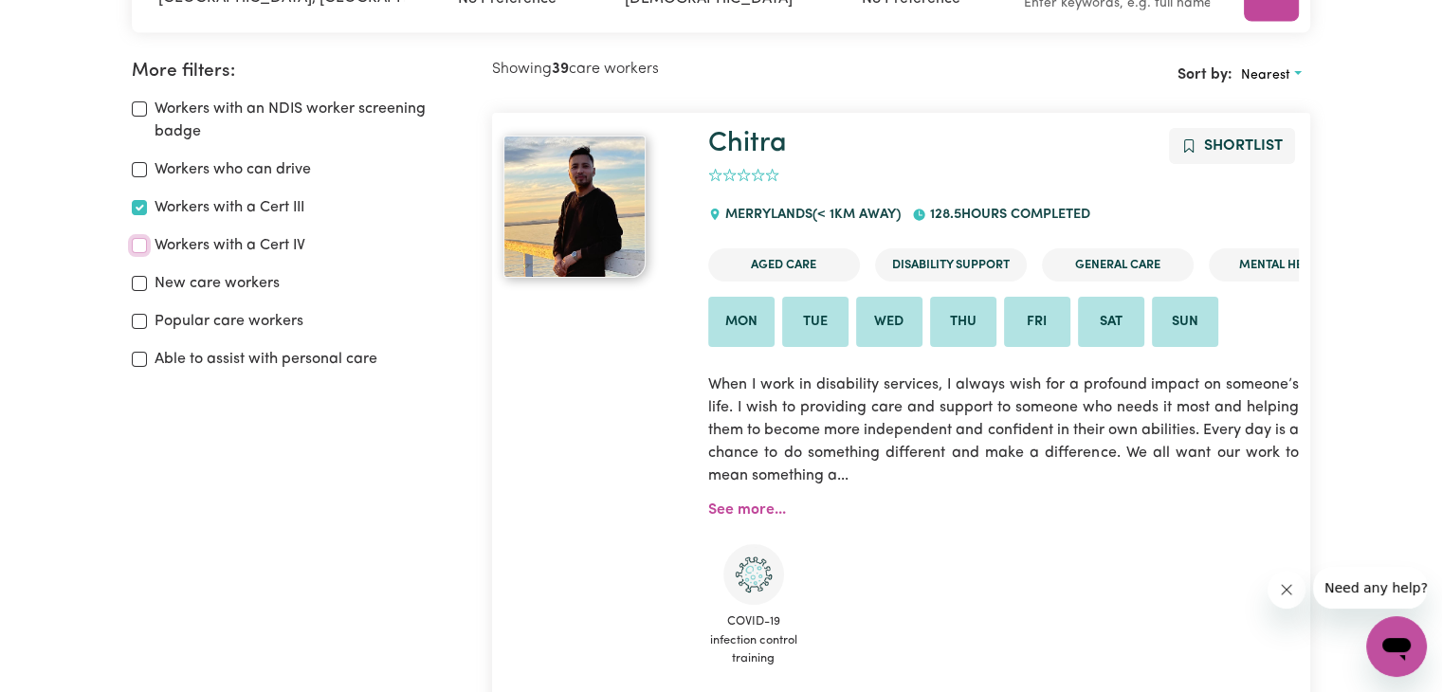
click at [138, 244] on input "Workers with a Cert IV" at bounding box center [139, 245] width 15 height 15
checkbox input "true"
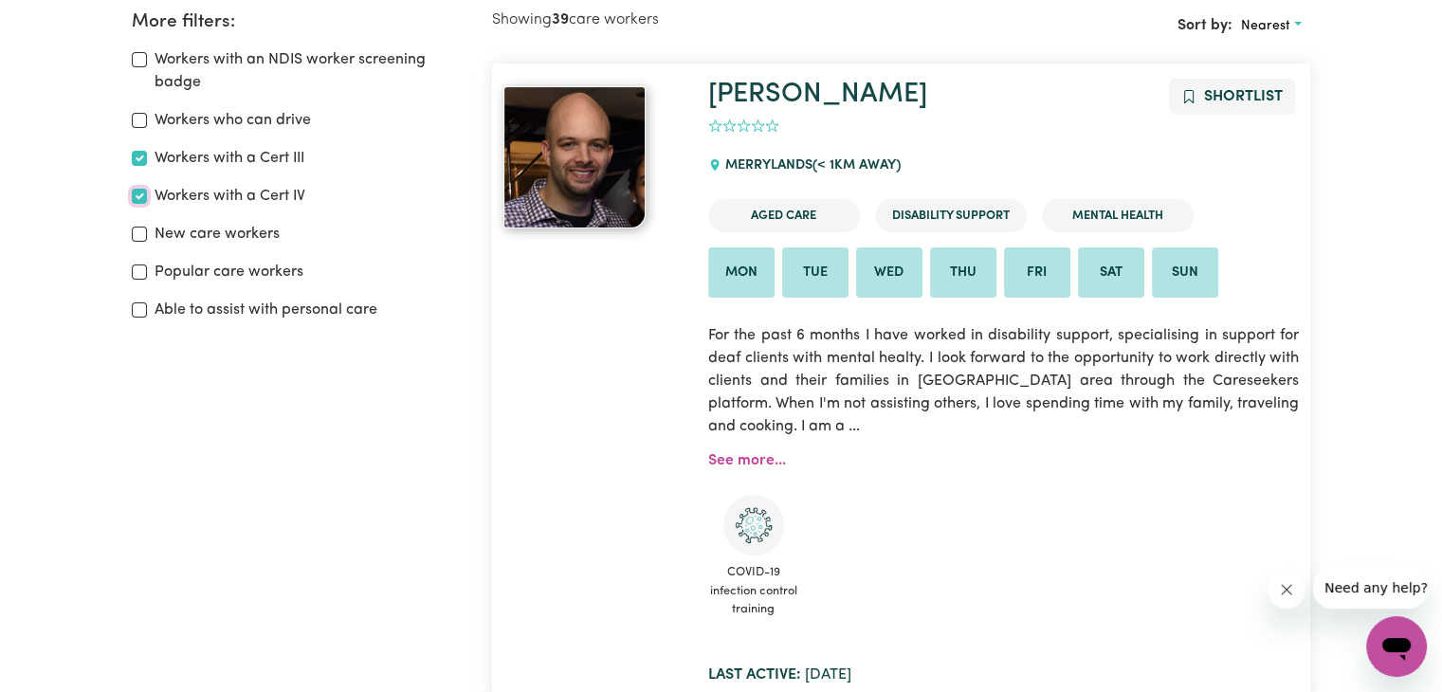
scroll to position [317, 0]
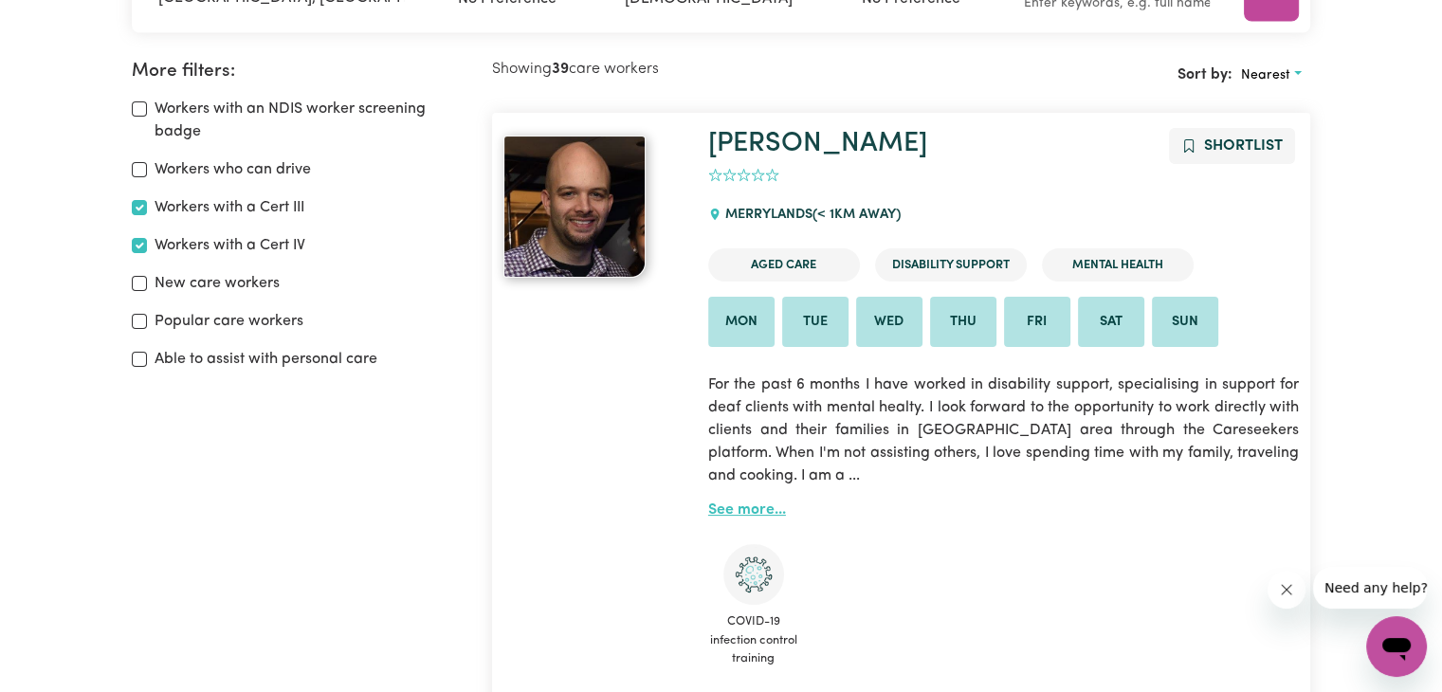
click at [741, 511] on link "See more..." at bounding box center [747, 509] width 78 height 15
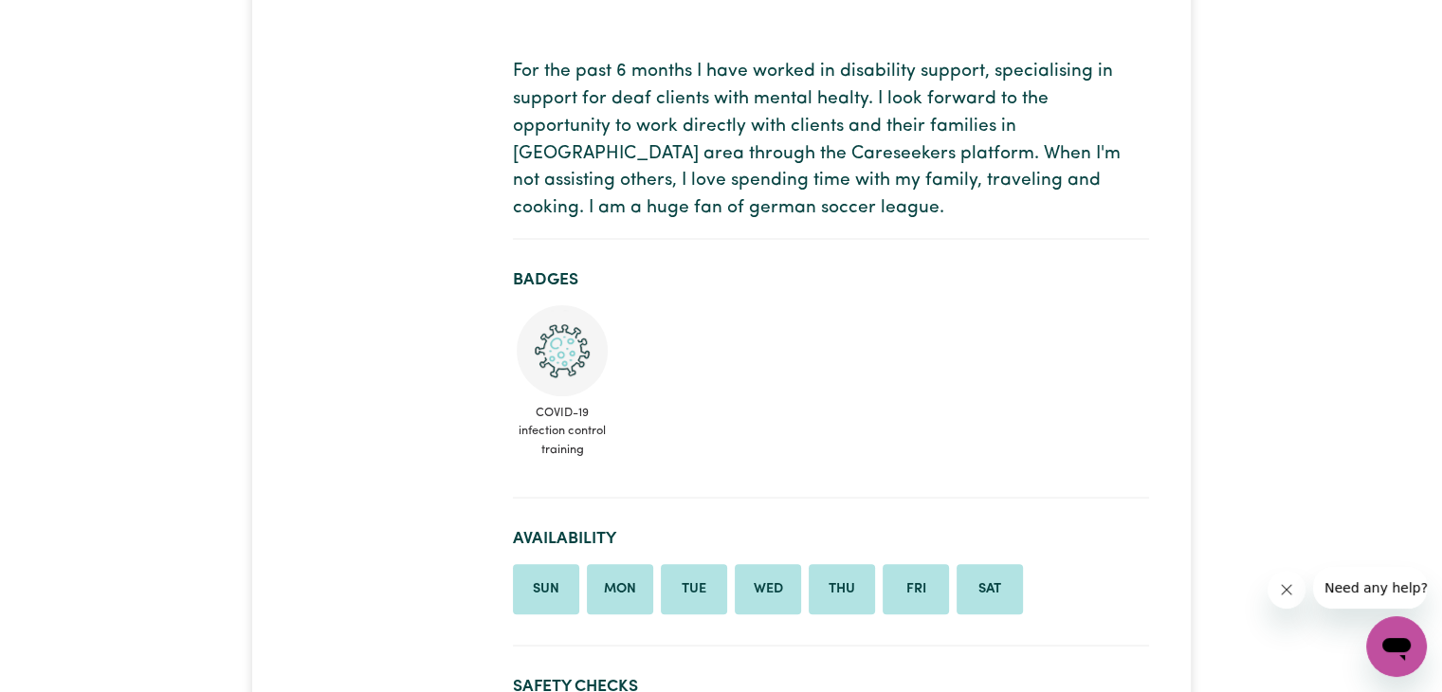
scroll to position [190, 0]
